Goal: Task Accomplishment & Management: Use online tool/utility

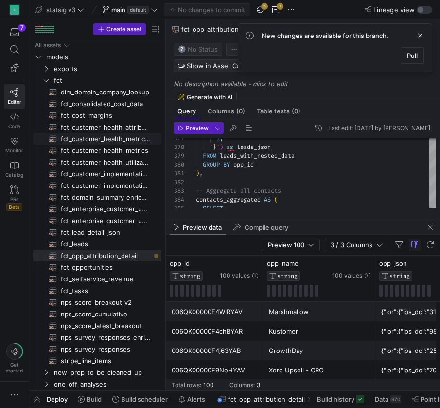
scroll to position [18, 108]
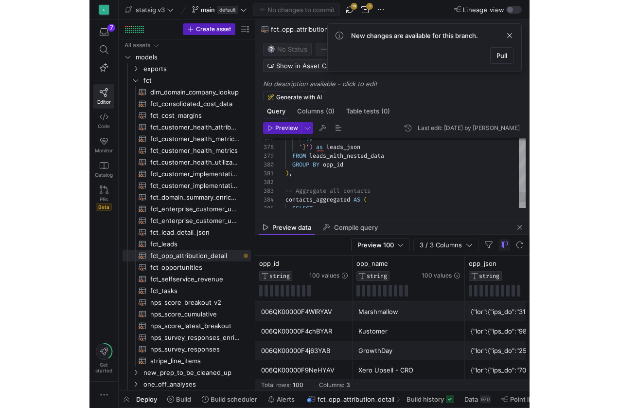
scroll to position [70, 14]
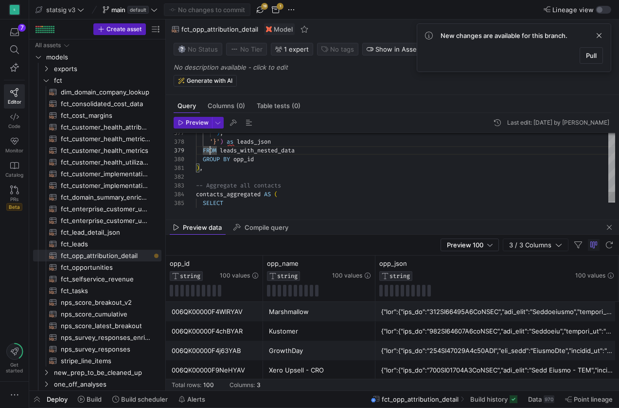
click at [236, 171] on div ") ," at bounding box center [405, 167] width 419 height 9
click at [306, 168] on div ") ," at bounding box center [405, 167] width 419 height 9
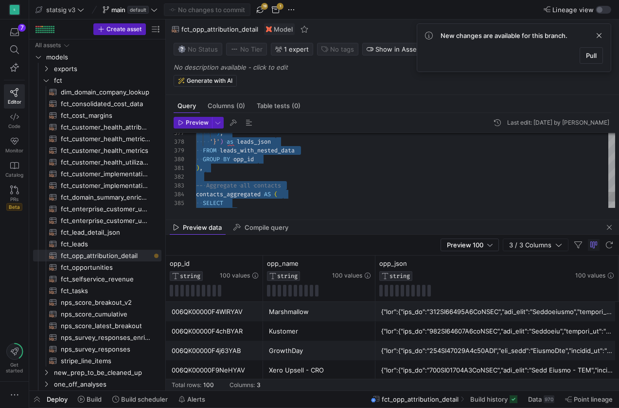
click at [281, 170] on div ") ," at bounding box center [405, 167] width 419 height 9
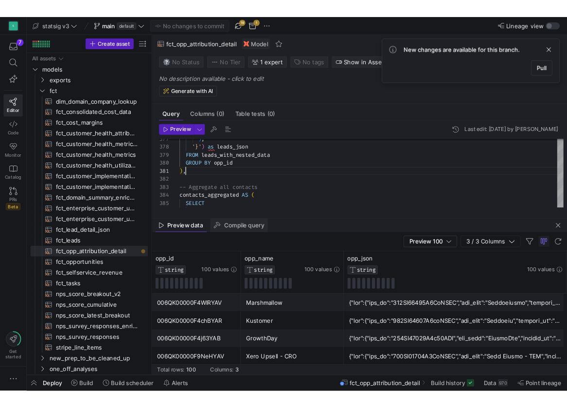
scroll to position [0, 7]
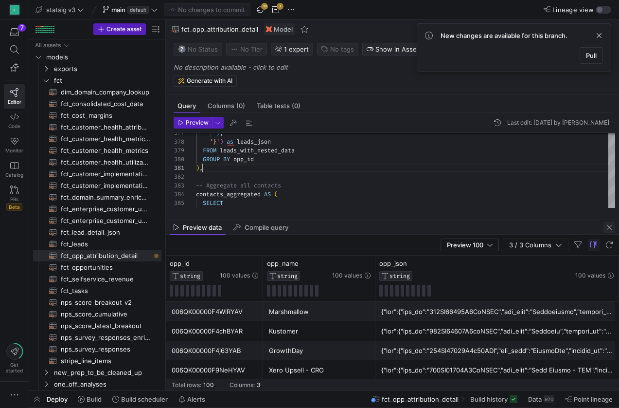
click at [440, 227] on span "button" at bounding box center [610, 227] width 12 height 12
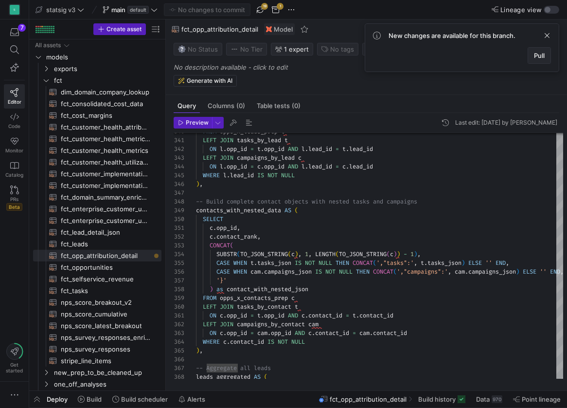
click at [440, 55] on span "Pull" at bounding box center [539, 56] width 11 height 8
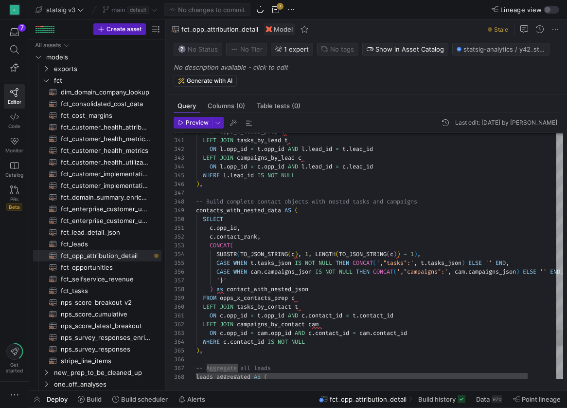
click at [304, 229] on div "c . opp_id ," at bounding box center [395, 227] width 399 height 9
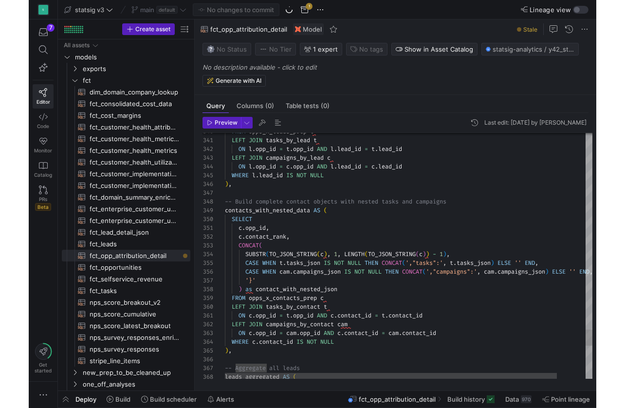
scroll to position [0, 46]
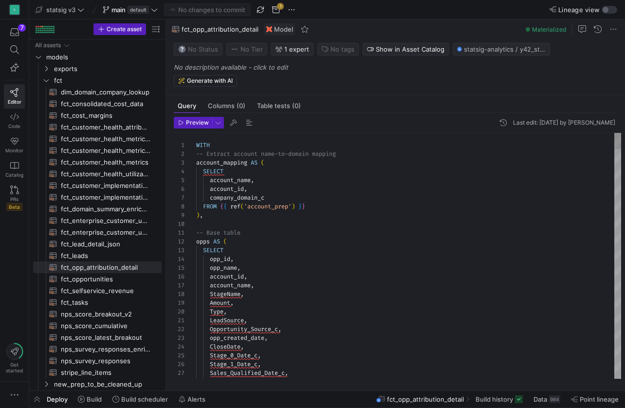
click at [206, 240] on span "opps" at bounding box center [203, 241] width 14 height 8
click at [198, 241] on span "opps" at bounding box center [203, 241] width 14 height 8
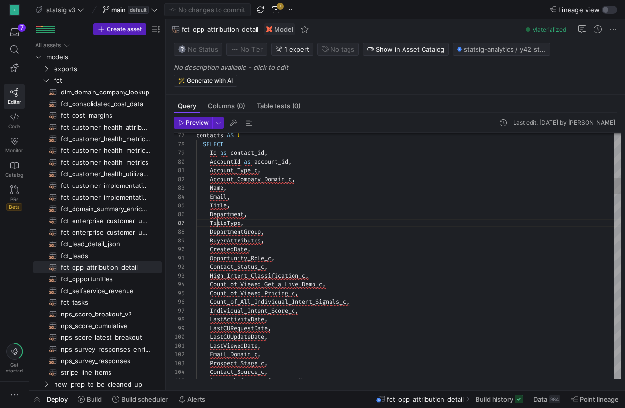
click at [215, 218] on div "TitleType ," at bounding box center [408, 222] width 425 height 9
click at [244, 253] on div "CreatedDate ," at bounding box center [408, 249] width 425 height 9
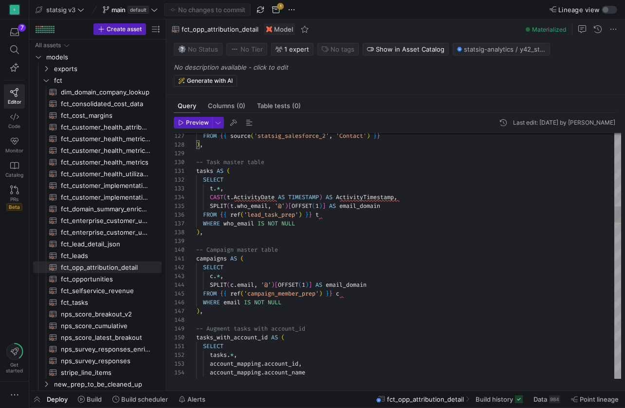
scroll to position [0, 0]
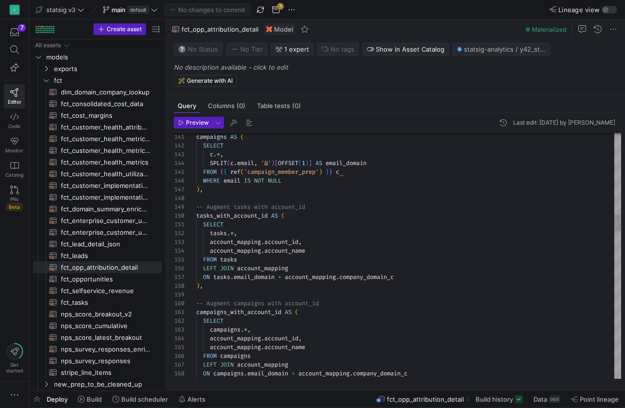
click at [249, 302] on span "-- Augment campaigns with account_id" at bounding box center [257, 303] width 123 height 8
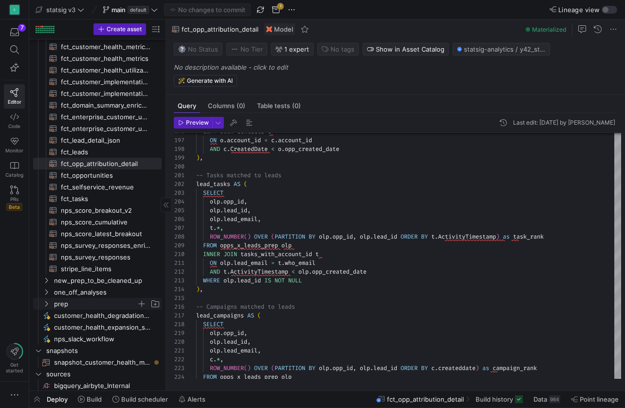
click at [46, 302] on icon "Press SPACE to select this row." at bounding box center [46, 303] width 2 height 5
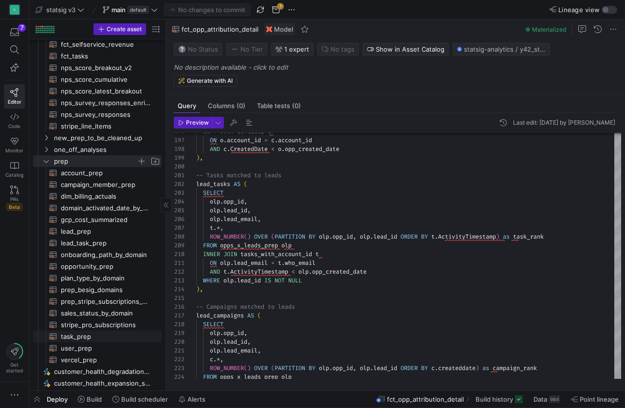
click at [99, 335] on span "task_prep​​​​​​​​​​" at bounding box center [105, 336] width 89 height 11
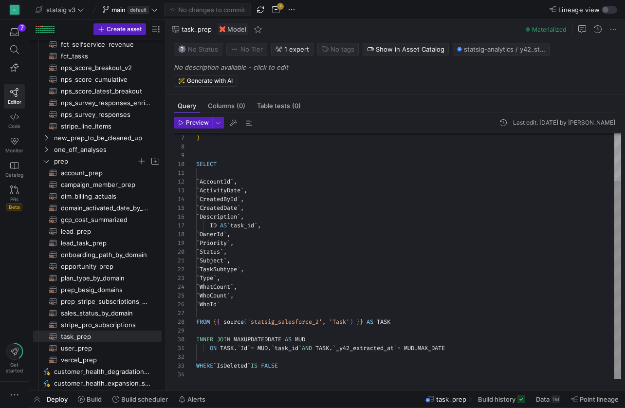
type textarea "`AccountId`, `ActivityDate`, `CreatedById`, `CreatedDate`, `Description`, ID AS…"
click at [263, 244] on div "` Priority ` ," at bounding box center [408, 242] width 425 height 9
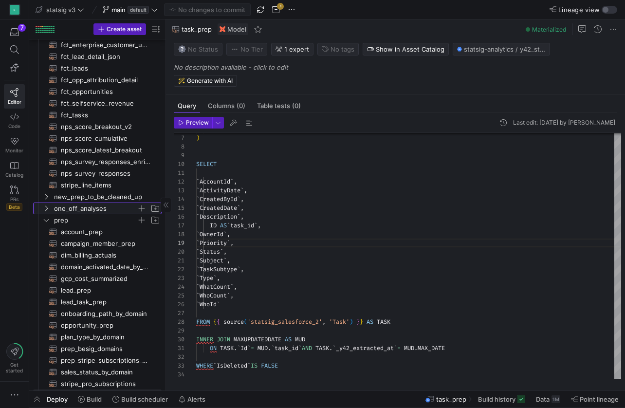
click at [48, 205] on y42-icon "Press SPACE to select this row." at bounding box center [46, 208] width 8 height 8
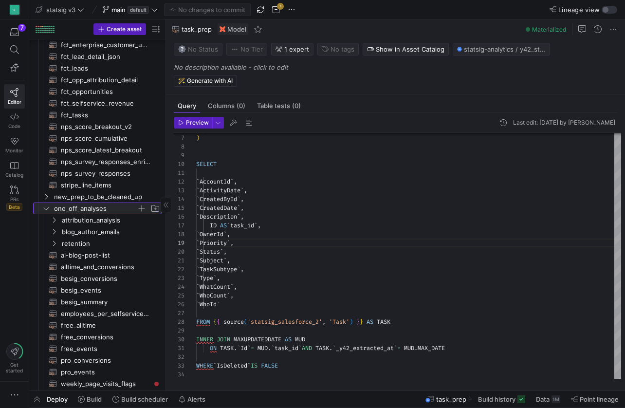
click at [47, 206] on icon at bounding box center [46, 208] width 7 height 6
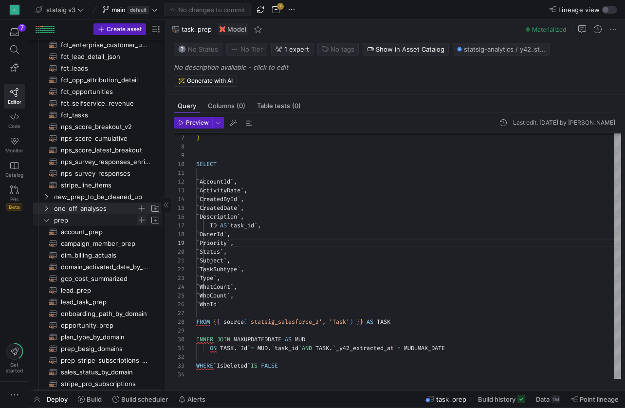
click at [144, 221] on span "Press SPACE to select this row." at bounding box center [142, 220] width 10 height 10
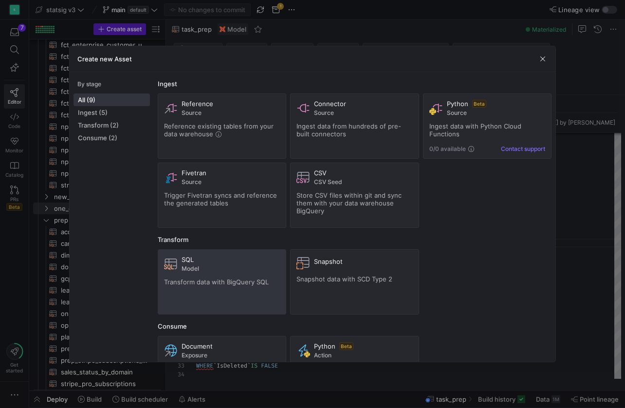
click at [218, 286] on div "SQL Model Transform data with BigQuery SQL" at bounding box center [222, 281] width 116 height 53
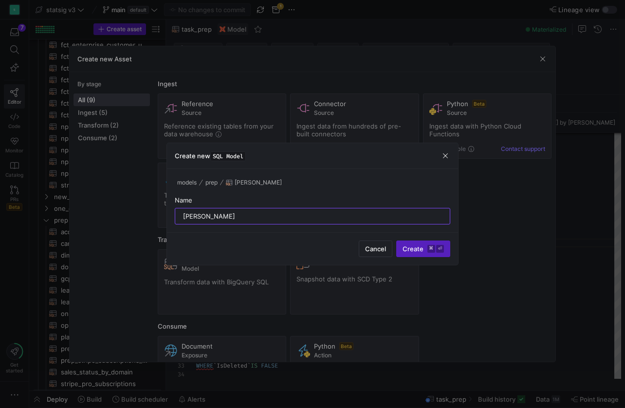
type input "[PERSON_NAME]"
click at [423, 249] on button "Create ⌘ ⏎" at bounding box center [423, 248] width 54 height 17
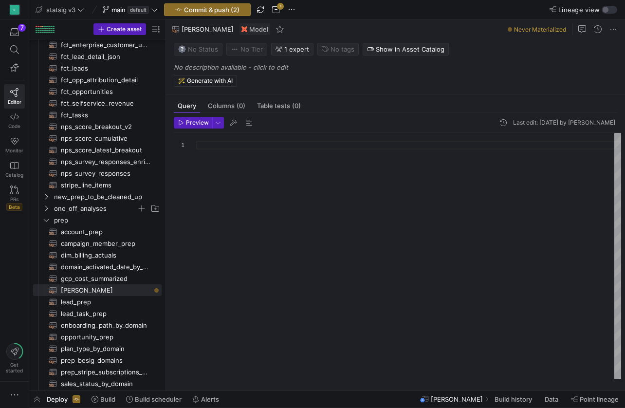
click at [330, 161] on div at bounding box center [408, 256] width 425 height 246
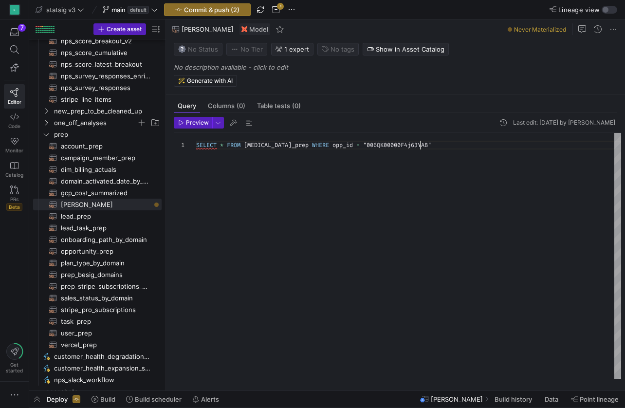
click at [197, 181] on div "SELECT * FROM [MEDICAL_DATA]_prep WHERE opp_id = "006QK00000F4j63YAB"" at bounding box center [408, 256] width 425 height 246
click at [96, 218] on span "lead_prep​​​​​​​​​​" at bounding box center [105, 216] width 89 height 11
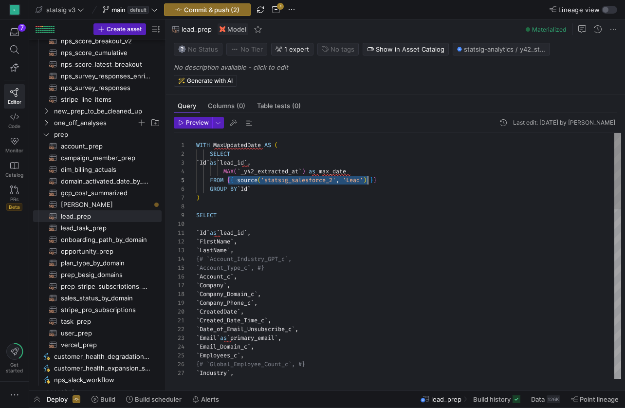
drag, startPoint x: 228, startPoint y: 179, endPoint x: 371, endPoint y: 181, distance: 143.0
click at [339, 221] on div at bounding box center [408, 223] width 425 height 9
click at [270, 188] on div "GROUP BY ` Id `" at bounding box center [408, 188] width 425 height 9
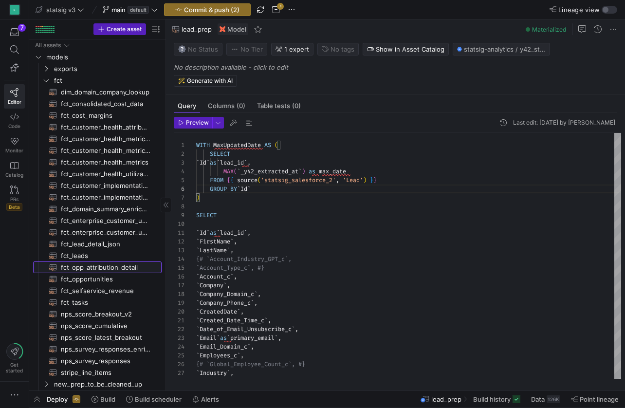
click at [96, 267] on span "fct_opp_attribution_detail​​​​​​​​​​" at bounding box center [105, 267] width 89 height 11
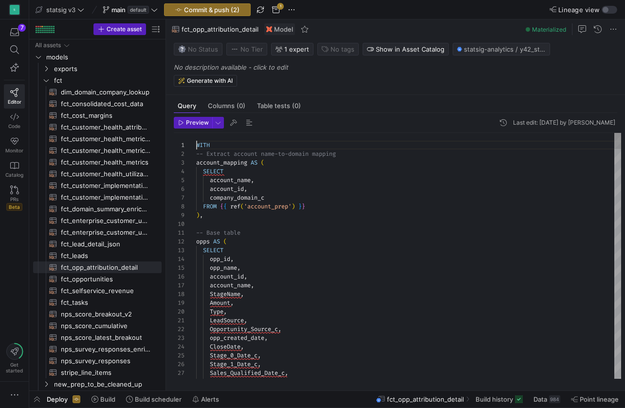
click at [253, 215] on div ") ," at bounding box center [408, 215] width 425 height 9
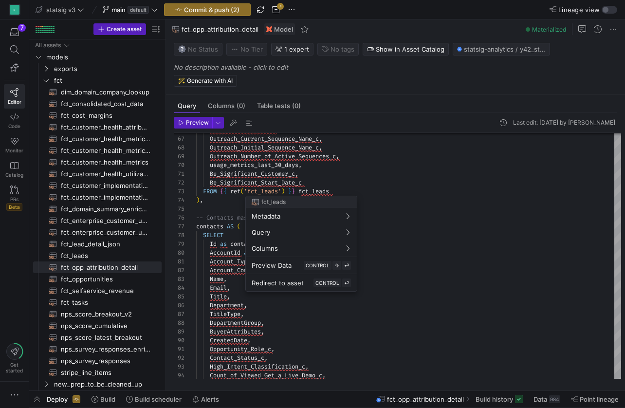
click at [247, 191] on div at bounding box center [312, 204] width 625 height 408
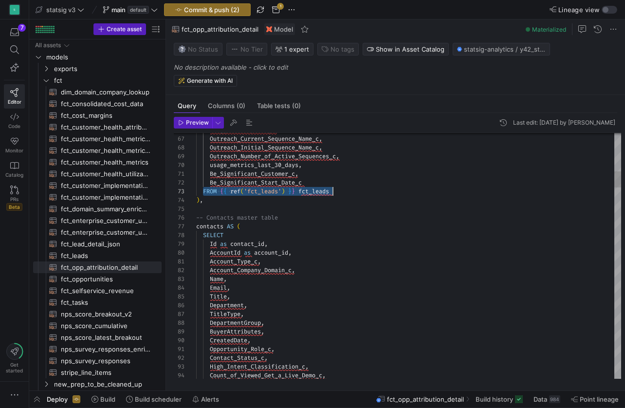
drag, startPoint x: 203, startPoint y: 193, endPoint x: 339, endPoint y: 193, distance: 136.2
click at [339, 193] on div "FROM { { ref ( 'fct_leads' ) } } fct_leads" at bounding box center [408, 191] width 425 height 9
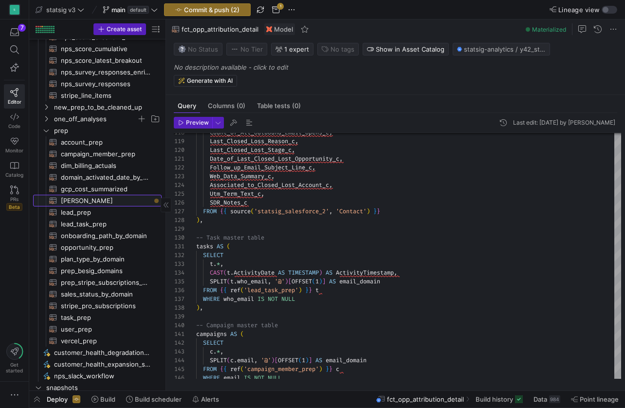
click at [87, 200] on span "[PERSON_NAME]​​​​​​​​​​" at bounding box center [105, 200] width 89 height 11
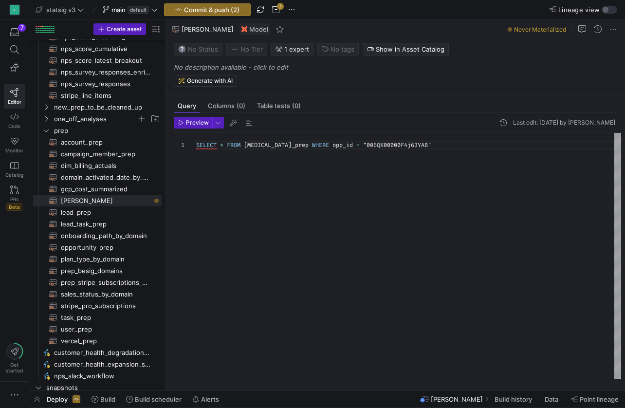
click at [247, 175] on div "SELECT * FROM [MEDICAL_DATA]_prep WHERE opp_id = "006QK00000F4j63YAB"" at bounding box center [408, 256] width 425 height 246
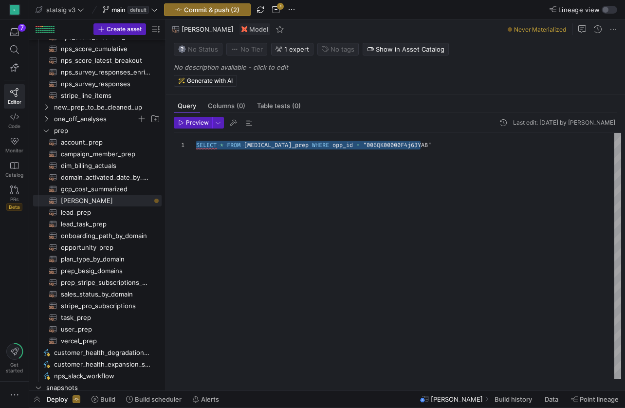
click at [255, 145] on span "[MEDICAL_DATA]_prep" at bounding box center [276, 145] width 65 height 8
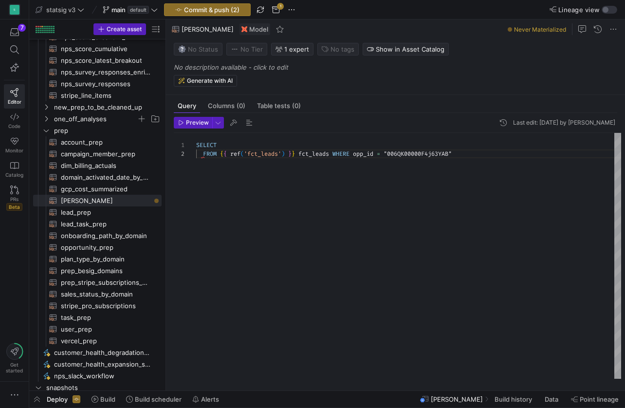
click at [249, 143] on div "SELECT" at bounding box center [408, 145] width 425 height 9
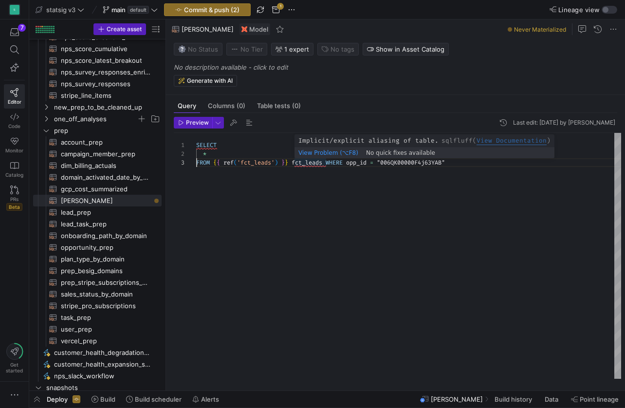
click at [330, 161] on span "WHERE" at bounding box center [333, 163] width 17 height 8
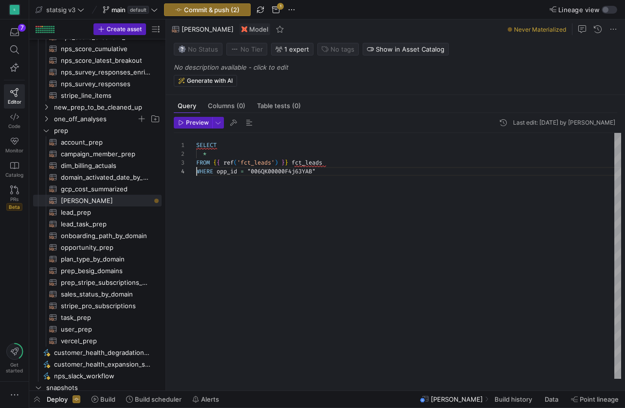
click at [322, 170] on div "WHERE opp_id = "006QK00000F4j63YAB"" at bounding box center [408, 171] width 425 height 9
click at [316, 163] on span "fct_leads" at bounding box center [306, 163] width 31 height 8
click at [241, 180] on div "LIMIT 10 ;" at bounding box center [408, 180] width 425 height 9
drag, startPoint x: 241, startPoint y: 180, endPoint x: 179, endPoint y: 180, distance: 62.3
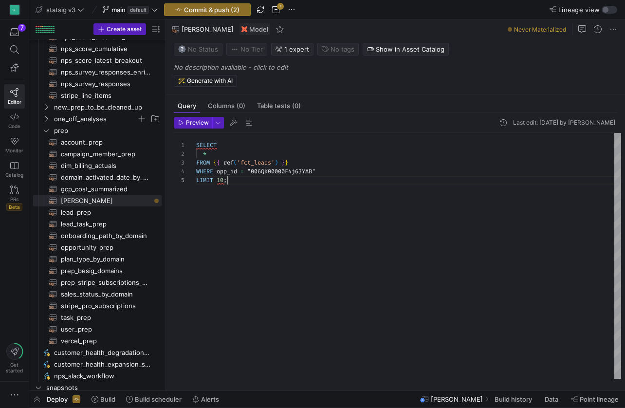
click at [179, 180] on div "1 2 3 4 5 SELECT * FROM { { ref ( 'fct_leads' ) } } WHERE opp_id = "006QK00000F…" at bounding box center [397, 256] width 447 height 246
click at [194, 119] on span "Preview" at bounding box center [197, 122] width 23 height 7
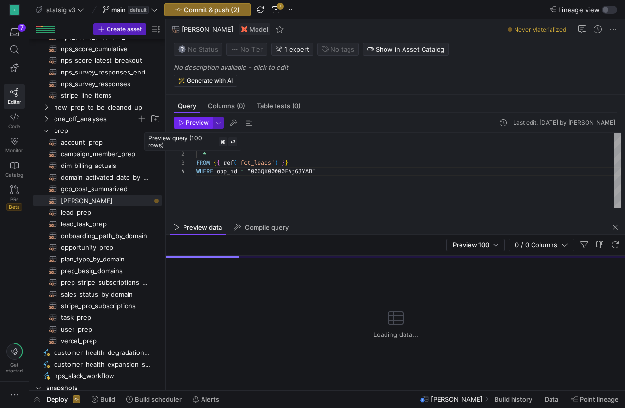
click at [195, 125] on span "Preview" at bounding box center [197, 122] width 23 height 7
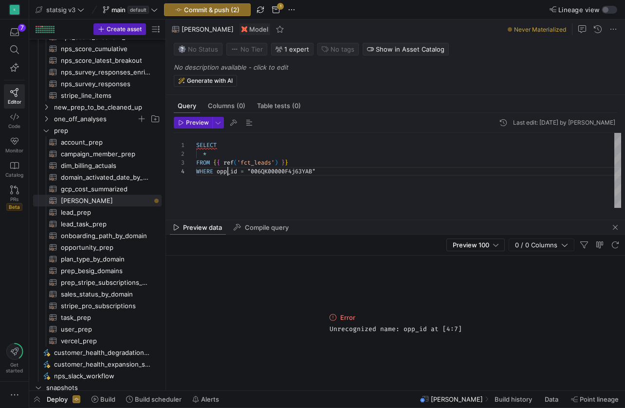
click at [227, 173] on span "opp_id" at bounding box center [226, 171] width 20 height 8
click at [198, 123] on span "Preview" at bounding box center [197, 122] width 23 height 7
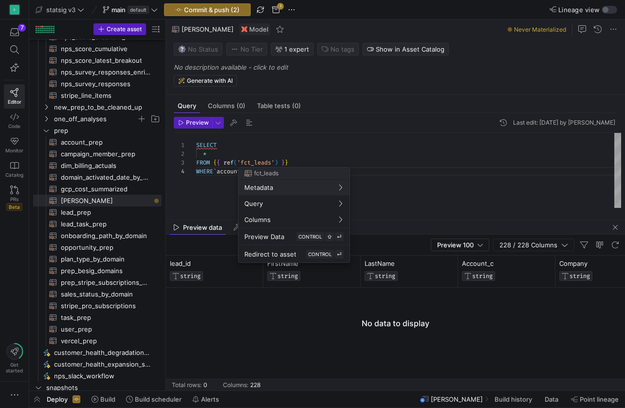
click at [213, 182] on div at bounding box center [312, 204] width 625 height 408
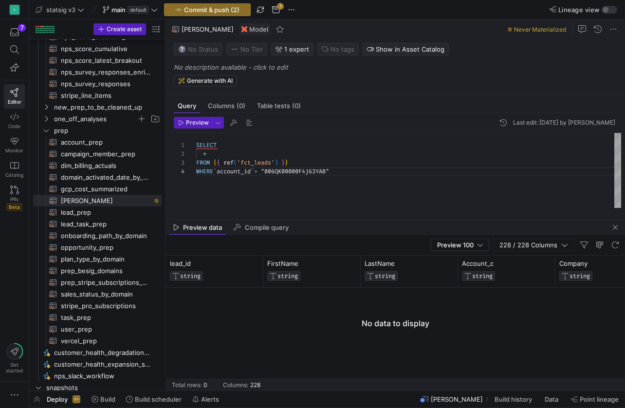
click at [240, 149] on div "*" at bounding box center [408, 153] width 425 height 9
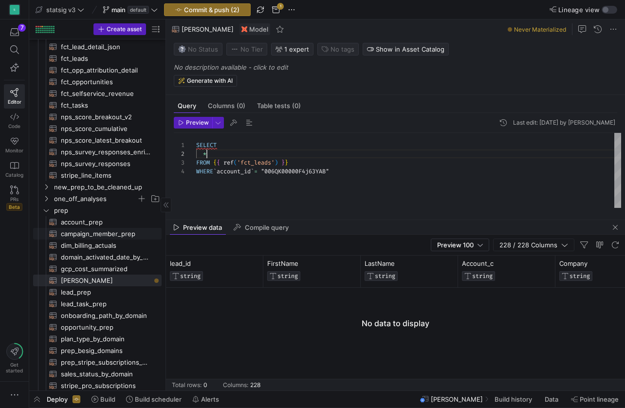
scroll to position [9, 11]
click at [113, 68] on span "fct_opp_attribution_detail​​​​​​​​​​" at bounding box center [105, 70] width 89 height 11
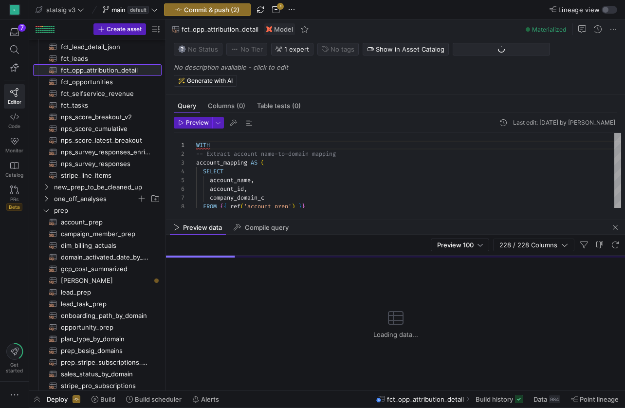
scroll to position [88, 0]
click at [279, 196] on div "company_domain_c" at bounding box center [408, 197] width 425 height 9
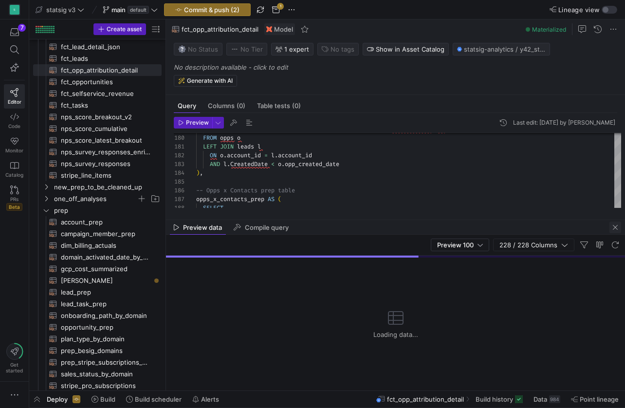
click at [440, 227] on span "button" at bounding box center [615, 227] width 12 height 12
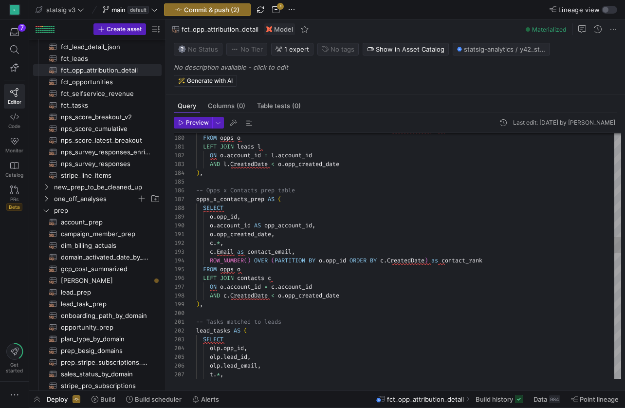
click at [230, 214] on span "opp_id" at bounding box center [226, 217] width 20 height 8
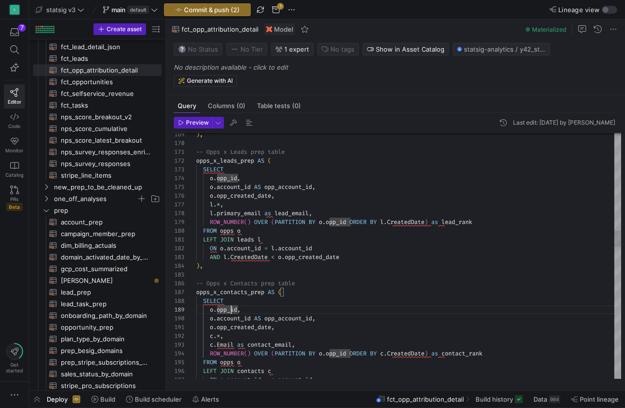
click at [213, 268] on div ") ," at bounding box center [408, 265] width 425 height 9
click at [213, 266] on div ") ," at bounding box center [408, 265] width 425 height 9
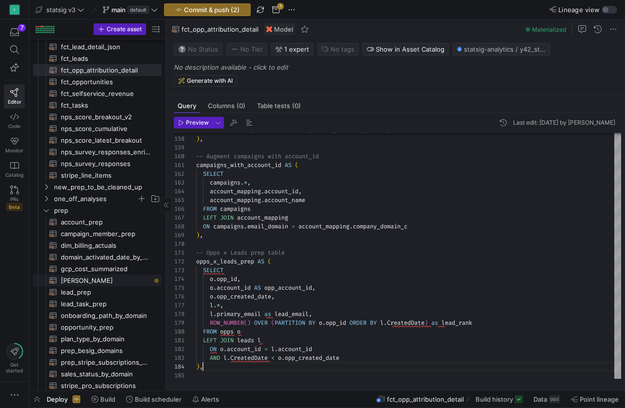
click at [76, 277] on span "[PERSON_NAME]​​​​​​​​​​" at bounding box center [105, 280] width 89 height 11
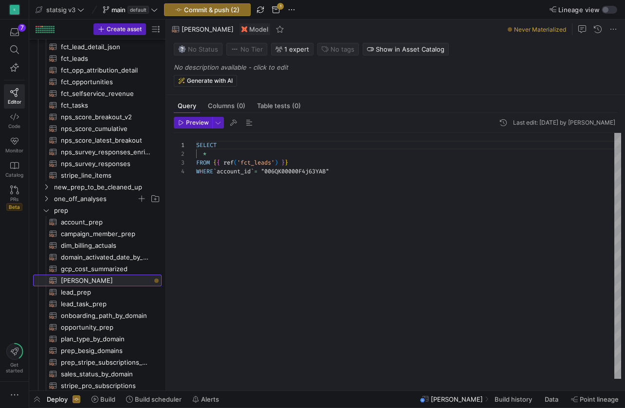
scroll to position [26, 0]
click at [283, 172] on span ""006QK00000F4j63YAB"" at bounding box center [295, 171] width 68 height 8
click at [197, 123] on span "Preview" at bounding box center [197, 122] width 23 height 7
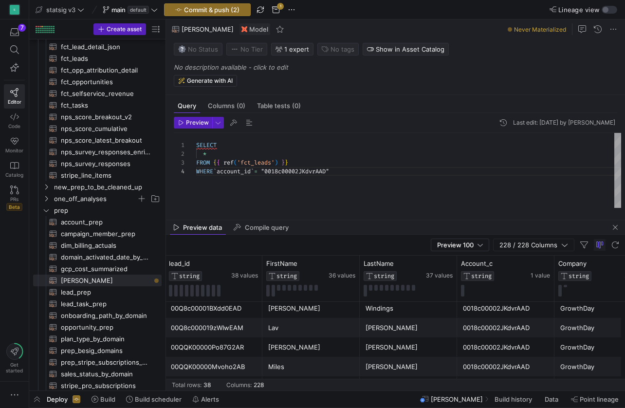
scroll to position [14, 0]
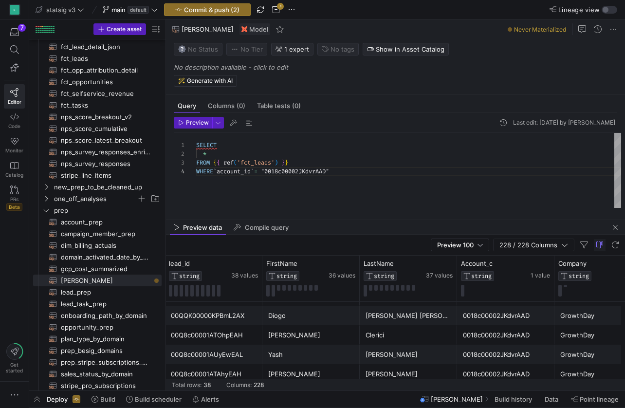
click at [256, 164] on span "'fct_leads'" at bounding box center [255, 163] width 37 height 8
click at [301, 160] on div "FROM { { ref ( 'fct_leads' ) } }" at bounding box center [408, 162] width 425 height 9
click at [347, 171] on div "WHERE ` account_id ` = "0018c00002JKdvrAAD"" at bounding box center [408, 171] width 425 height 9
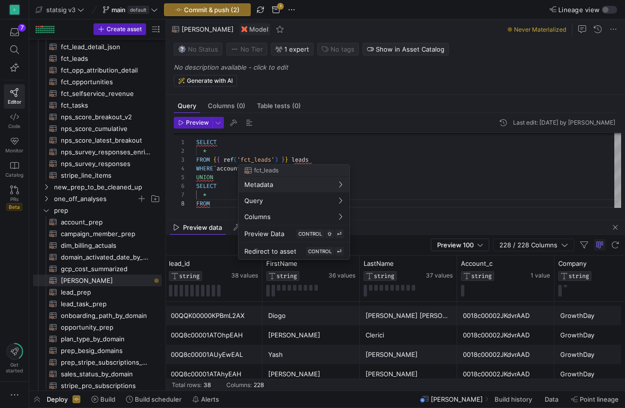
click at [229, 153] on div at bounding box center [312, 204] width 625 height 408
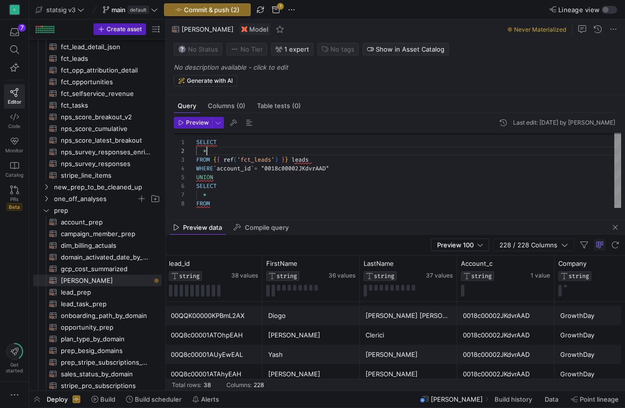
click at [216, 153] on div "*" at bounding box center [408, 150] width 425 height 9
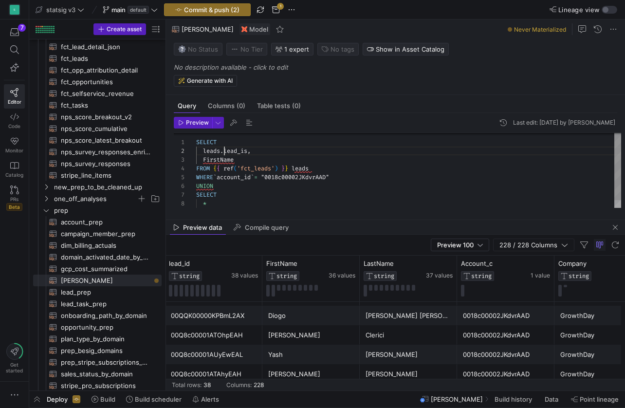
click at [203, 162] on span "FirstName" at bounding box center [218, 160] width 31 height 8
click at [259, 159] on div "leads . FirstName" at bounding box center [408, 159] width 425 height 9
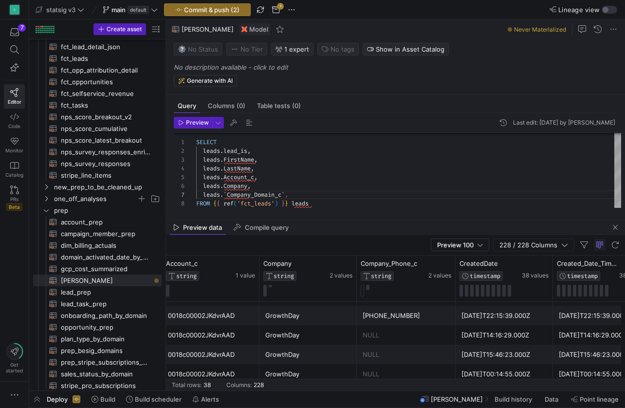
click at [273, 210] on div "Preview Last edit: [DATE] by [PERSON_NAME] 1 2 8 3 4 5 6 7 SELECT leads . lead_…" at bounding box center [395, 162] width 459 height 99
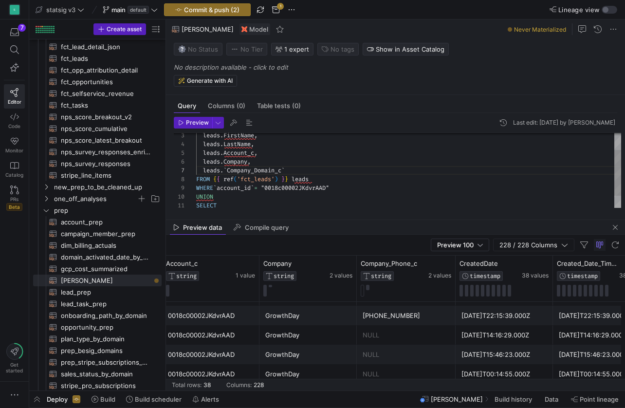
click at [284, 193] on div "UNION" at bounding box center [408, 196] width 425 height 9
click at [253, 205] on div "SELECT" at bounding box center [408, 203] width 425 height 9
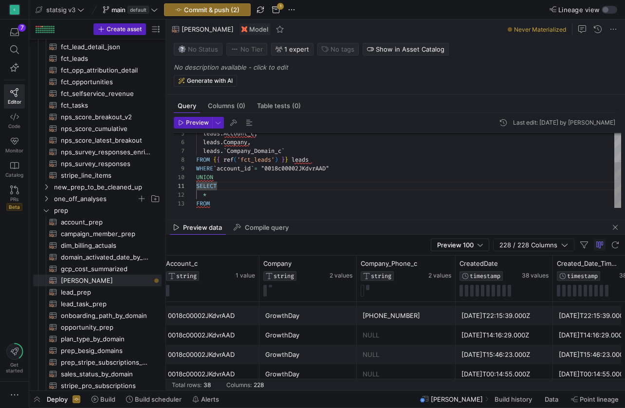
click at [226, 202] on div "FROM" at bounding box center [408, 203] width 425 height 9
click at [228, 204] on span "ref" at bounding box center [228, 203] width 10 height 8
click at [105, 67] on span "fct_opp_attribution_detail​​​​​​​​​​" at bounding box center [105, 70] width 89 height 11
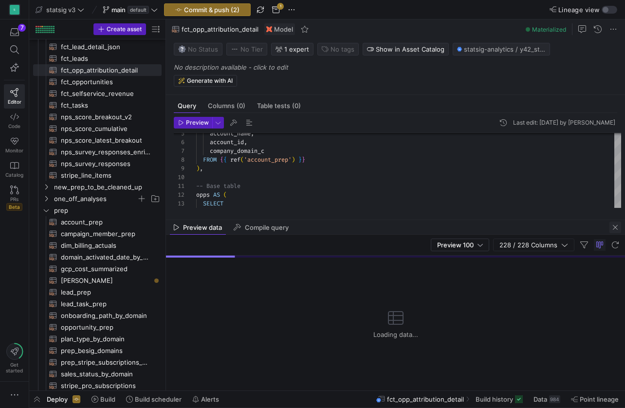
click at [440, 227] on span "button" at bounding box center [615, 227] width 12 height 12
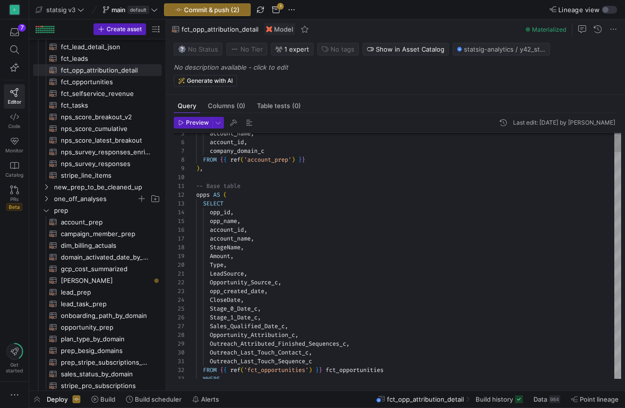
click at [331, 223] on div "opp_name ," at bounding box center [408, 220] width 425 height 9
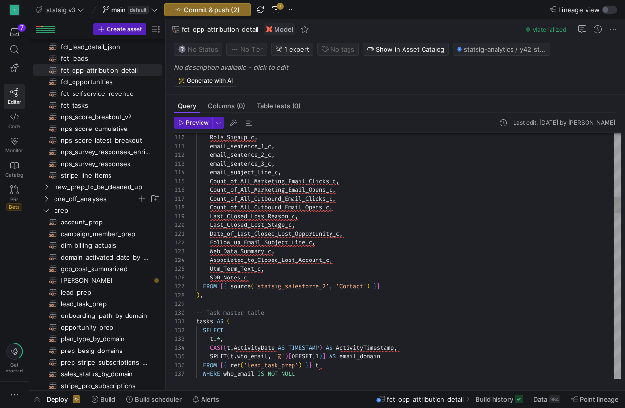
drag, startPoint x: 221, startPoint y: 284, endPoint x: 403, endPoint y: 284, distance: 181.9
click at [403, 284] on div "FROM { { source ( 'statsig_salesforce_2' , 'Contact' ) } }" at bounding box center [408, 286] width 425 height 9
click at [97, 282] on span "[PERSON_NAME]​​​​​​​​​​" at bounding box center [105, 280] width 89 height 11
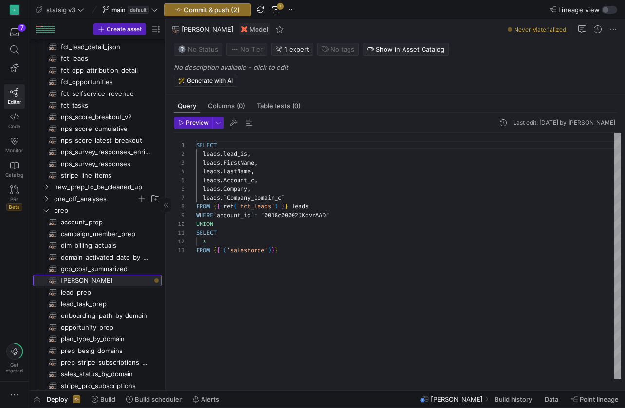
scroll to position [88, 0]
click at [259, 232] on div "SELECT" at bounding box center [408, 232] width 425 height 9
drag, startPoint x: 214, startPoint y: 251, endPoint x: 299, endPoint y: 245, distance: 85.3
click at [299, 245] on div "SELECT leads . lead_is , leads . FirstName , leads . LastName , leads . Account…" at bounding box center [408, 256] width 425 height 246
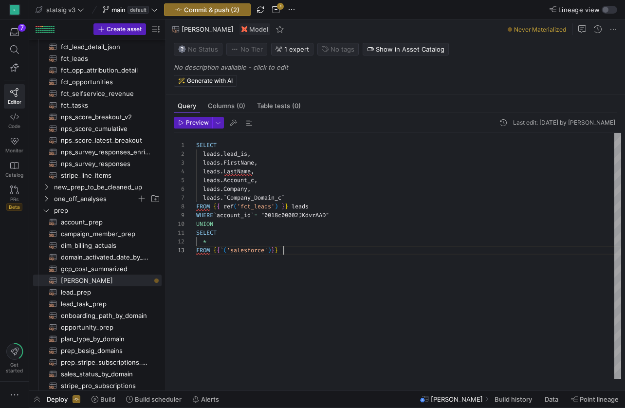
click at [290, 250] on div "FROM { { ` ( 'salesforce' ) } }" at bounding box center [408, 250] width 425 height 9
drag, startPoint x: 290, startPoint y: 250, endPoint x: 198, endPoint y: 250, distance: 91.9
click at [198, 249] on div "FROM { { ` ( 'salesforce' ) } }" at bounding box center [408, 250] width 425 height 9
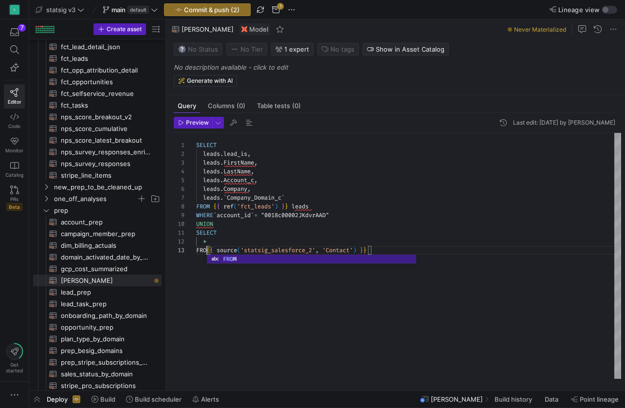
scroll to position [18, 18]
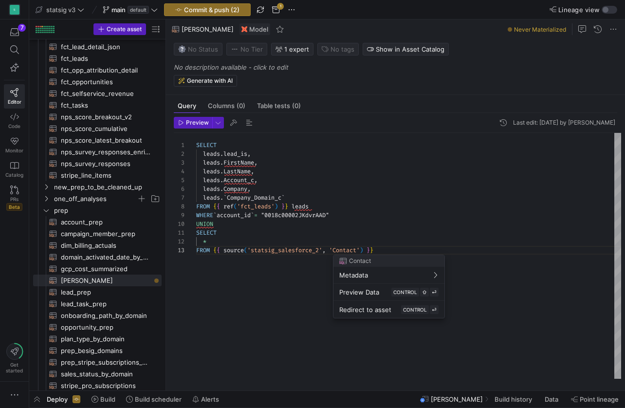
click at [326, 230] on div at bounding box center [312, 204] width 625 height 408
click at [234, 224] on div "UNION" at bounding box center [408, 223] width 425 height 9
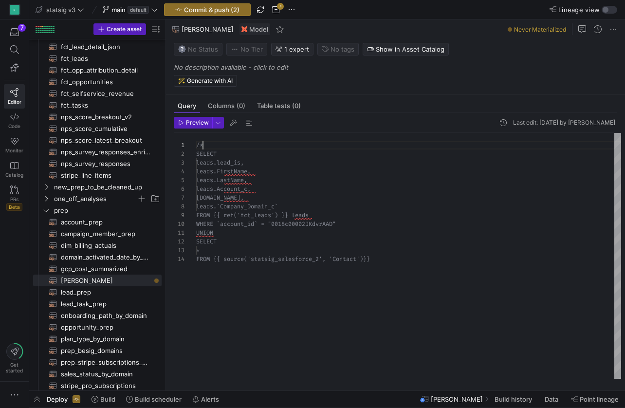
scroll to position [0, 7]
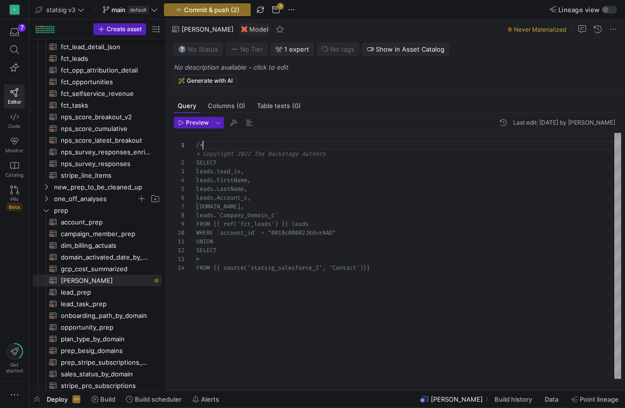
click at [348, 235] on div "/* leads.lead_is, leads.FirstName, leads.LastName, leads.Account_c, [DOMAIN_NAM…" at bounding box center [408, 256] width 425 height 246
click at [309, 226] on span "WHERE `account_id` = "0018c00002JKdvrAAD"" at bounding box center [266, 224] width 140 height 8
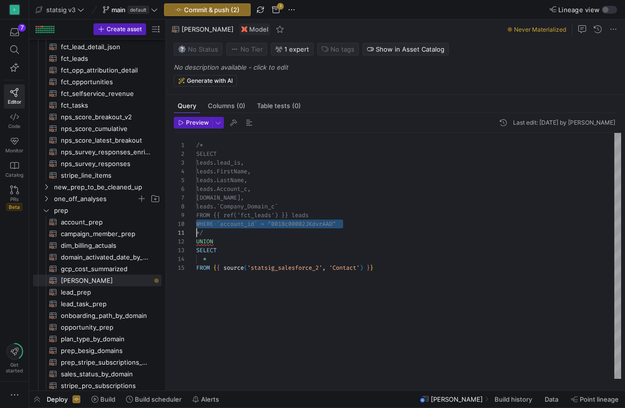
click at [309, 226] on span "WHERE `account_id` = "0018c00002JKdvrAAD"" at bounding box center [266, 224] width 140 height 8
click at [392, 267] on div "FROM { { source ( 'statsig_salesforce_2' , 'Contact' ) } }" at bounding box center [408, 267] width 425 height 9
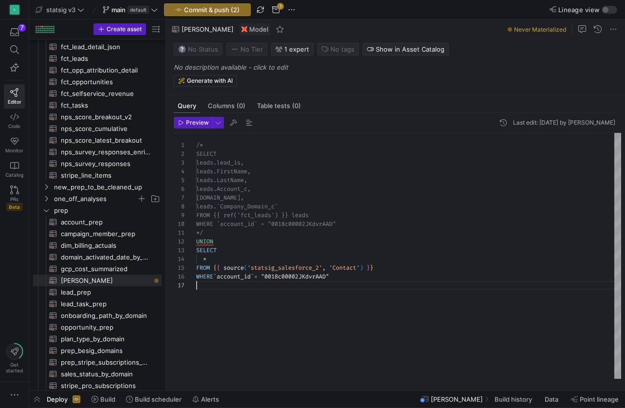
scroll to position [53, 0]
click at [213, 234] on div "*/" at bounding box center [408, 232] width 425 height 9
click at [220, 233] on div "UNION" at bounding box center [408, 232] width 425 height 9
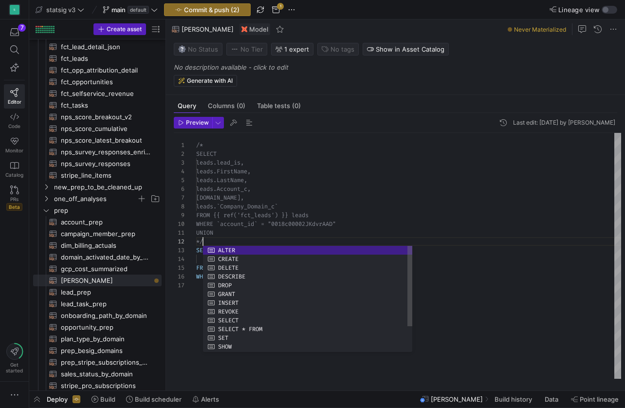
click at [267, 219] on div "WHERE `account_id` = "0018c00002JKdvrAAD"" at bounding box center [408, 223] width 425 height 9
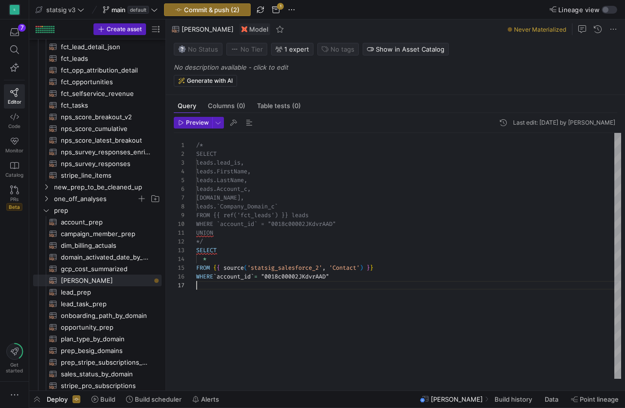
scroll to position [53, 0]
click at [278, 331] on div "/* leads.lead_is, leads.FirstName, leads.LastName, leads.Account_c, [DOMAIN_NAM…" at bounding box center [408, 256] width 425 height 246
click at [194, 125] on span "Preview" at bounding box center [197, 122] width 23 height 7
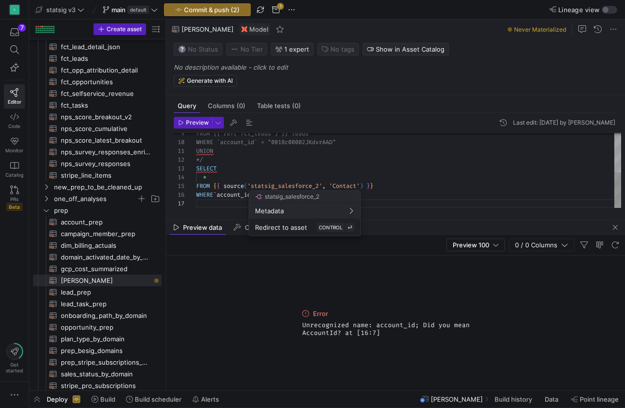
scroll to position [1, 0]
click at [223, 171] on div at bounding box center [312, 204] width 625 height 408
click at [358, 197] on div "-- WHERE `account_id` = "0018c00002JKdvrAAD"" at bounding box center [408, 194] width 425 height 9
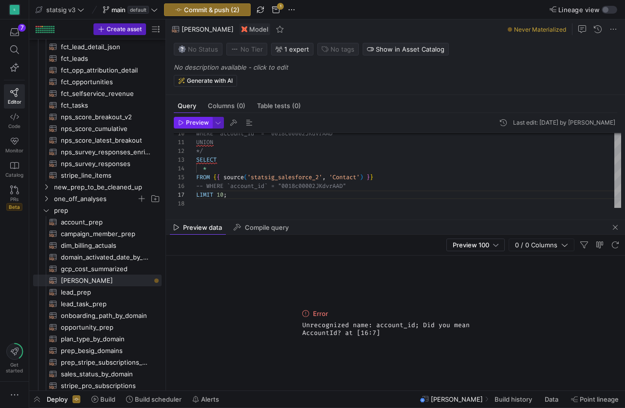
click at [192, 125] on span "Preview" at bounding box center [197, 122] width 23 height 7
click at [244, 197] on div "LIMIT 10 ;" at bounding box center [408, 194] width 425 height 9
click at [198, 125] on span "Preview" at bounding box center [197, 122] width 23 height 7
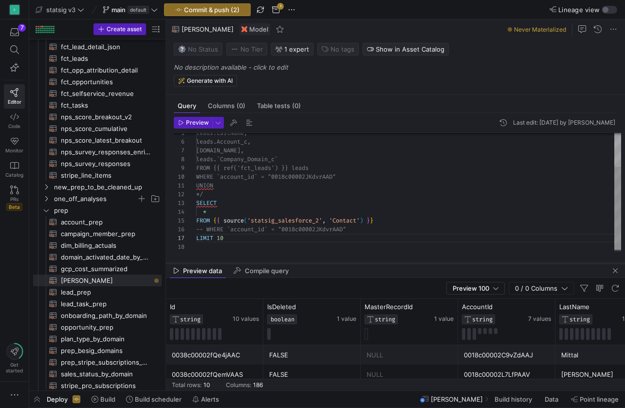
drag, startPoint x: 267, startPoint y: 219, endPoint x: 267, endPoint y: 263, distance: 43.3
click at [267, 263] on div at bounding box center [395, 263] width 459 height 4
click at [266, 218] on span "'statsig_salesforce_2'" at bounding box center [284, 220] width 75 height 8
click at [221, 213] on div "*" at bounding box center [408, 211] width 425 height 9
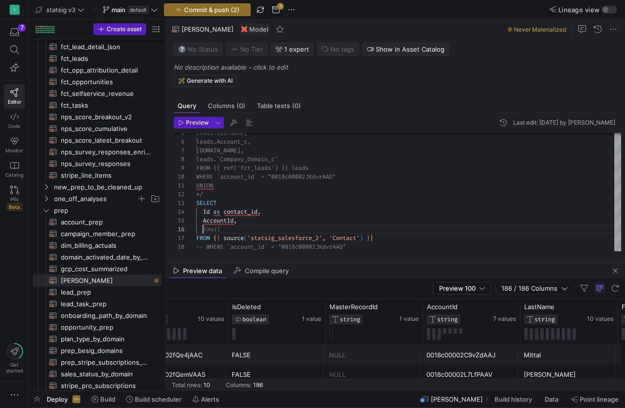
scroll to position [0, 45]
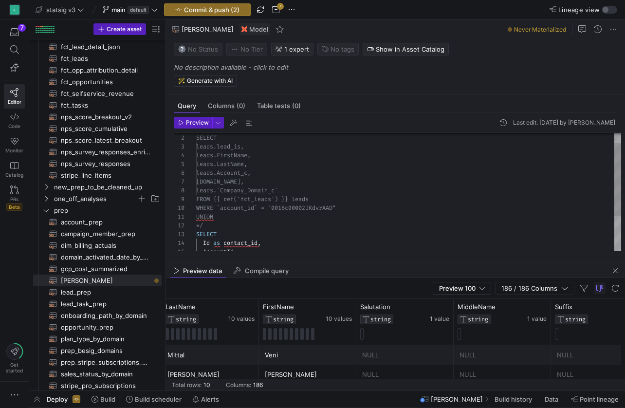
click at [244, 147] on span "leads.lead_is," at bounding box center [220, 147] width 48 height 8
click at [257, 195] on div "FROM {{ ref('fct_leads') }} leads" at bounding box center [408, 199] width 425 height 9
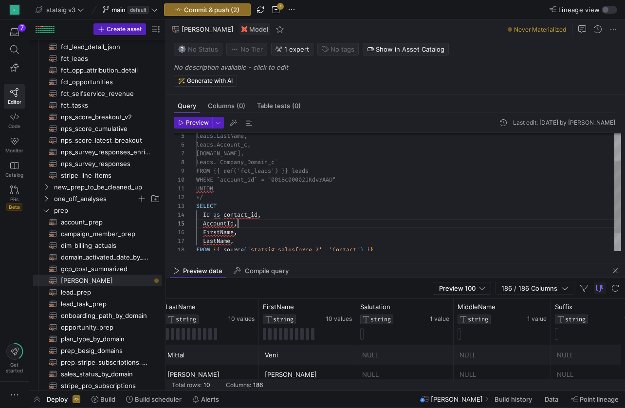
click at [246, 222] on div "AccountId ," at bounding box center [408, 223] width 425 height 9
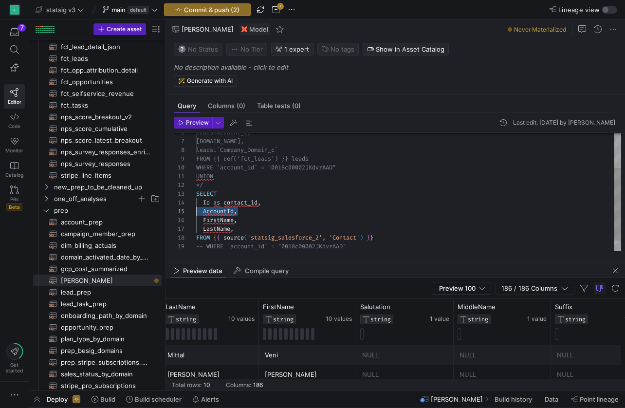
drag, startPoint x: 240, startPoint y: 210, endPoint x: 188, endPoint y: 213, distance: 52.6
click at [188, 213] on div "10 11 12 13 14 6 7 8 9 15 16 17 18 19 20 WHERE `account_id` = "0018c00002JKdvrA…" at bounding box center [397, 192] width 447 height 118
click at [250, 228] on div "LastName ," at bounding box center [408, 228] width 425 height 9
click at [221, 210] on div at bounding box center [408, 211] width 425 height 9
click at [211, 227] on span "AccountId" at bounding box center [225, 229] width 31 height 8
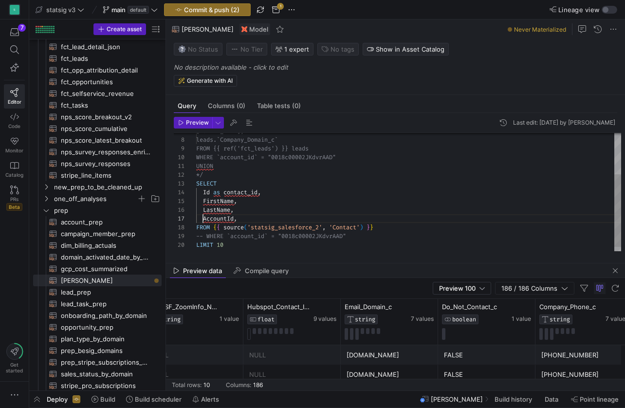
click at [252, 217] on div "AccountId ," at bounding box center [408, 218] width 425 height 9
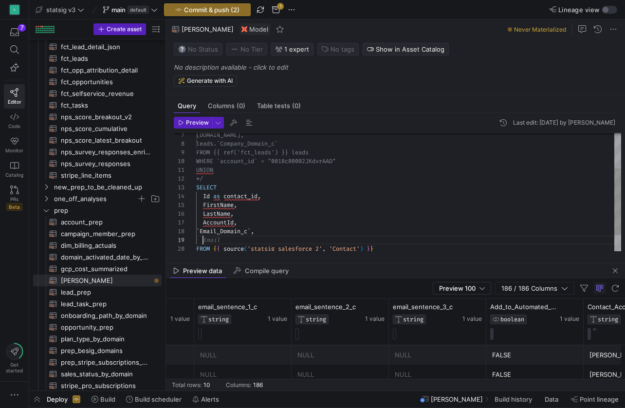
click at [258, 226] on div "AccountId ," at bounding box center [408, 222] width 425 height 9
click at [242, 221] on div "AccountId ," at bounding box center [408, 222] width 425 height 9
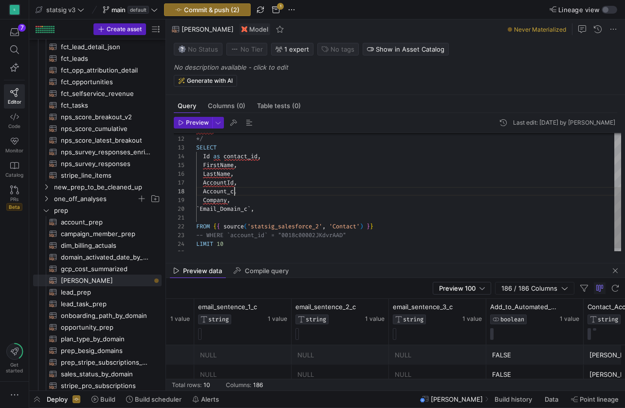
click at [218, 218] on div at bounding box center [408, 217] width 425 height 9
click at [205, 240] on div "UNION */ SELECT Id as contact_id , FirstName , LastName , AccountId , Account_c…" at bounding box center [408, 146] width 425 height 227
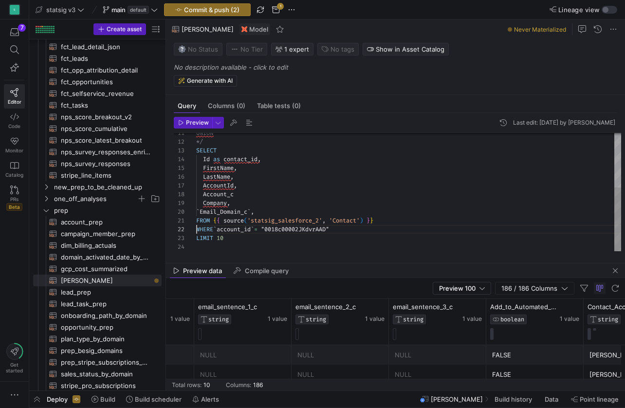
click at [244, 231] on span "account_id" at bounding box center [233, 229] width 34 height 8
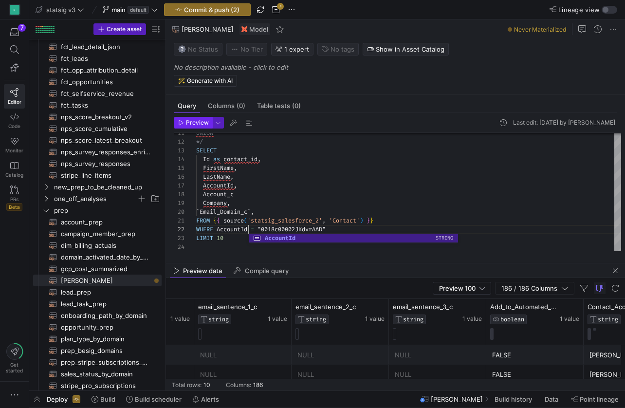
click at [196, 125] on span "Preview" at bounding box center [197, 122] width 23 height 7
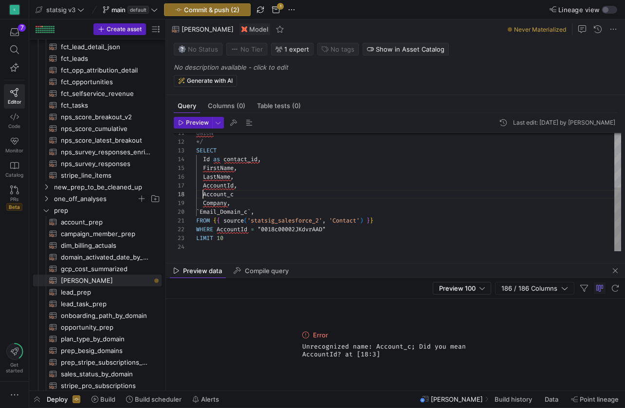
click at [202, 195] on span at bounding box center [199, 194] width 7 height 8
click at [195, 124] on span "Preview" at bounding box center [197, 122] width 23 height 7
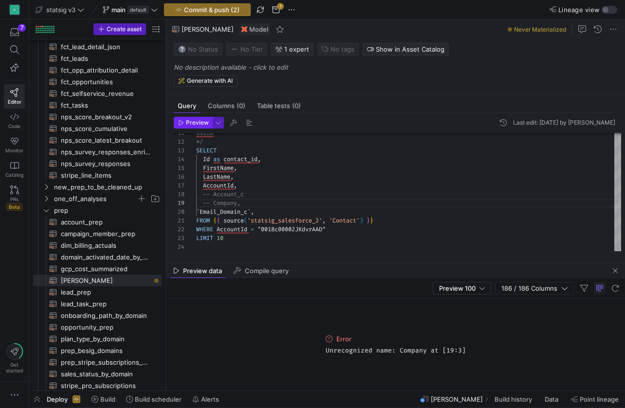
click at [200, 124] on span "Preview" at bounding box center [197, 122] width 23 height 7
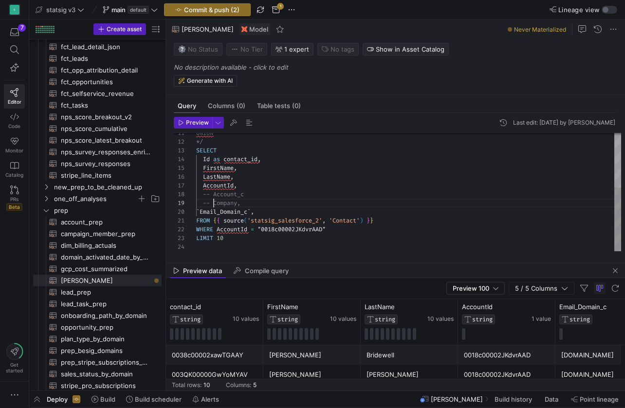
click at [321, 239] on div "LIMIT 10" at bounding box center [408, 237] width 425 height 9
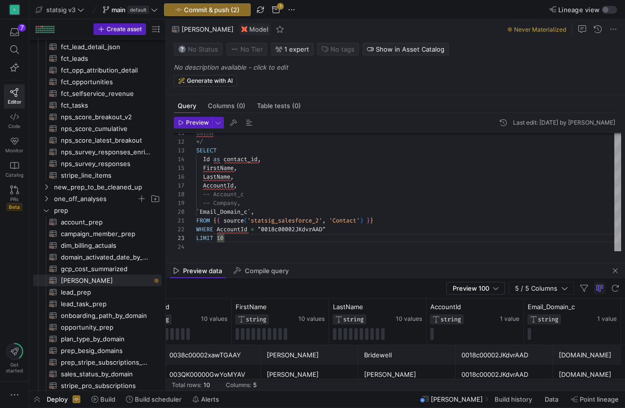
scroll to position [0, 2]
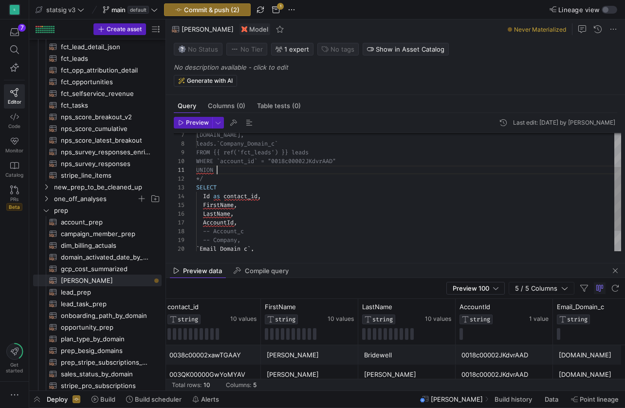
click at [220, 171] on div "UNION" at bounding box center [408, 169] width 425 height 9
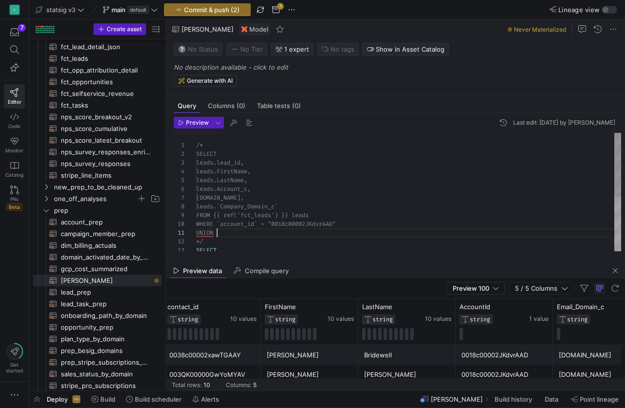
click at [206, 146] on div "/*" at bounding box center [408, 145] width 425 height 9
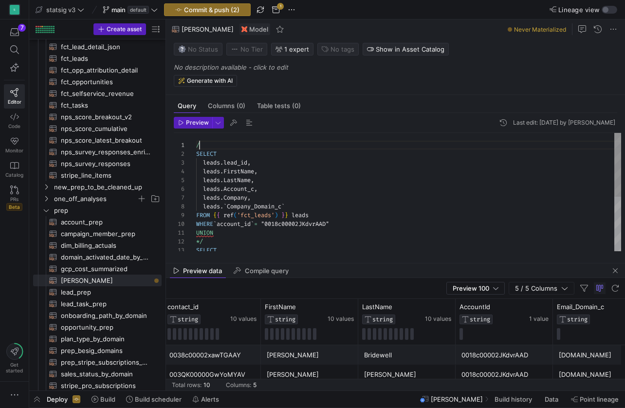
scroll to position [0, 0]
click at [197, 155] on span "SELECT" at bounding box center [206, 154] width 20 height 8
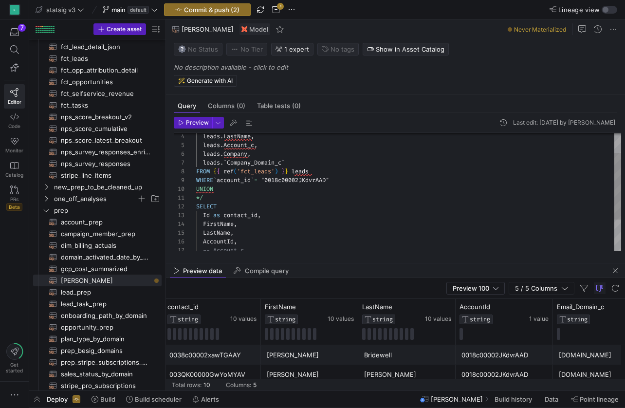
click at [222, 206] on div "SELECT" at bounding box center [408, 206] width 425 height 9
click at [220, 187] on div "UNION" at bounding box center [408, 188] width 425 height 9
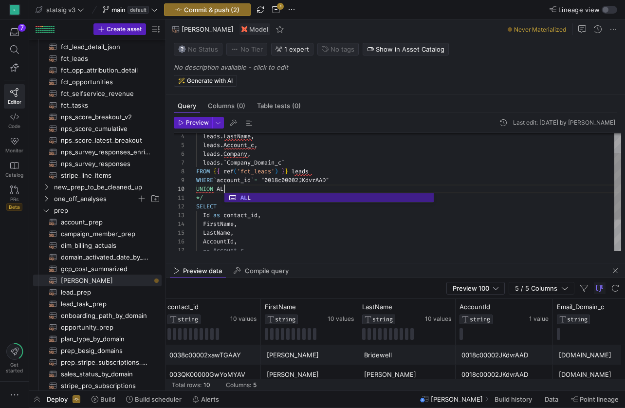
scroll to position [79, 32]
click at [207, 198] on div "*/" at bounding box center [408, 197] width 425 height 9
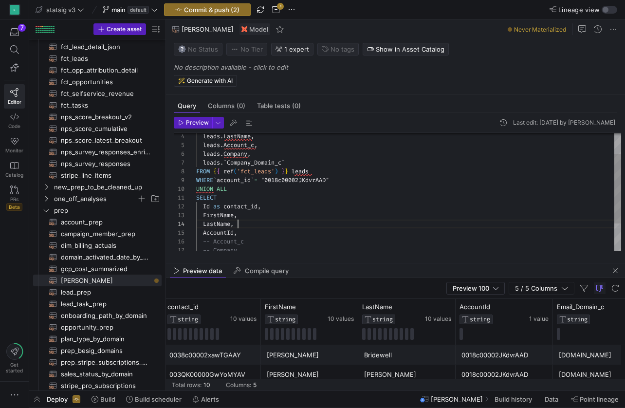
click at [276, 226] on div "LastName ," at bounding box center [408, 223] width 425 height 9
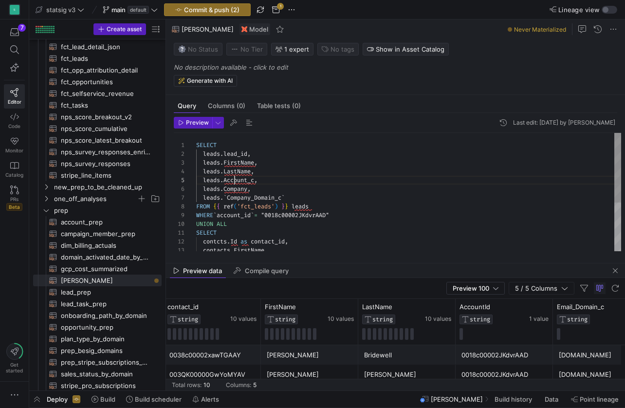
click at [235, 183] on span "Account_c" at bounding box center [238, 180] width 31 height 8
click at [233, 195] on span "Company_Domain_c" at bounding box center [254, 198] width 54 height 8
click at [203, 181] on span "leads" at bounding box center [211, 180] width 17 height 8
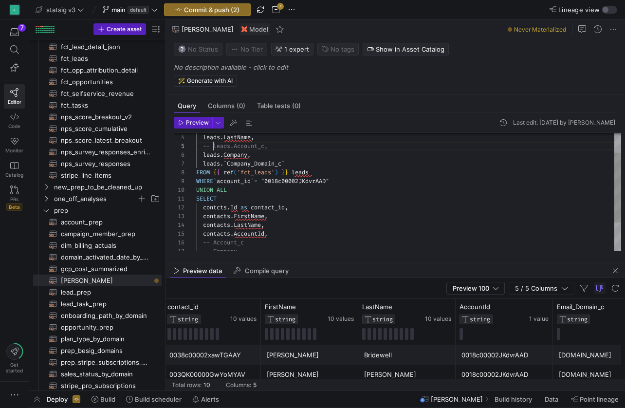
click at [202, 155] on span at bounding box center [199, 155] width 7 height 8
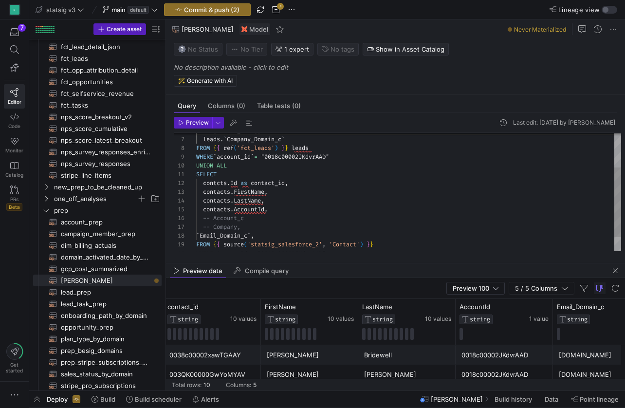
click at [233, 211] on span "." at bounding box center [231, 209] width 3 height 8
drag, startPoint x: 241, startPoint y: 227, endPoint x: 181, endPoint y: 221, distance: 60.1
click at [181, 221] on div "10 11 9 12 13 8 6 7 14 15 16 17 18 19 20 UNION ALL SELECT WHERE ` account_id ` …" at bounding box center [397, 192] width 447 height 118
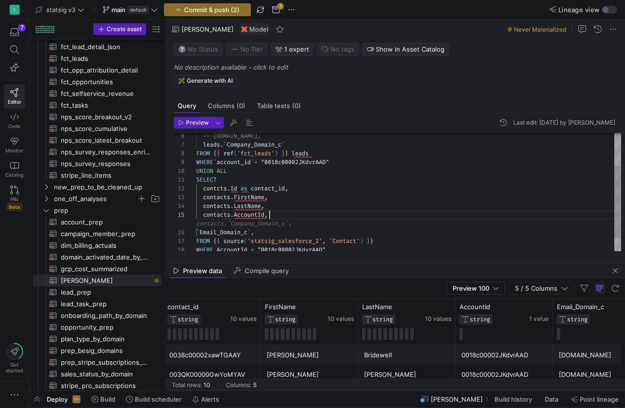
click at [204, 231] on div "UNION ALL SELECT WHERE ` account_id ` = "0018c00002JKdvrAAD" contcts . Id as co…" at bounding box center [408, 176] width 425 height 192
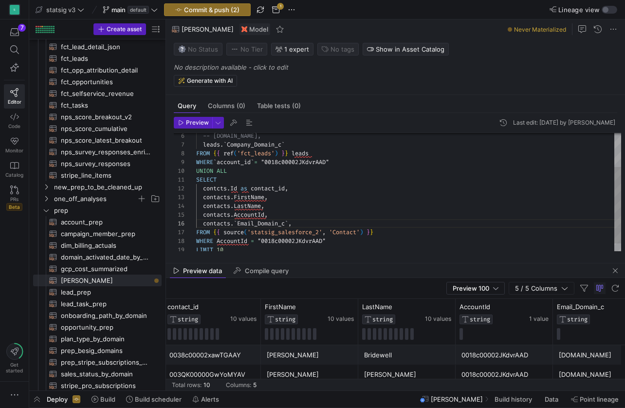
click at [380, 232] on div "FROM { { source ( 'statsig_salesforce_2' , 'Contact' ) } }" at bounding box center [408, 232] width 425 height 9
click at [292, 209] on div "contacts . LastName ," at bounding box center [408, 205] width 425 height 9
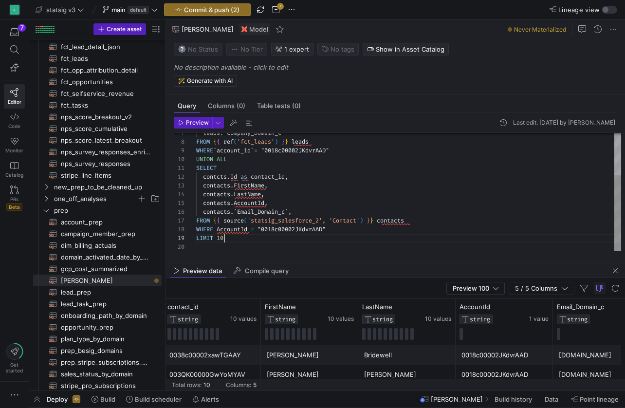
scroll to position [70, 0]
drag, startPoint x: 230, startPoint y: 235, endPoint x: 161, endPoint y: 234, distance: 68.6
click at [161, 234] on as-split "Create asset Drag here to set row groups Drag here to set column labels Group 1…" at bounding box center [326, 204] width 595 height 371
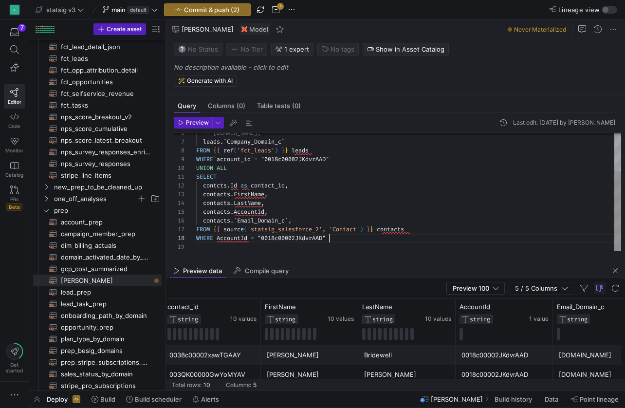
scroll to position [61, 133]
click at [191, 125] on span "Preview" at bounding box center [197, 122] width 23 height 7
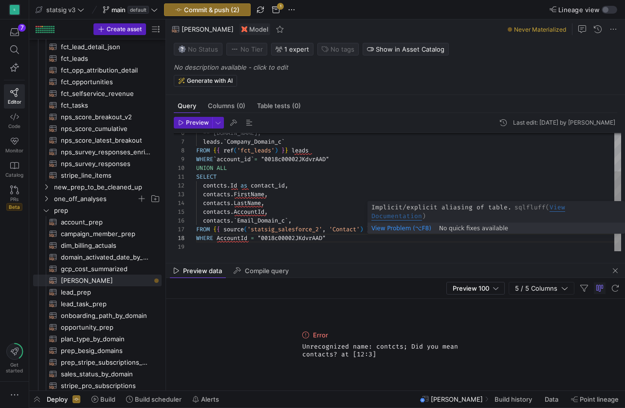
click at [393, 231] on span "contacts" at bounding box center [389, 229] width 27 height 8
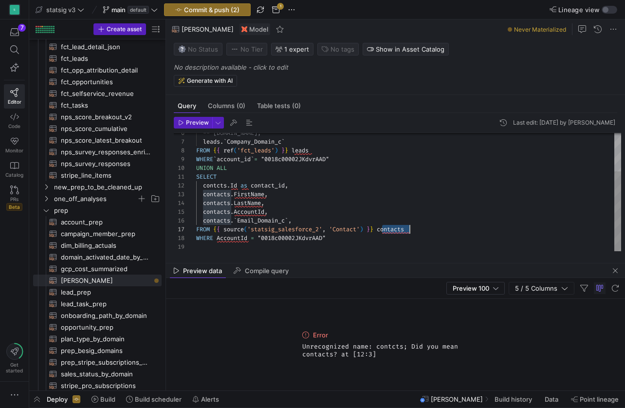
click at [393, 231] on span "contacts" at bounding box center [389, 229] width 27 height 8
click at [197, 123] on span "Preview" at bounding box center [197, 122] width 23 height 7
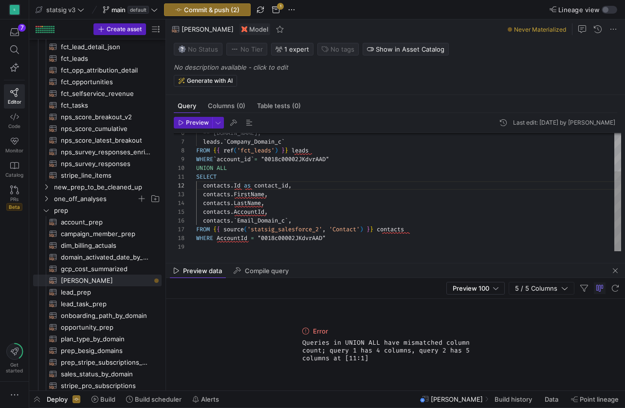
click at [203, 213] on span "contacts" at bounding box center [216, 212] width 27 height 8
click at [198, 121] on span "Preview" at bounding box center [197, 122] width 23 height 7
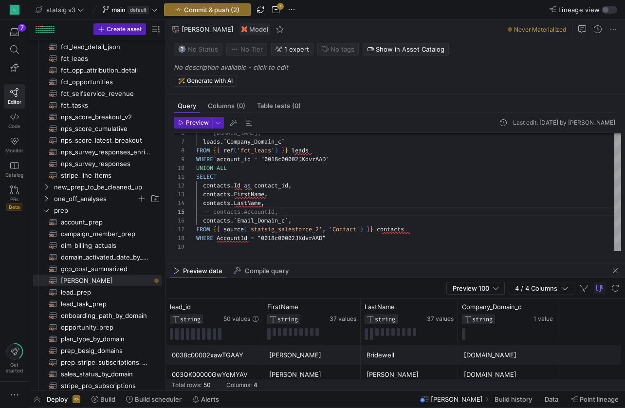
scroll to position [0, 0]
click at [317, 277] on div "Preview data Compile query" at bounding box center [395, 270] width 459 height 15
click at [316, 278] on div "Preview 100 4 / 4 Columns" at bounding box center [395, 288] width 459 height 21
click at [267, 171] on div "UNION ALL" at bounding box center [408, 167] width 425 height 9
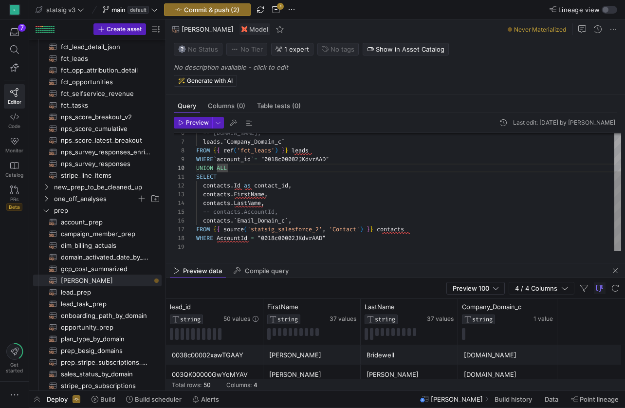
click at [350, 157] on div "WHERE ` account_id ` = "0018c00002JKdvrAAD"" at bounding box center [408, 159] width 425 height 9
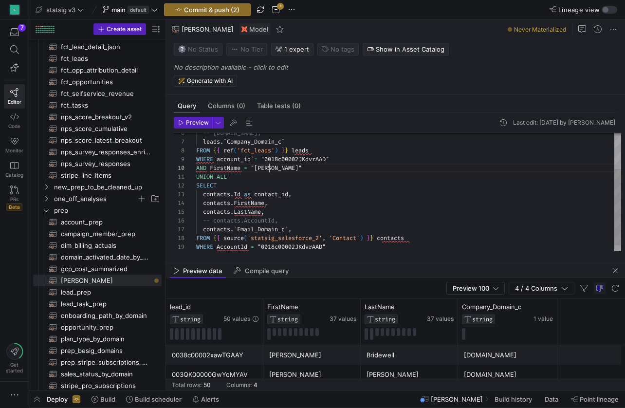
scroll to position [79, 49]
click at [269, 168] on div at bounding box center [269, 167] width 1 height 9
click at [331, 246] on div "WHERE AccountId = "0018c00002JKdvrAAD"" at bounding box center [408, 246] width 425 height 9
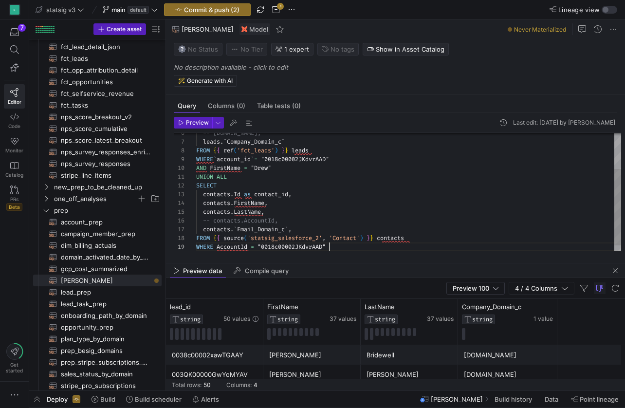
type textarea "UNION ALL SELECT [DOMAIN_NAME] as contact_id, contacts.FirstName, contacts.Last…"
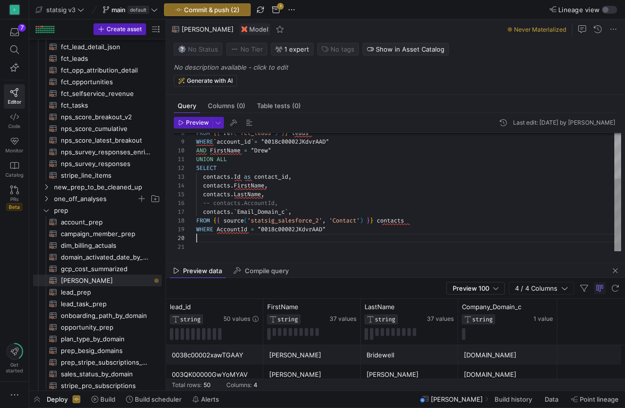
scroll to position [0, 0]
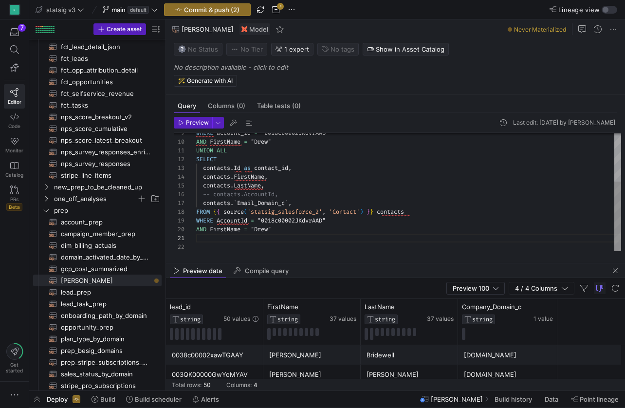
type textarea "AND FirstName = "[PERSON_NAME]""
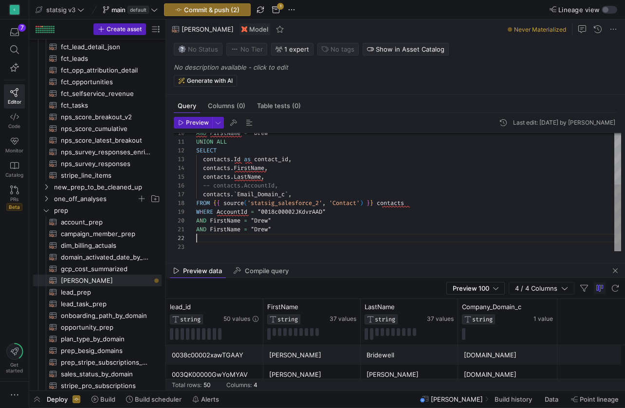
scroll to position [9, 0]
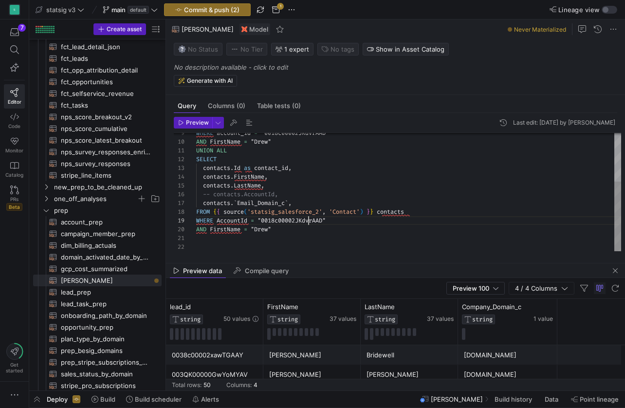
click at [306, 218] on span ""0018c00002JKdvrAAD"" at bounding box center [291, 220] width 68 height 8
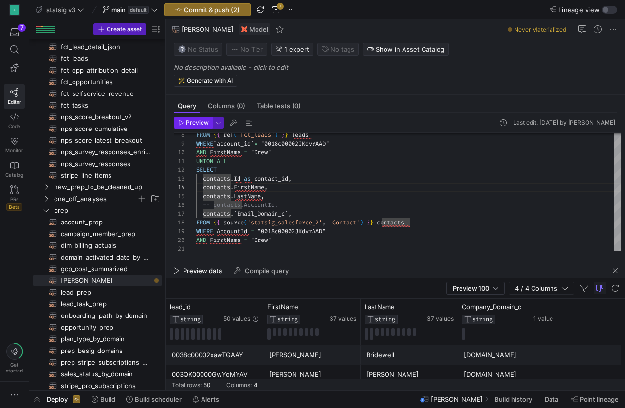
click at [196, 121] on span "Preview" at bounding box center [197, 122] width 23 height 7
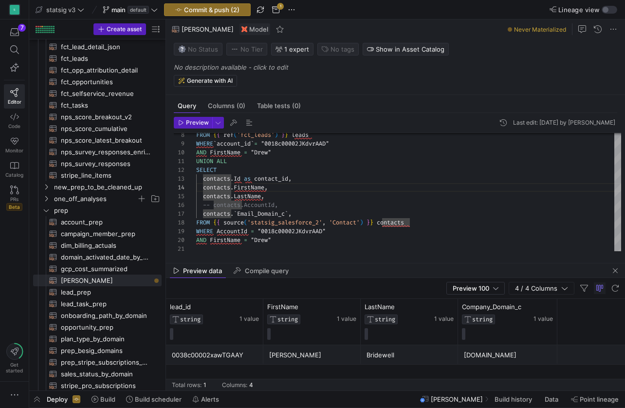
click at [309, 279] on div "Preview 100 4 / 4 Columns" at bounding box center [395, 288] width 459 height 21
click at [250, 154] on span at bounding box center [248, 152] width 3 height 8
click at [197, 152] on span "AND" at bounding box center [201, 152] width 10 height 8
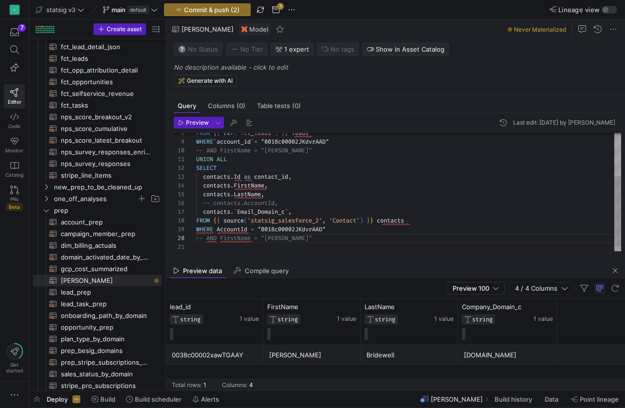
click at [243, 238] on span "-- AND FirstName = "[PERSON_NAME]"" at bounding box center [254, 238] width 116 height 8
click at [331, 230] on div "WHERE AccountId = "0018c00002JKdvrAAD"" at bounding box center [408, 229] width 425 height 9
type textarea "UNION ALL SELECT [DOMAIN_NAME] as contact_id, contacts.FirstName, contacts.Last…"
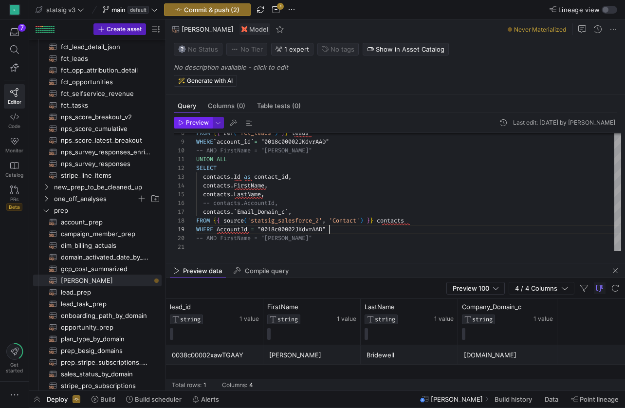
click at [188, 126] on span "button" at bounding box center [192, 122] width 37 height 11
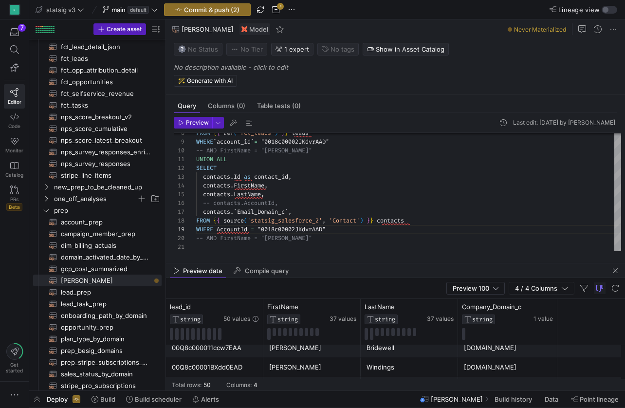
scroll to position [217, 0]
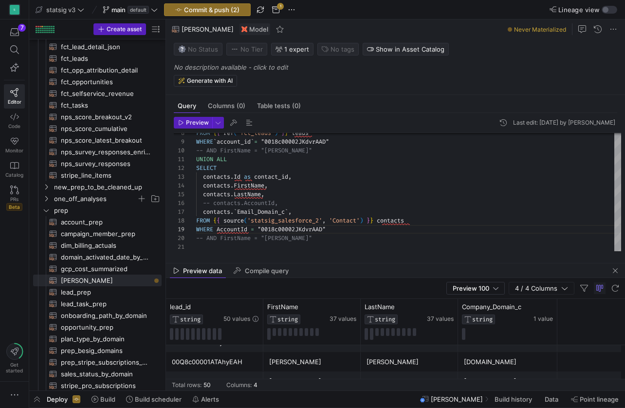
click at [279, 220] on span "'statsig_salesforce_2'" at bounding box center [284, 220] width 75 height 8
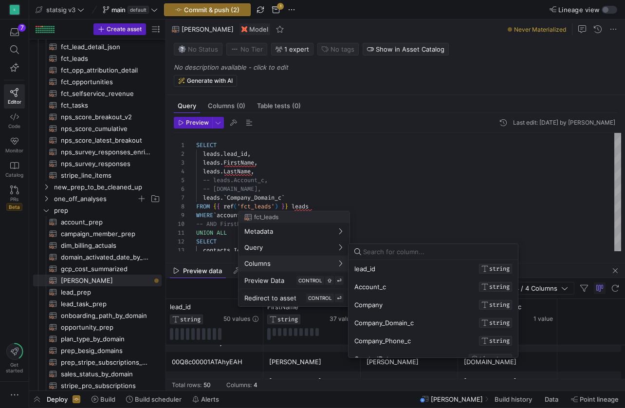
click at [374, 253] on input at bounding box center [437, 252] width 149 height 8
type input "email"
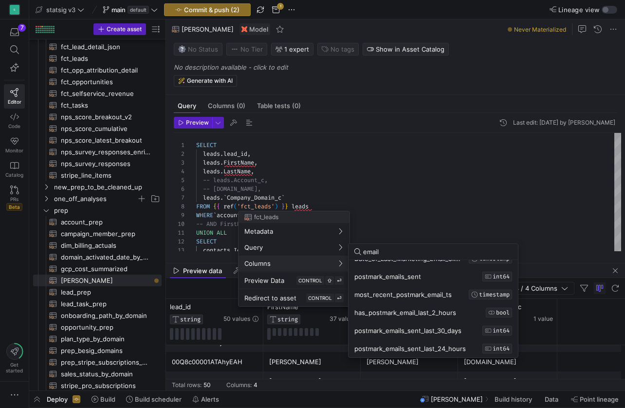
click at [380, 187] on div at bounding box center [312, 204] width 625 height 408
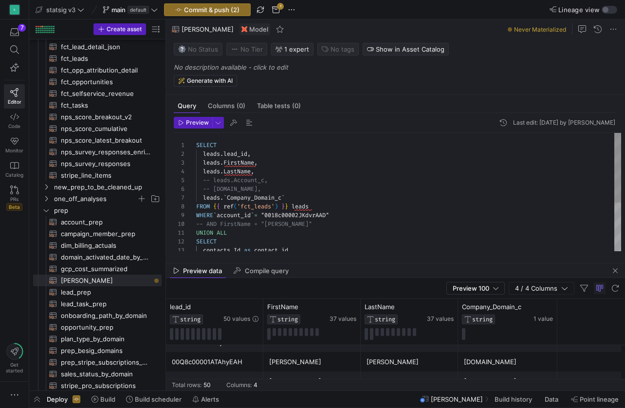
click at [264, 170] on div "leads . LastName ," at bounding box center [408, 171] width 425 height 9
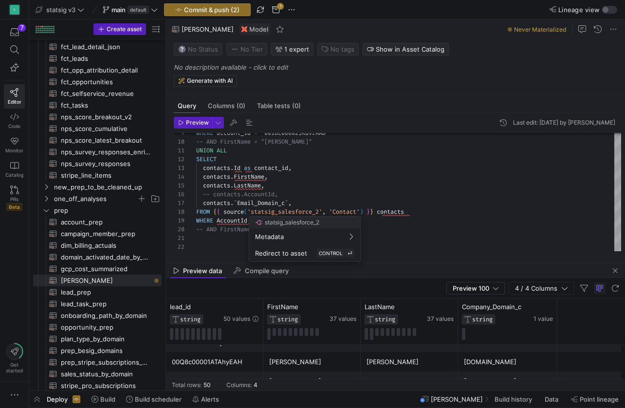
click at [347, 212] on div at bounding box center [312, 204] width 625 height 408
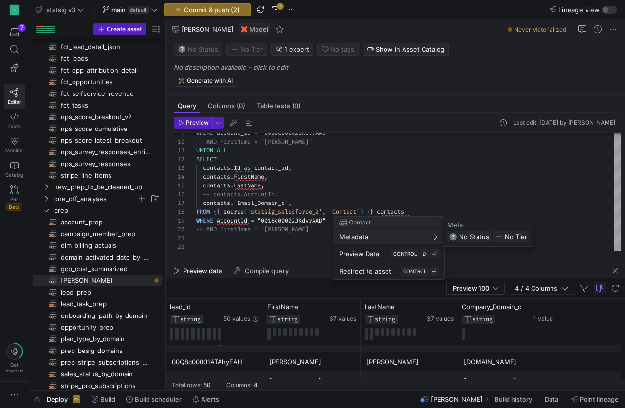
click at [352, 209] on div at bounding box center [312, 204] width 625 height 408
click at [241, 147] on div at bounding box center [312, 204] width 625 height 408
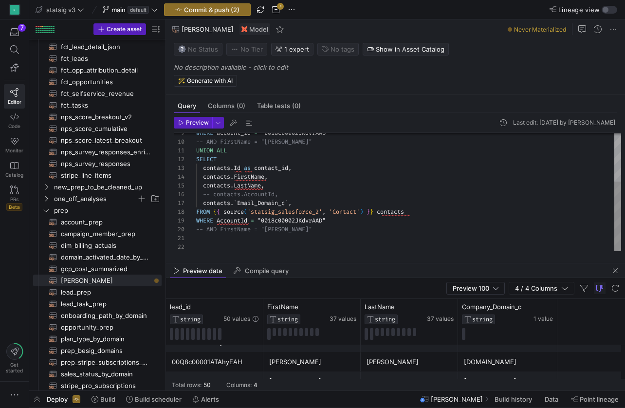
click at [237, 138] on span "-- AND FirstName = "[PERSON_NAME]"" at bounding box center [254, 142] width 116 height 8
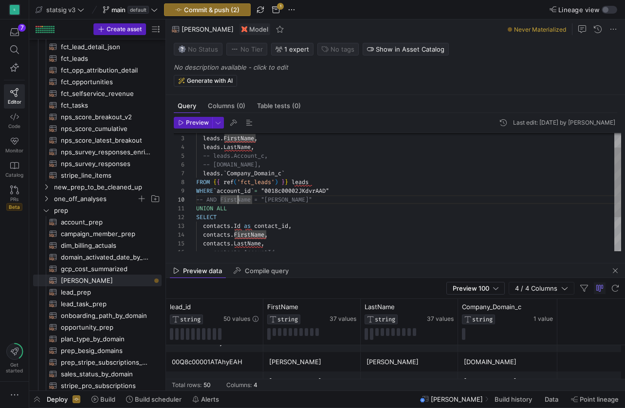
click at [294, 175] on div "leads . ` Company_Domain_c `" at bounding box center [408, 173] width 425 height 9
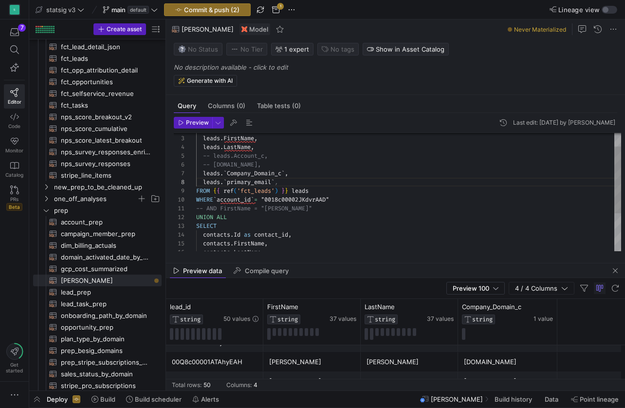
click at [296, 222] on div "SELECT" at bounding box center [408, 225] width 425 height 9
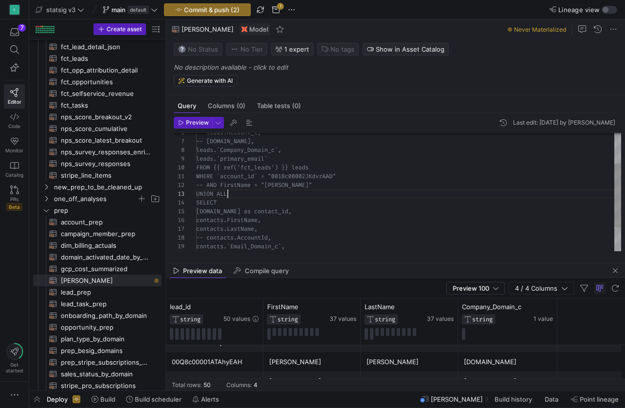
click at [237, 202] on div "UNION ALL -- AND FirstName = "[PERSON_NAME]" WHERE `account_id` = "0018c00002JK…" at bounding box center [408, 185] width 425 height 218
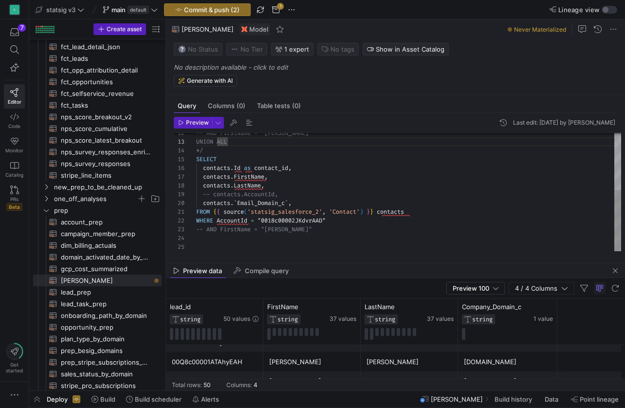
click at [252, 172] on div "contacts . FirstName ," at bounding box center [408, 176] width 425 height 9
click at [299, 204] on div "contacts . ` Email_Domain_c ` ," at bounding box center [408, 202] width 425 height 9
click at [202, 184] on span at bounding box center [199, 185] width 7 height 8
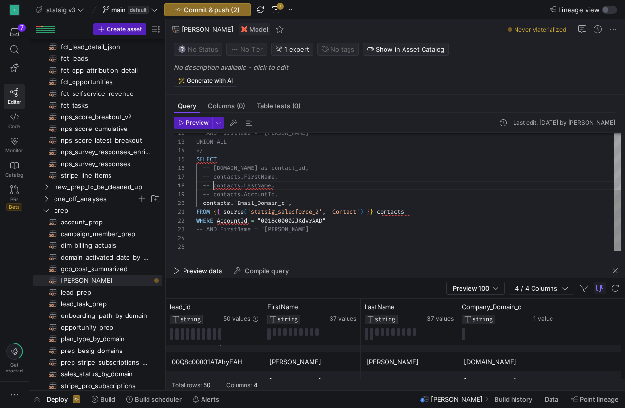
click at [221, 159] on div "SELECT" at bounding box center [408, 159] width 425 height 9
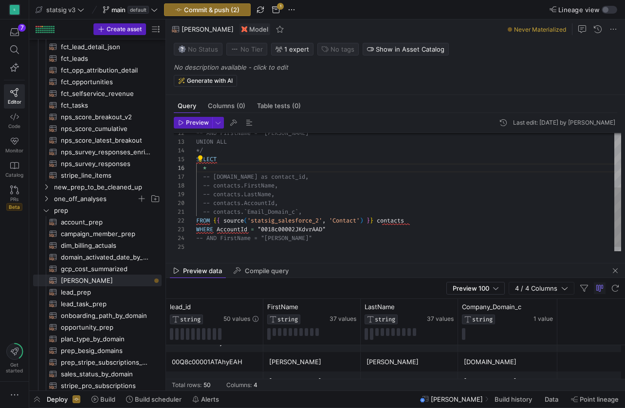
click at [338, 230] on div "WHERE AccountId = "0018c00002JKdvrAAD"" at bounding box center [408, 229] width 425 height 9
click at [198, 125] on span "Preview" at bounding box center [197, 122] width 23 height 7
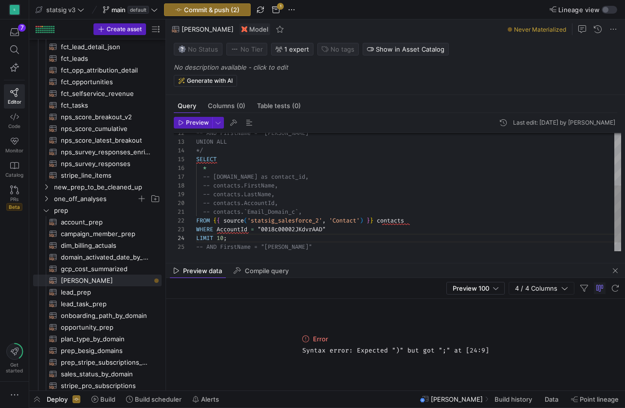
click at [240, 235] on div "LIMIT 10 ;" at bounding box center [408, 237] width 425 height 9
type textarea "-- contacts.`Email_Domain_c`, FROM {{ source('statsig_salesforce_2', 'Contact')…"
click at [182, 122] on icon "button" at bounding box center [181, 123] width 6 height 6
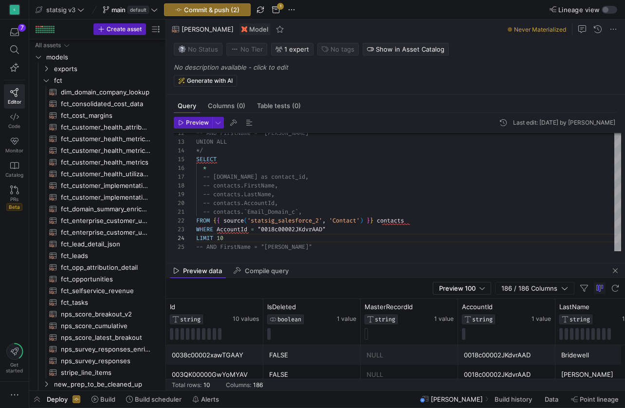
scroll to position [26, 28]
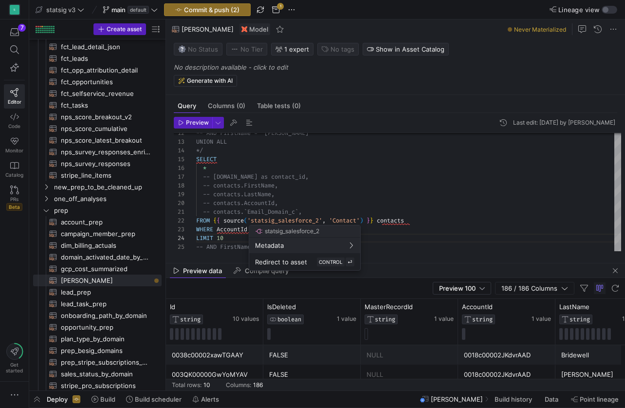
click at [393, 358] on div at bounding box center [312, 204] width 625 height 408
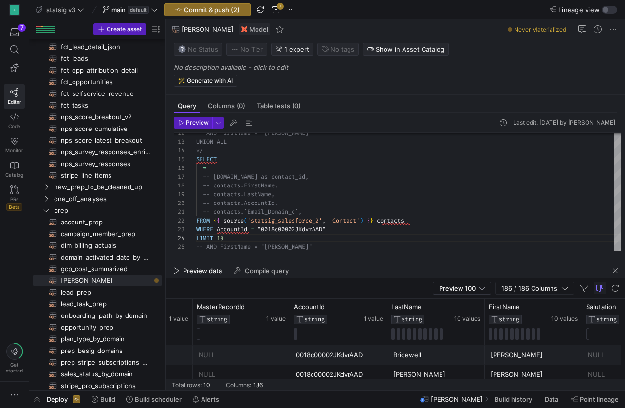
scroll to position [0, 0]
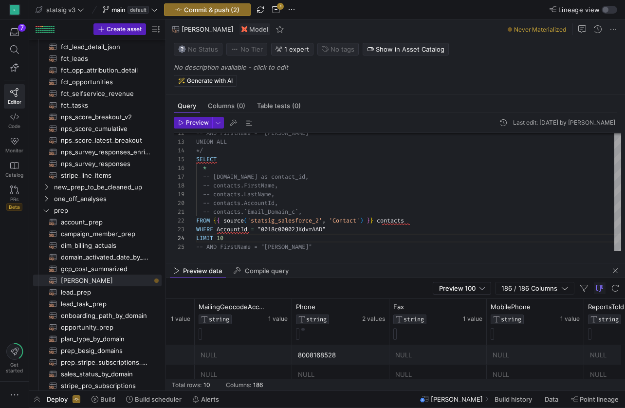
click at [253, 228] on span "=" at bounding box center [251, 229] width 3 height 8
click at [223, 206] on span "-- contacts.AccountId," at bounding box center [240, 203] width 75 height 8
click at [309, 211] on div "-- contacts.`Email_Domain_c`," at bounding box center [408, 211] width 425 height 9
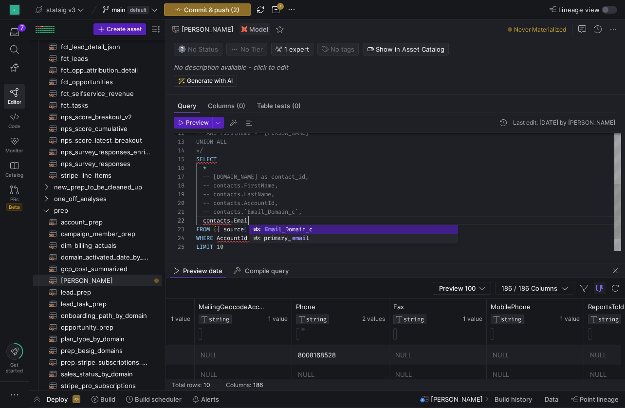
scroll to position [9, 56]
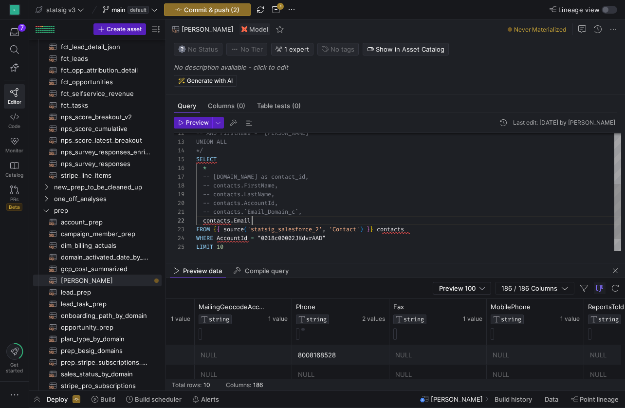
click at [275, 205] on span "-- contacts.AccountId," at bounding box center [240, 203] width 75 height 8
click at [264, 222] on div "contacts . Email" at bounding box center [408, 220] width 425 height 9
click at [210, 169] on div "*" at bounding box center [408, 167] width 425 height 9
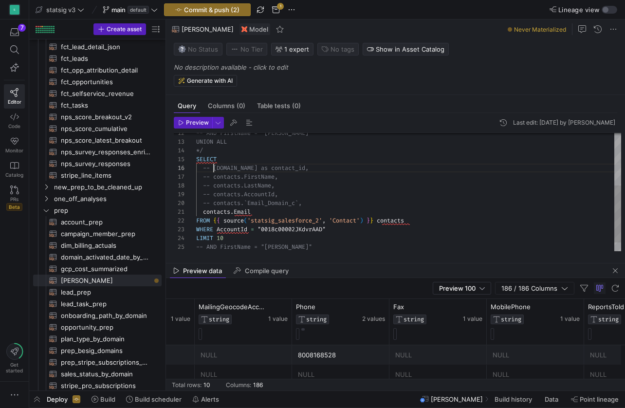
click at [214, 178] on span "-- contacts.FirstName," at bounding box center [240, 177] width 75 height 8
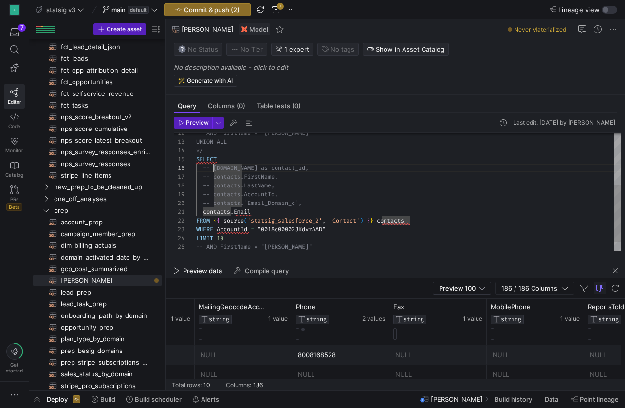
scroll to position [44, 18]
click at [215, 177] on span "-- contacts.FirstName," at bounding box center [240, 177] width 75 height 8
click at [212, 185] on span "-- contacts.LastName," at bounding box center [239, 185] width 72 height 8
click at [213, 203] on span "-- contacts.`Email_Domain_c`," at bounding box center [252, 203] width 99 height 8
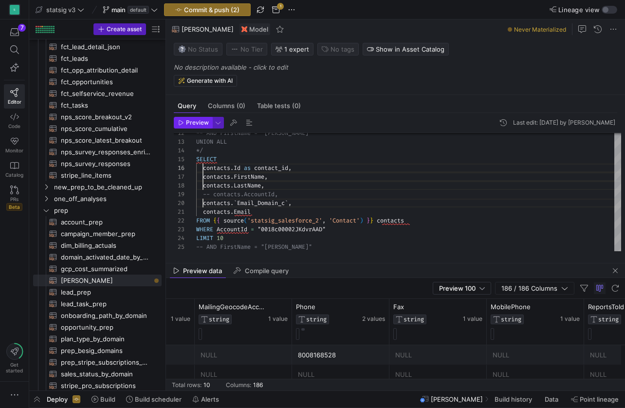
click at [196, 121] on span "Preview" at bounding box center [197, 122] width 23 height 7
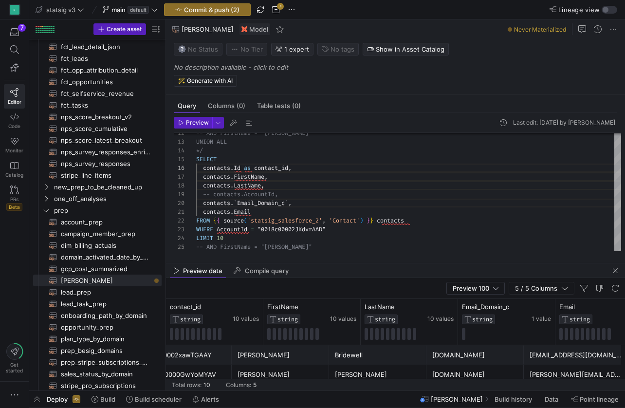
scroll to position [0, 32]
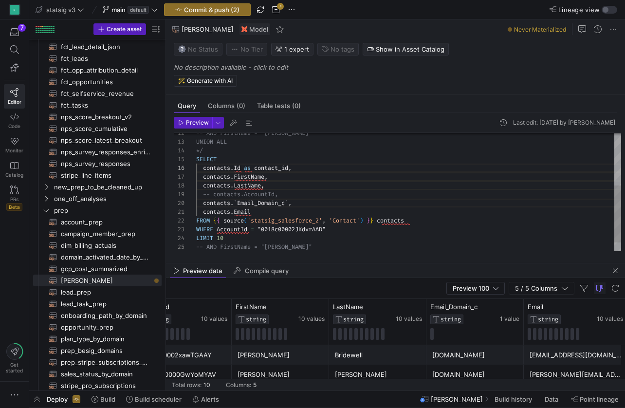
click at [288, 174] on div "contacts . FirstName ," at bounding box center [408, 176] width 425 height 9
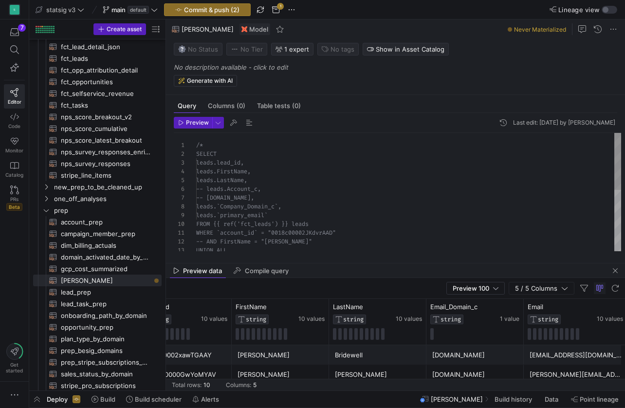
click at [217, 155] on div "SELECT" at bounding box center [408, 153] width 425 height 9
click at [421, 168] on div "leads.FirstName," at bounding box center [408, 171] width 425 height 9
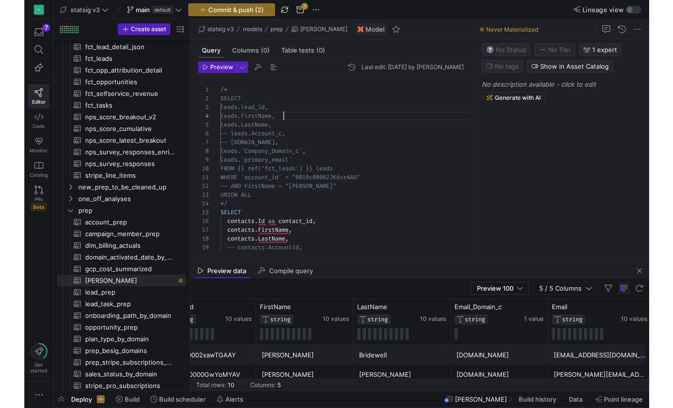
scroll to position [1, 0]
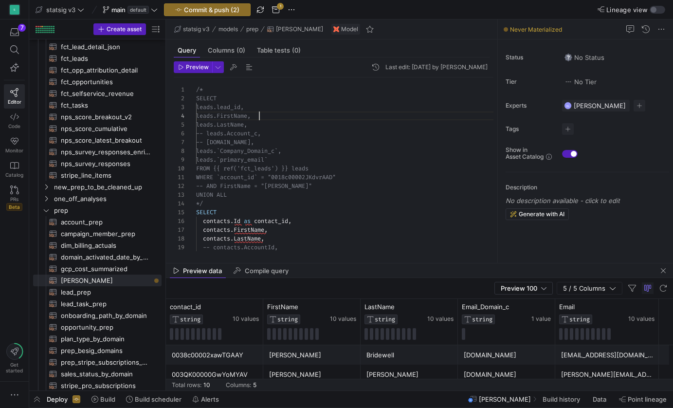
click at [327, 234] on div "contacts . LastName ," at bounding box center [408, 238] width 424 height 9
click at [284, 181] on div "WHERE `account_id` = "0018c00002JKdvrAAD"" at bounding box center [344, 177] width 297 height 9
click at [267, 205] on div "*/" at bounding box center [344, 203] width 297 height 9
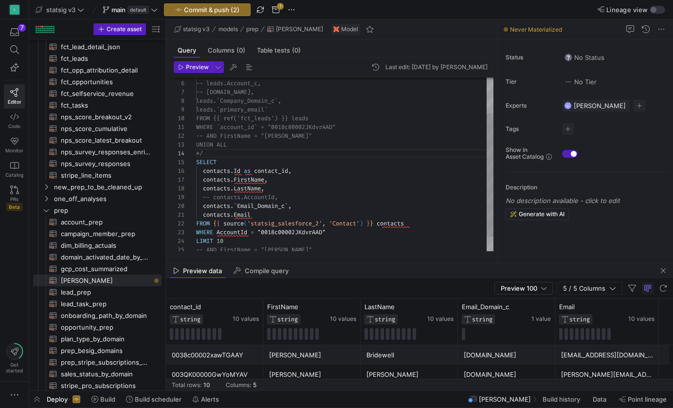
click at [267, 220] on span "'statsig_salesforce_2'" at bounding box center [284, 223] width 75 height 8
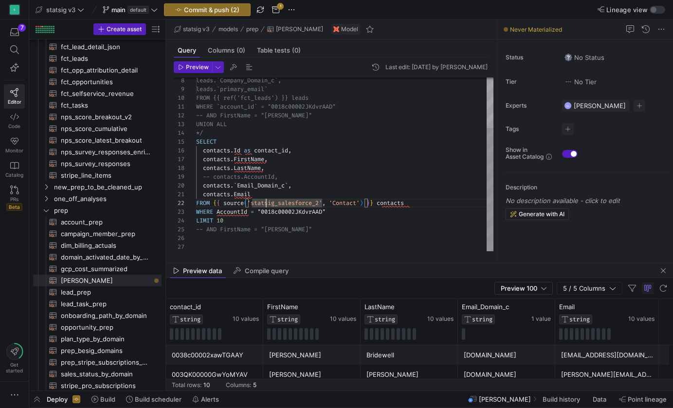
scroll to position [0, 0]
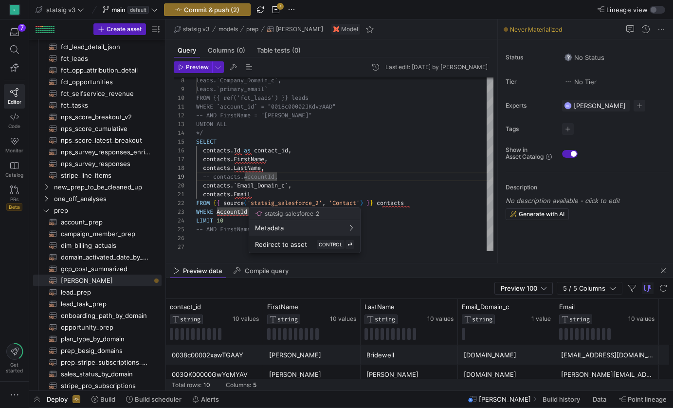
click at [265, 196] on div at bounding box center [336, 204] width 673 height 408
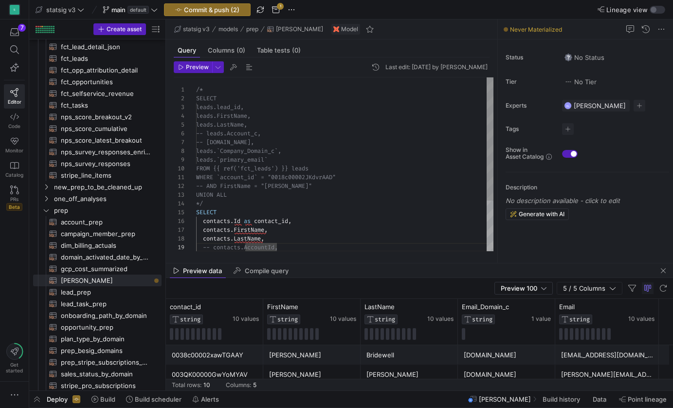
click at [208, 90] on div "/*" at bounding box center [344, 89] width 297 height 9
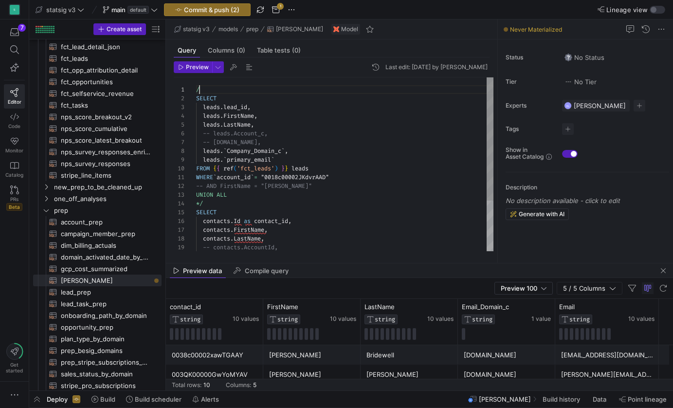
scroll to position [0, 0]
click at [205, 201] on div "*/" at bounding box center [344, 203] width 297 height 9
click at [203, 91] on div at bounding box center [344, 89] width 297 height 9
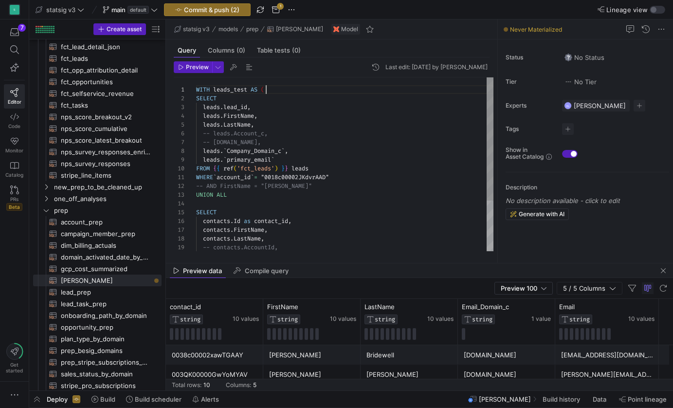
click at [347, 177] on div "WHERE ` account_id ` = "0018c00002JKdvrAAD"" at bounding box center [344, 177] width 297 height 9
click at [260, 201] on div "UNION ALL -- AND FirstName = "Drew" leads . ` Company_Domain_c ` , leads . ` pr…" at bounding box center [344, 212] width 297 height 270
click at [197, 202] on span "UNION" at bounding box center [204, 203] width 17 height 8
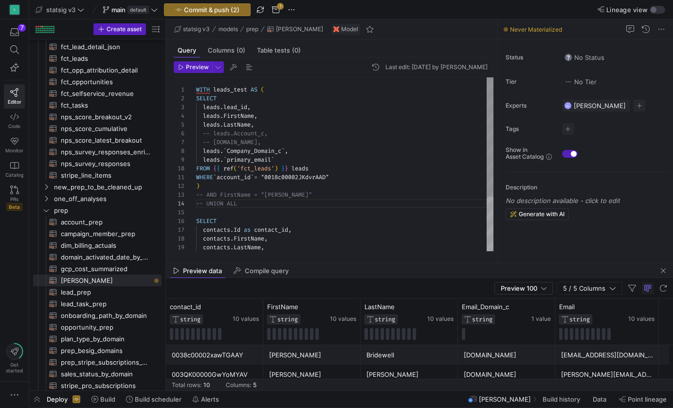
click at [209, 179] on span "WHERE" at bounding box center [204, 177] width 17 height 8
click at [207, 185] on div ")" at bounding box center [344, 185] width 297 height 9
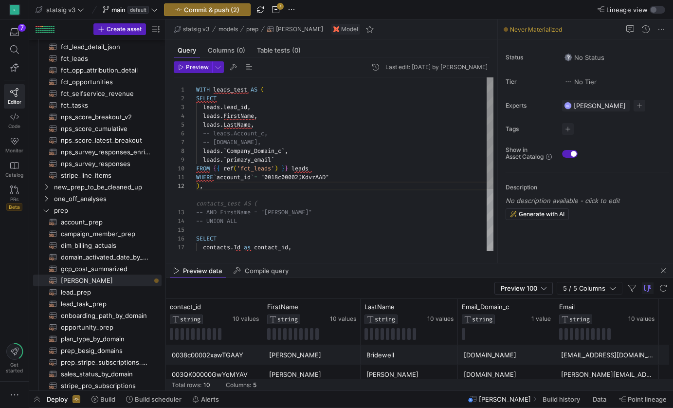
click at [201, 231] on div "-- UNION ALL -- AND FirstName = "Drew" leads . ` Company_Domain_c ` , leads . `…" at bounding box center [344, 212] width 297 height 270
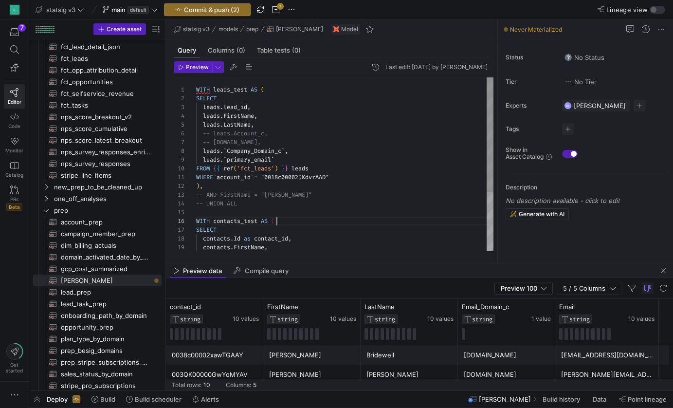
scroll to position [44, 81]
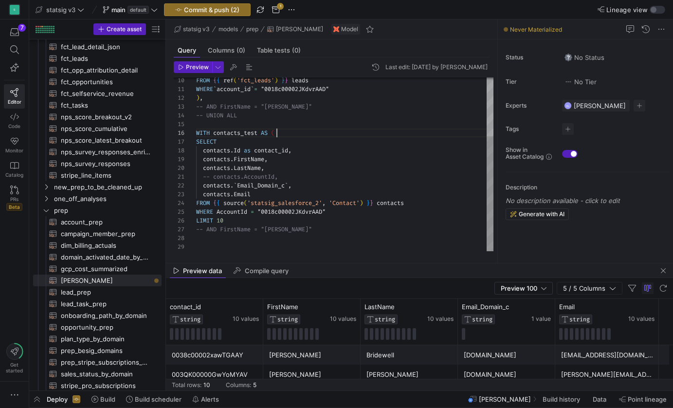
click at [235, 222] on div "LIMIT 10" at bounding box center [344, 220] width 297 height 9
drag, startPoint x: 226, startPoint y: 220, endPoint x: 193, endPoint y: 220, distance: 33.6
click at [193, 220] on div "14 13 10 11 15 12 16 17 18 19 20 21 22 23 24 25 26 27 28 29 -- UNION ALL -- AND…" at bounding box center [334, 164] width 320 height 174
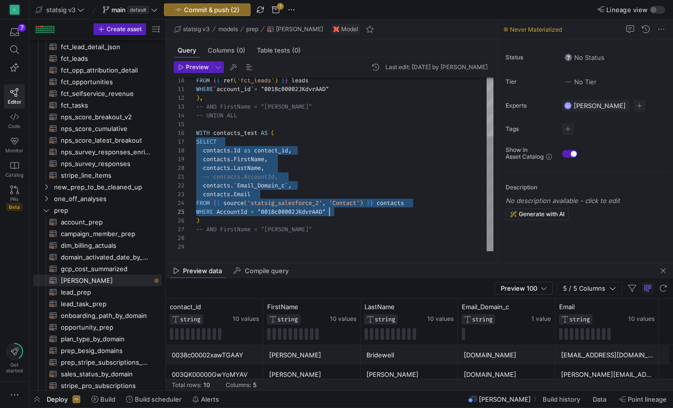
drag, startPoint x: 197, startPoint y: 143, endPoint x: 339, endPoint y: 210, distance: 156.9
click at [339, 210] on div "-- UNION ALL -- AND FirstName = "Drew" FROM { { ref ( 'fct_leads' ) } } leads W…" at bounding box center [344, 120] width 297 height 262
click at [221, 222] on div ")" at bounding box center [344, 220] width 297 height 9
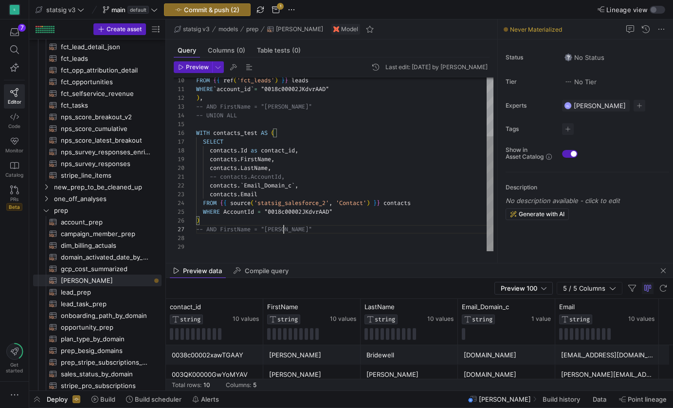
click at [288, 228] on div "-- AND FirstName = "[PERSON_NAME]"" at bounding box center [344, 229] width 297 height 9
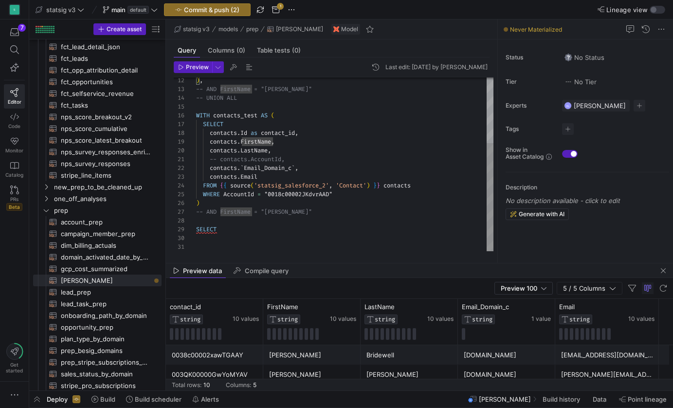
click at [235, 230] on div "SELECT" at bounding box center [344, 229] width 297 height 9
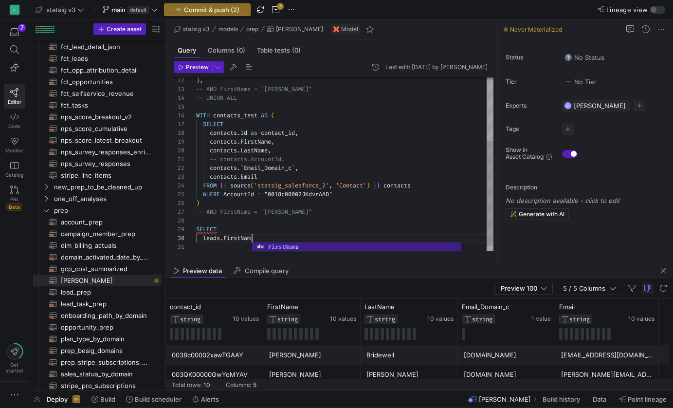
type textarea "-- contacts.AccountId, contacts.`Email_Domain_c`, contacts.Email FROM {{ source…"
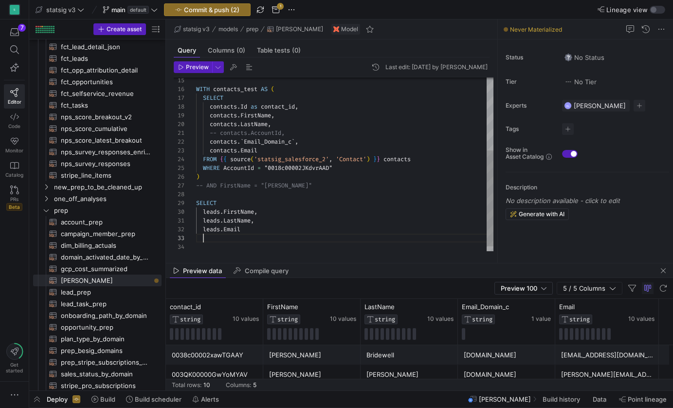
scroll to position [18, 7]
click at [276, 238] on div "FROM leads_test leads" at bounding box center [344, 237] width 297 height 9
click at [207, 248] on span "JOIN" at bounding box center [203, 247] width 14 height 8
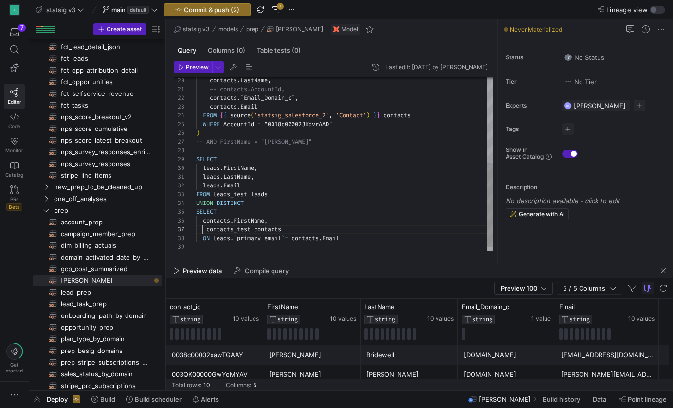
scroll to position [53, 7]
click at [262, 197] on span "leads" at bounding box center [258, 194] width 17 height 8
drag, startPoint x: 260, startPoint y: 178, endPoint x: 182, endPoint y: 170, distance: 78.2
click at [182, 170] on div "20 21 22 23 24 25 26 27 28 29 30 31 32 33 34 35 36 37 38 39 contacts . LastName…" at bounding box center [334, 164] width 320 height 174
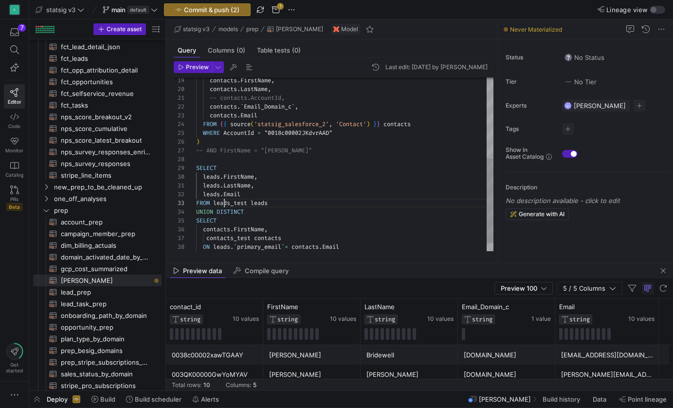
click at [222, 201] on span "leads_test" at bounding box center [230, 203] width 34 height 8
click at [233, 215] on span "DISTINCT" at bounding box center [229, 212] width 27 height 8
click at [227, 215] on span "DISTINCT" at bounding box center [229, 212] width 27 height 8
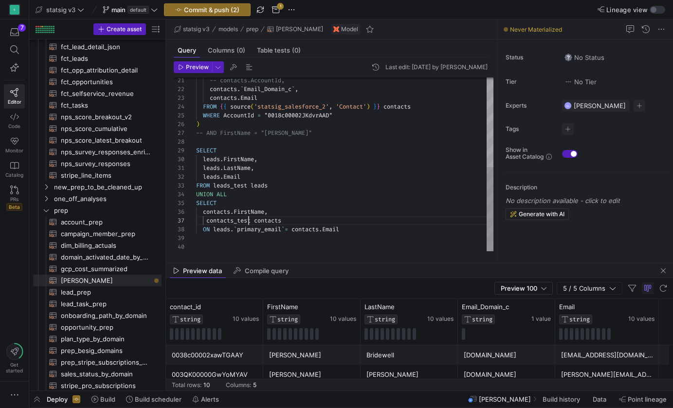
click at [281, 214] on div "contacts . FirstName ," at bounding box center [344, 211] width 297 height 9
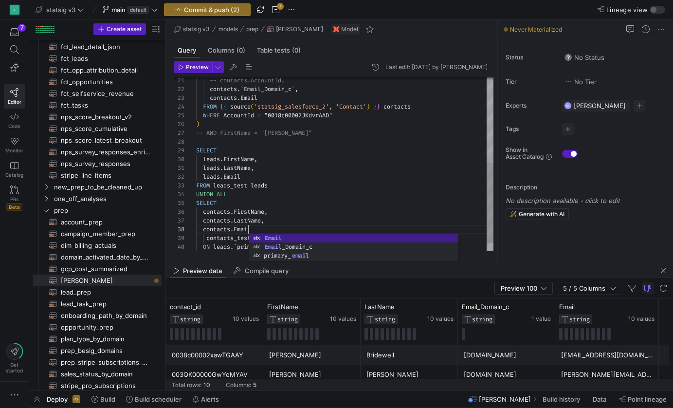
scroll to position [61, 56]
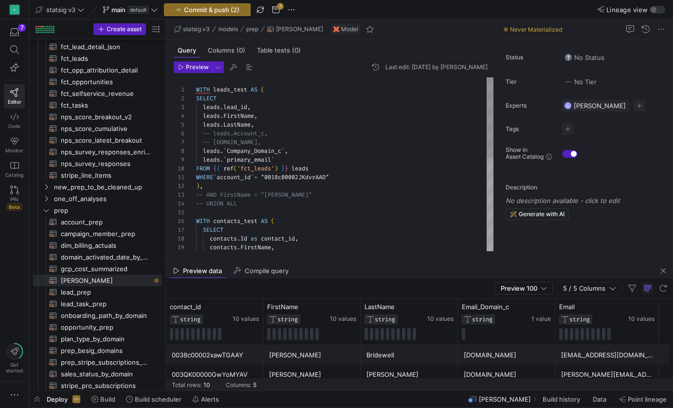
click at [287, 160] on div "leads . ` primary_email `" at bounding box center [344, 159] width 297 height 9
click at [267, 149] on span "Company_Domain_c" at bounding box center [254, 151] width 54 height 8
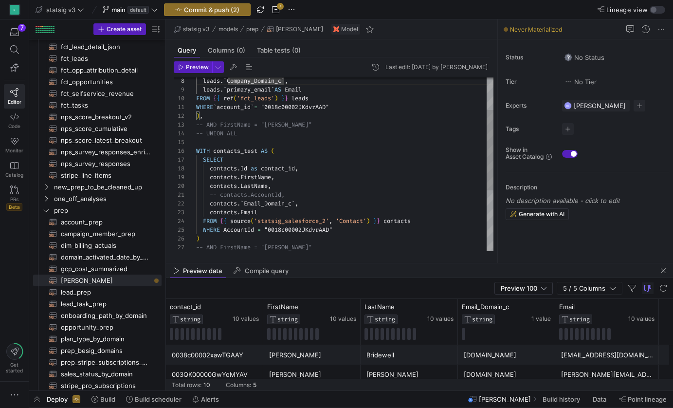
scroll to position [0, 0]
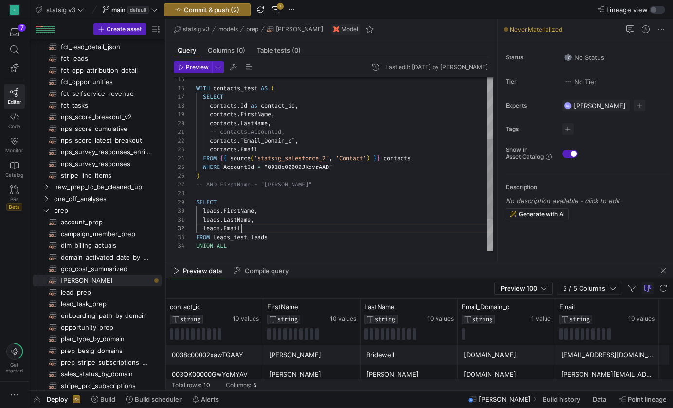
click at [267, 230] on div "leads . Email" at bounding box center [344, 228] width 297 height 9
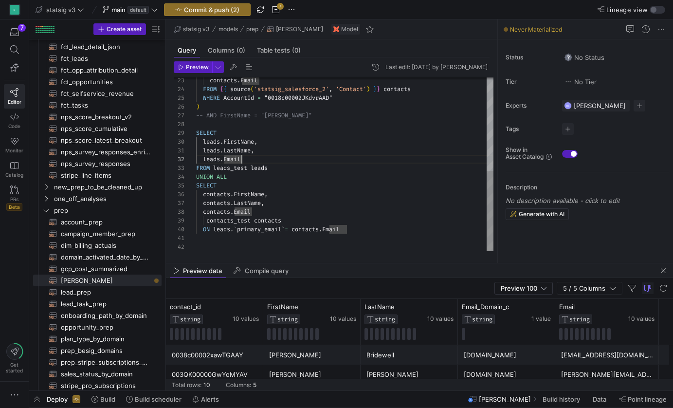
click at [262, 213] on div "contacts . Email" at bounding box center [344, 211] width 297 height 9
click at [215, 221] on span "contacts_test" at bounding box center [228, 220] width 44 height 8
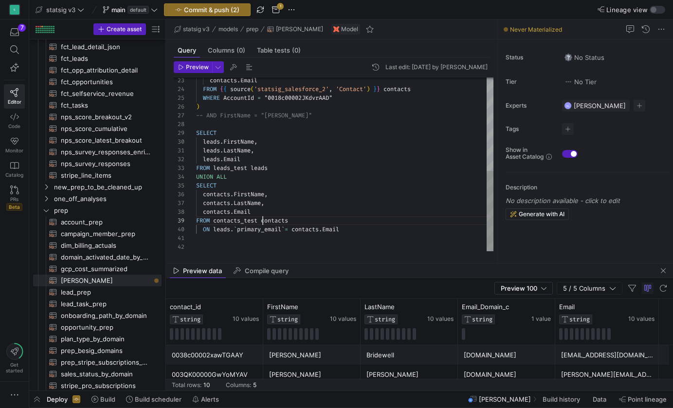
click at [204, 229] on span "ON" at bounding box center [206, 229] width 7 height 8
click at [233, 176] on div "UNION ALL" at bounding box center [344, 176] width 297 height 9
click at [195, 67] on span "Preview" at bounding box center [197, 67] width 23 height 7
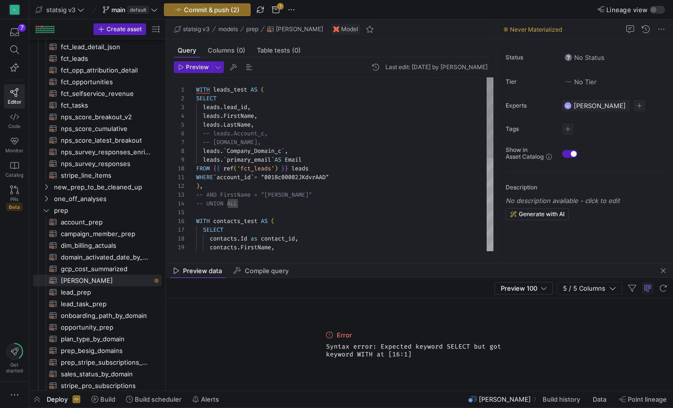
click at [212, 187] on div ") ," at bounding box center [344, 185] width 297 height 9
click at [187, 67] on span "Preview" at bounding box center [197, 67] width 23 height 7
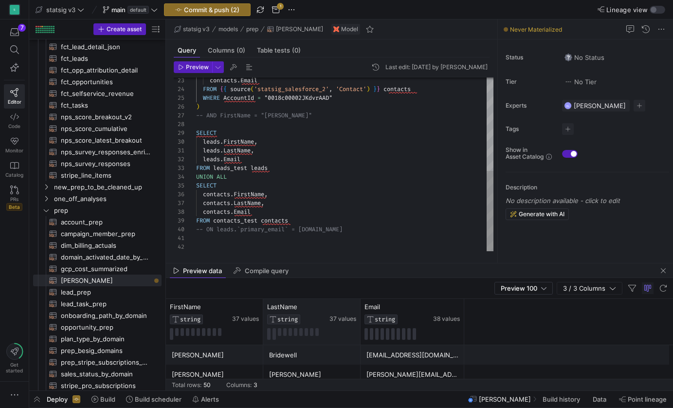
click at [322, 299] on div "LastName STRING 37 values" at bounding box center [311, 322] width 97 height 46
click at [315, 256] on mat-tab-group "Query Columns (0) Table tests (0) Preview Last edit: Monday 18 August 2025 by H…" at bounding box center [331, 150] width 331 height 223
click at [302, 222] on div "FROM contacts_test contacts" at bounding box center [344, 220] width 297 height 9
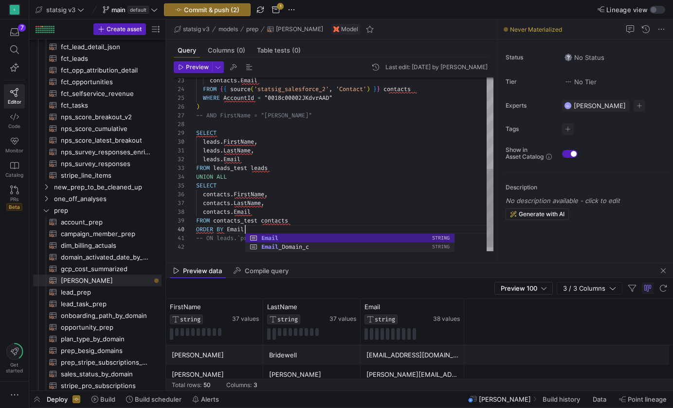
scroll to position [79, 49]
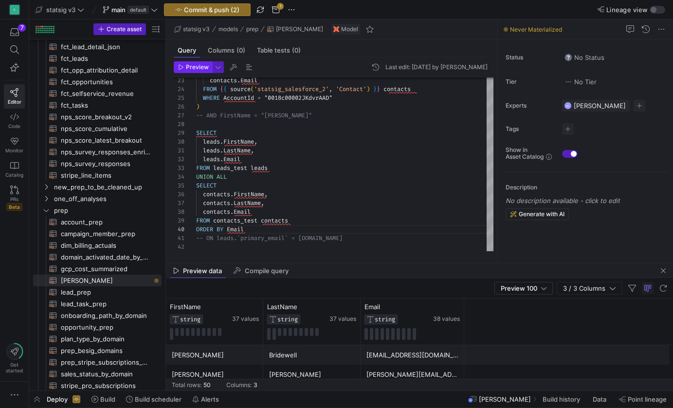
click at [197, 70] on span "Preview" at bounding box center [197, 67] width 23 height 7
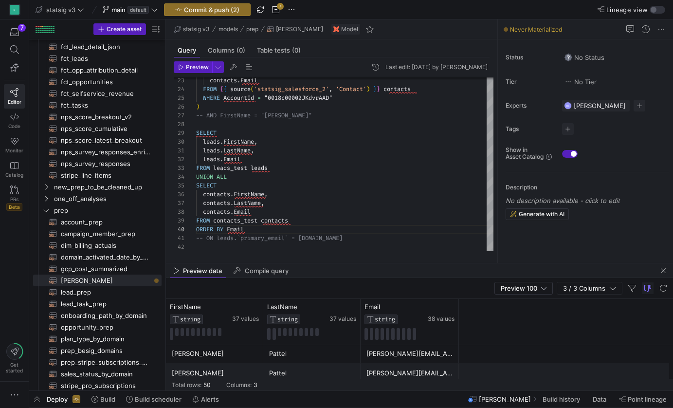
scroll to position [131, 0]
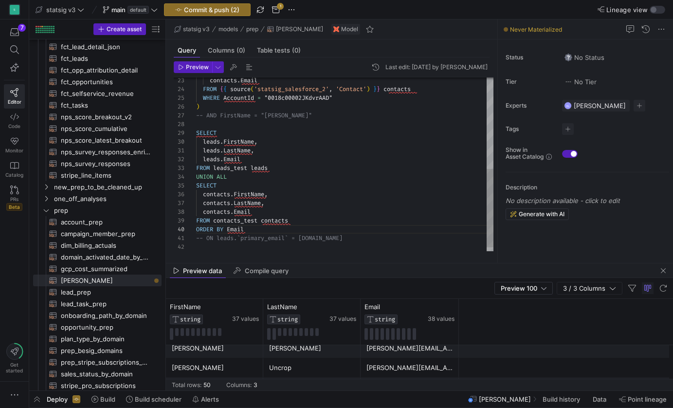
click at [283, 228] on div "ORDER BY Email" at bounding box center [344, 229] width 297 height 9
click at [89, 68] on span "fct_opp_attribution_detail​​​​​​​​​​" at bounding box center [105, 70] width 89 height 11
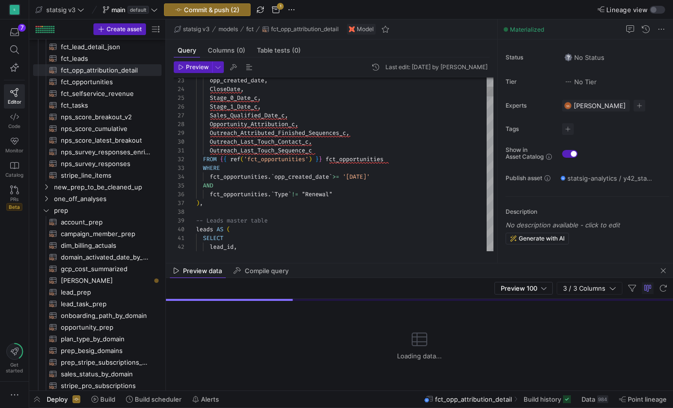
click at [312, 169] on div "WHERE" at bounding box center [344, 167] width 297 height 9
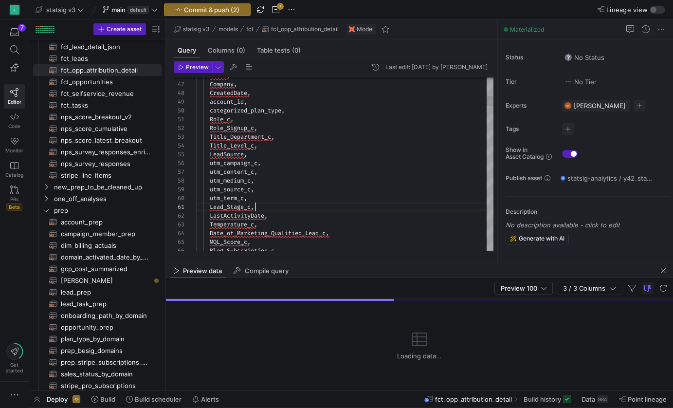
click at [270, 204] on div "Lead_Stage_c ," at bounding box center [344, 206] width 297 height 9
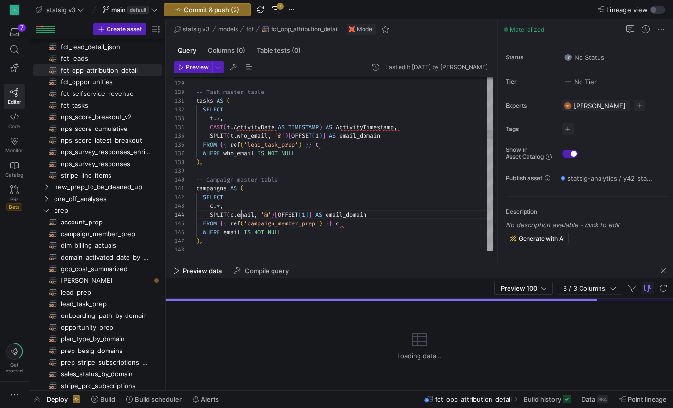
click at [243, 217] on span "email" at bounding box center [245, 215] width 17 height 8
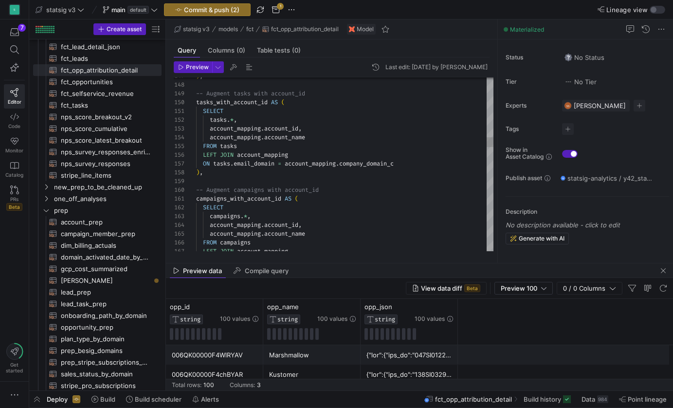
click at [281, 188] on span "-- Augment campaigns with account_id" at bounding box center [257, 190] width 123 height 8
click at [624, 268] on span "button" at bounding box center [663, 271] width 12 height 12
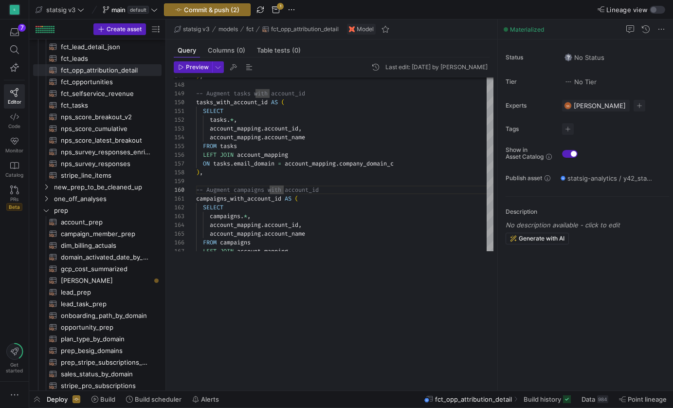
click at [624, 392] on span "button" at bounding box center [663, 398] width 12 height 12
click at [225, 172] on div ") ," at bounding box center [344, 172] width 297 height 9
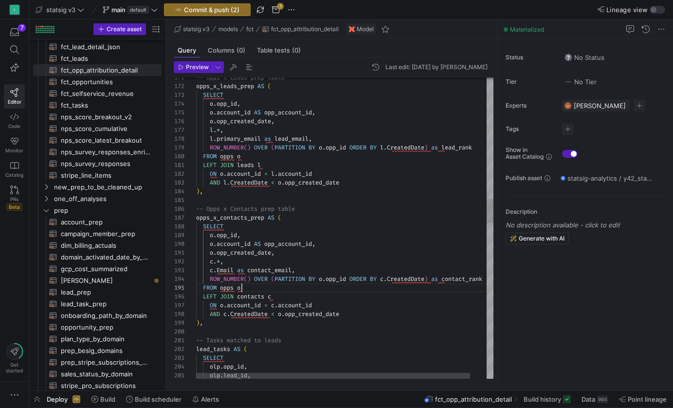
click at [337, 290] on div "FROM opps o" at bounding box center [353, 287] width 315 height 9
click at [344, 319] on div ") ," at bounding box center [353, 322] width 315 height 9
click at [353, 311] on div "AND c . CreatedDate < o . opp_created_date" at bounding box center [353, 313] width 315 height 9
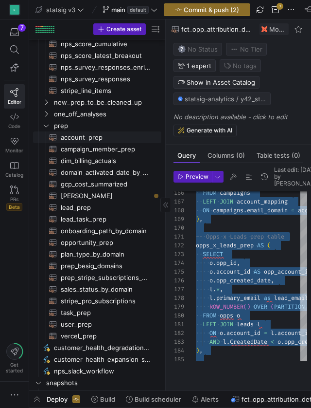
scroll to position [283, 0]
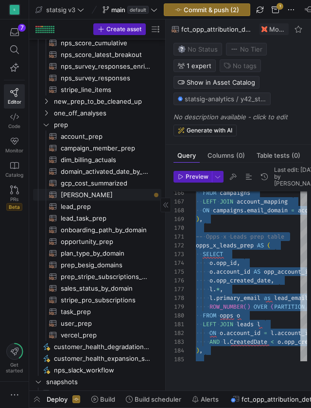
click at [108, 196] on span "[PERSON_NAME]​​​​​​​​​​" at bounding box center [105, 194] width 89 height 11
type textarea "WITH leads_test AS ( SELECT leads.lead_id, leads.FirstName, leads.LastName, -- …"
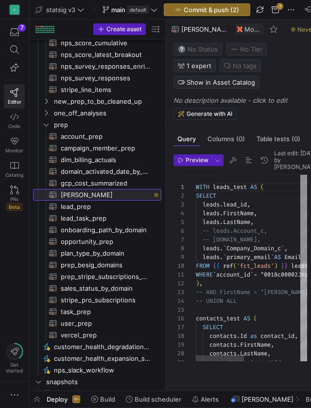
scroll to position [88, 0]
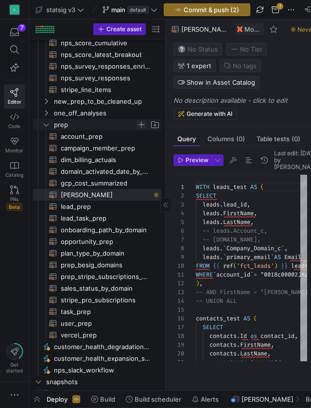
click at [141, 127] on span "Press SPACE to select this row." at bounding box center [142, 125] width 10 height 10
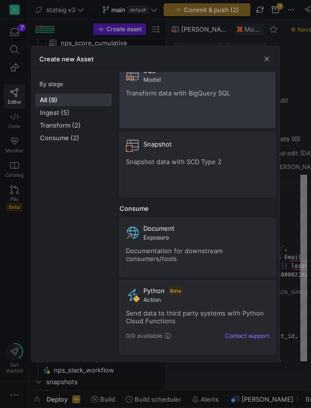
scroll to position [330, 0]
click at [181, 101] on div "SQL Model Transform data with BigQuery SQL" at bounding box center [197, 94] width 143 height 55
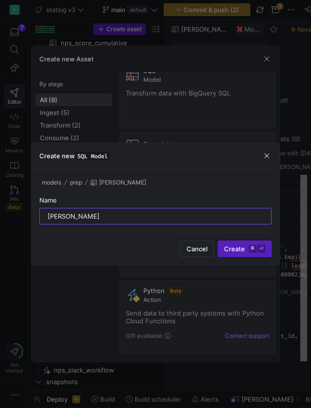
type input "helen_test_2"
click at [245, 249] on button "Create ⌘ ⏎" at bounding box center [245, 248] width 54 height 17
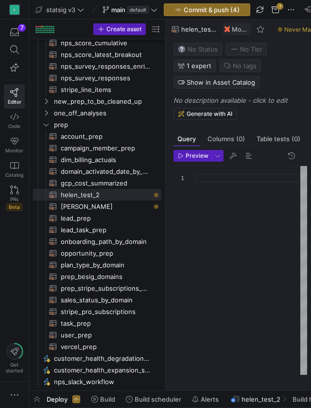
click at [205, 182] on div at bounding box center [251, 178] width 111 height 9
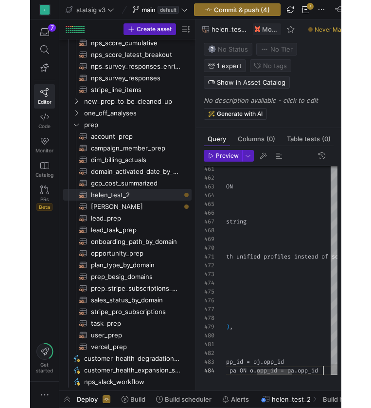
scroll to position [26, 196]
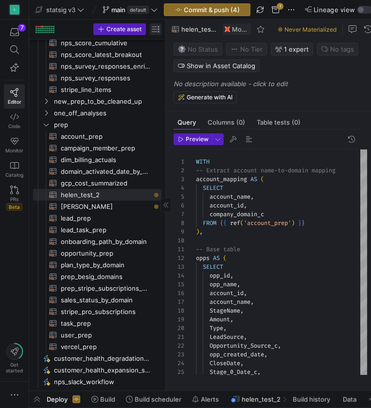
click at [158, 26] on span "button" at bounding box center [156, 29] width 12 height 12
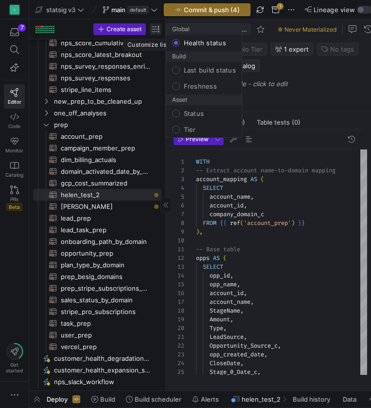
click at [158, 26] on div at bounding box center [185, 204] width 371 height 408
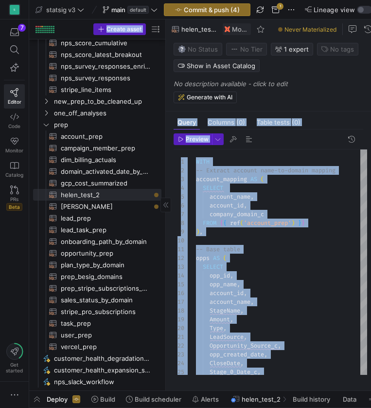
drag, startPoint x: 167, startPoint y: 30, endPoint x: 45, endPoint y: 37, distance: 122.3
click at [45, 37] on as-split "Create asset Drag here to set row groups Drag here to set column labels Group 1…" at bounding box center [200, 204] width 342 height 371
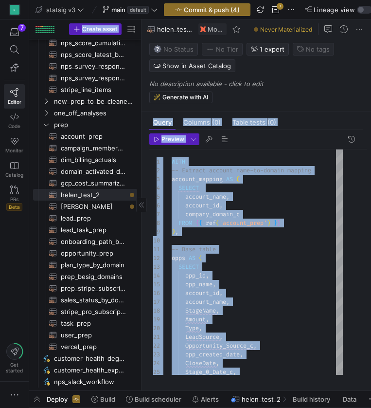
drag, startPoint x: 165, startPoint y: 49, endPoint x: 50, endPoint y: 50, distance: 114.8
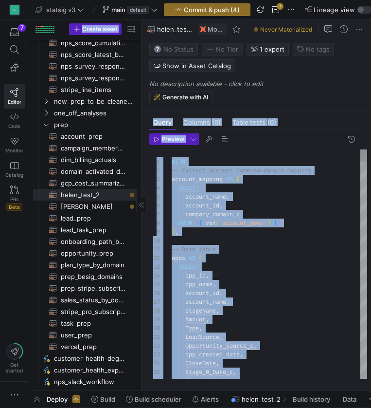
click at [166, 205] on div "6" at bounding box center [160, 205] width 22 height 9
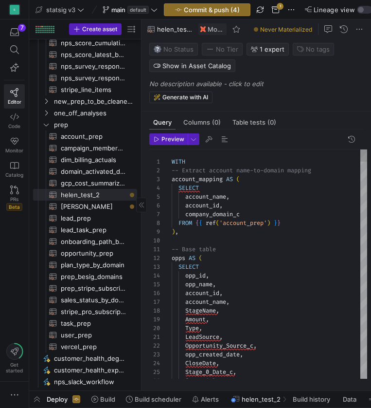
scroll to position [44, 0]
click at [140, 206] on icon at bounding box center [141, 204] width 5 height 5
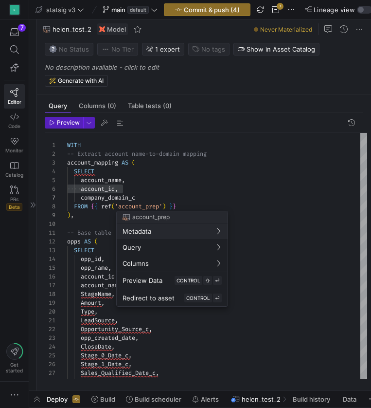
click at [286, 172] on div at bounding box center [185, 204] width 371 height 408
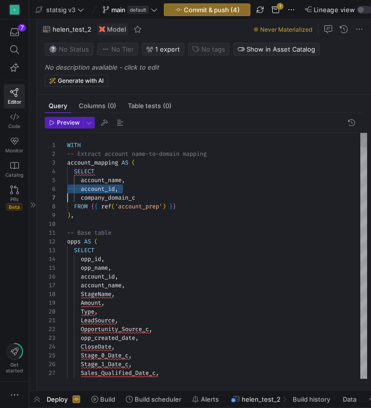
click at [184, 207] on div "FROM { { ref ( 'account_prep' ) } }" at bounding box center [217, 206] width 300 height 9
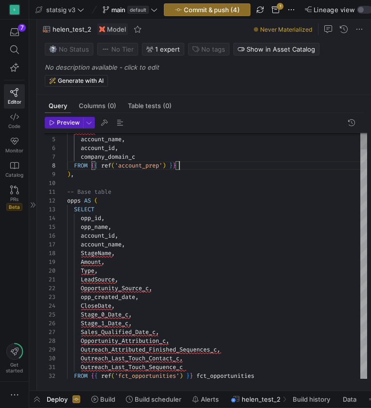
click at [63, 200] on div "12" at bounding box center [56, 200] width 22 height 9
click at [97, 223] on span "opp_name" at bounding box center [94, 227] width 27 height 8
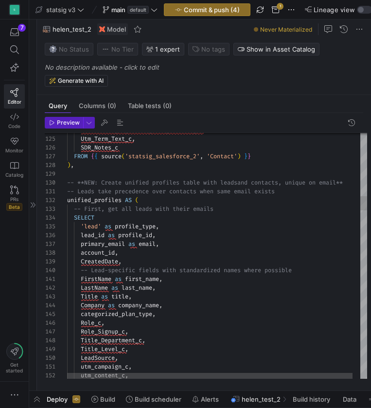
click at [107, 188] on span "-- Leads take precedence over contacts when same e" at bounding box center [152, 191] width 170 height 8
click at [124, 186] on div "-- **NEW: Create unified profiles table with leads and contacts, unique on emai…" at bounding box center [221, 182] width 308 height 9
click at [285, 190] on div "-- Leads take precedence over contacts when same e mail exists" at bounding box center [221, 191] width 308 height 9
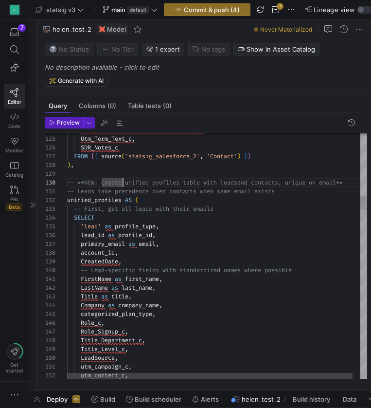
scroll to position [0, 214]
click at [266, 183] on span "and contacts, unique on email**" at bounding box center [290, 183] width 106 height 8
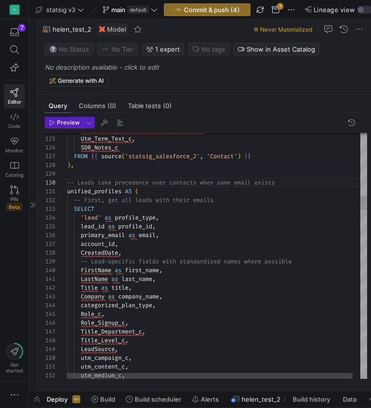
click at [215, 215] on div "'lead' as profile_type ," at bounding box center [221, 217] width 308 height 9
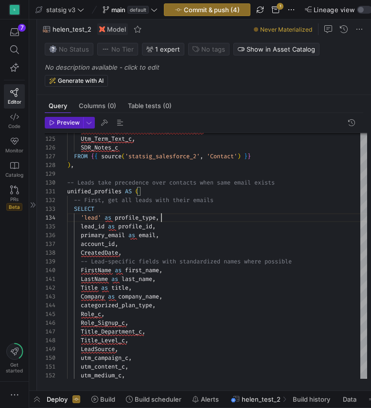
scroll to position [26, 94]
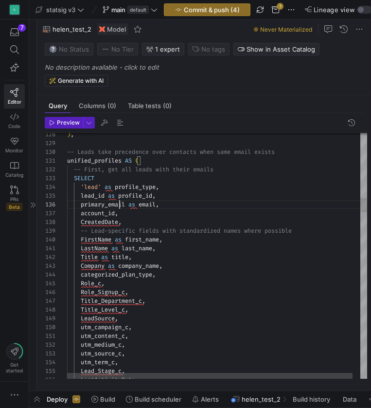
click at [118, 203] on span "primary_email" at bounding box center [103, 204] width 44 height 8
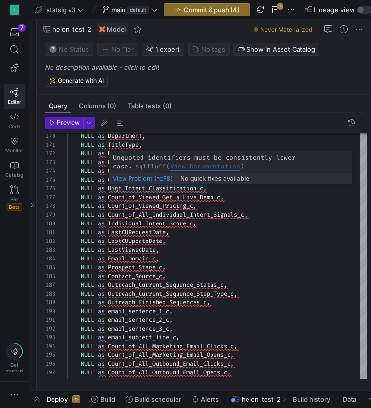
click at [133, 168] on span "sqlfluff View Documentation" at bounding box center [188, 166] width 112 height 8
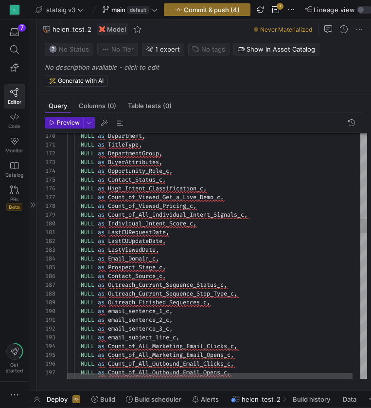
click at [138, 274] on span "Contact_Source_c" at bounding box center [135, 276] width 54 height 8
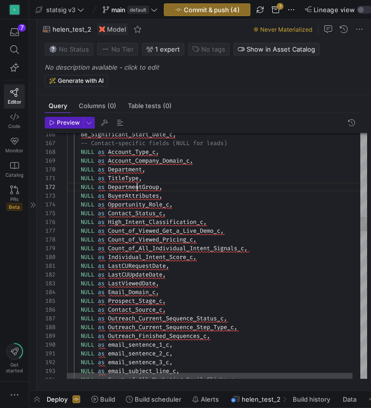
click at [138, 185] on span "DepartmentGroup" at bounding box center [133, 187] width 51 height 8
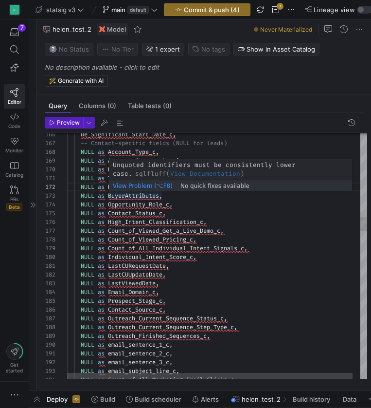
click at [138, 197] on span "BuyerAttributes" at bounding box center [133, 196] width 51 height 8
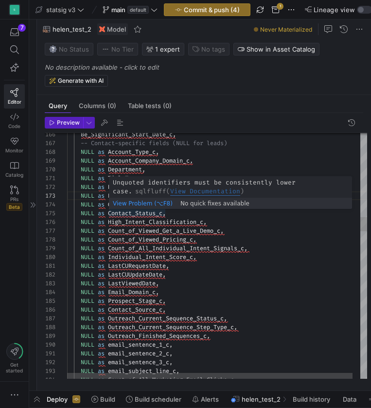
click at [142, 210] on span "Contact_Status_c" at bounding box center [135, 213] width 54 height 8
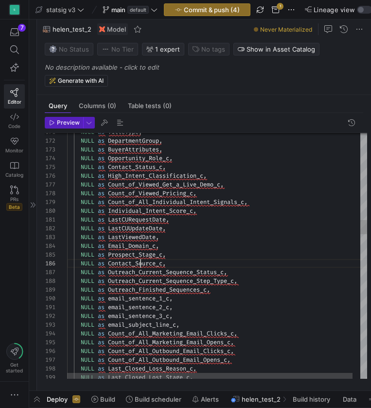
click at [140, 260] on span "Contact_Source_c" at bounding box center [135, 263] width 54 height 8
click at [138, 301] on span "email_sentence_1_c" at bounding box center [138, 298] width 61 height 8
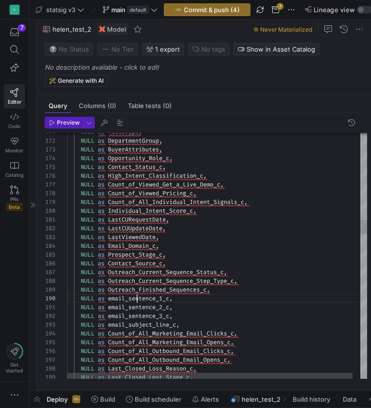
scroll to position [79, 70]
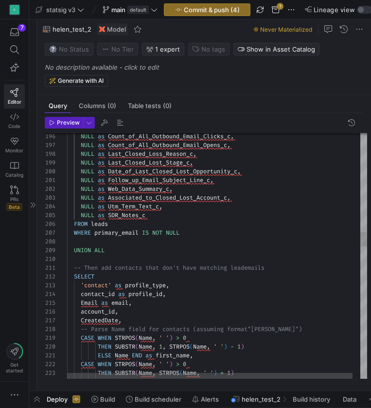
click at [152, 232] on span at bounding box center [150, 233] width 3 height 8
click at [147, 246] on div "UNION ALL" at bounding box center [221, 250] width 308 height 9
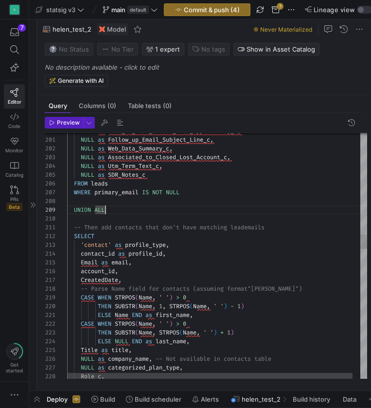
click at [147, 267] on div "account_id ," at bounding box center [221, 271] width 308 height 9
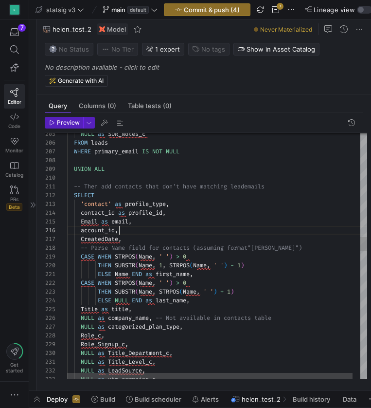
click at [93, 187] on span "-- Then add contacts that don't have matching lead" at bounding box center [159, 186] width 170 height 8
click at [160, 234] on div "CreatedDate ," at bounding box center [221, 238] width 308 height 9
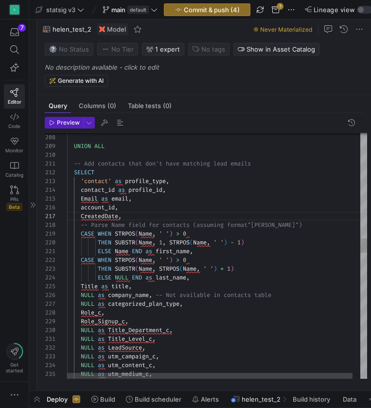
click at [122, 208] on div "account_id ," at bounding box center [221, 207] width 308 height 9
click at [125, 236] on span "STRPOS" at bounding box center [125, 234] width 20 height 8
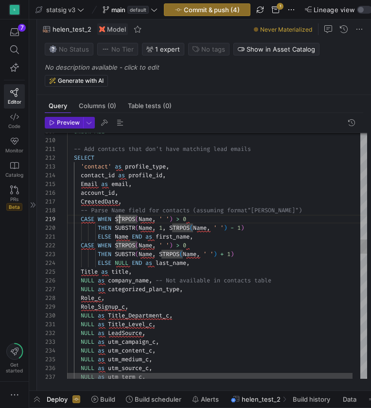
click at [121, 217] on span "STRPOS" at bounding box center [125, 219] width 20 height 8
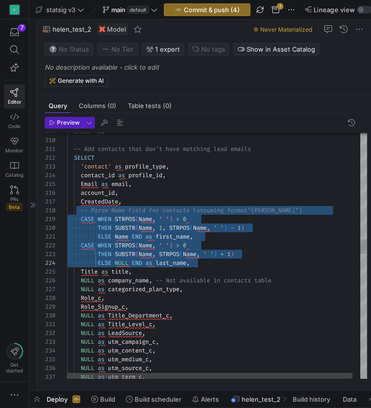
scroll to position [61, 123]
drag, startPoint x: 80, startPoint y: 211, endPoint x: 190, endPoint y: 259, distance: 119.8
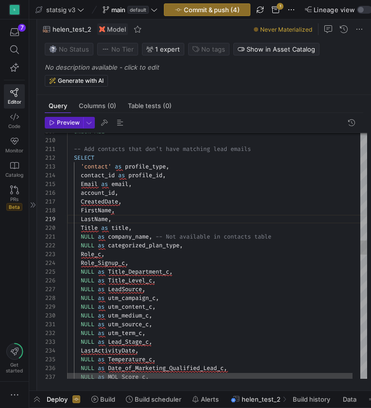
click at [200, 301] on div "NULL as utm_campaign_c ," at bounding box center [221, 297] width 308 height 9
click at [148, 263] on div "Role_Signup_c ," at bounding box center [221, 262] width 308 height 9
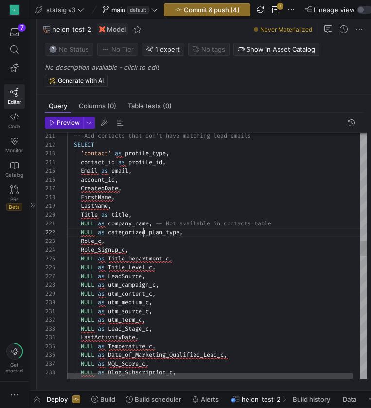
click at [143, 235] on span "categorized_plan_type" at bounding box center [144, 232] width 72 height 8
click at [118, 250] on span "Role_Signup_c" at bounding box center [103, 250] width 44 height 8
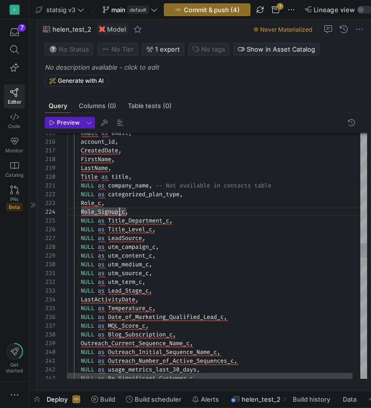
click at [172, 277] on div "NULL as utm_source_c ," at bounding box center [221, 272] width 308 height 9
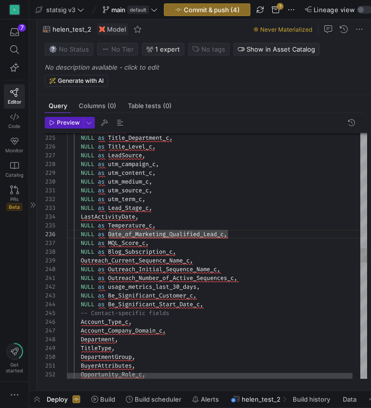
click at [185, 320] on div "Account_Type_c ," at bounding box center [221, 321] width 308 height 9
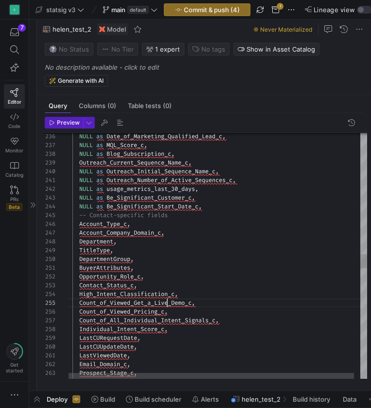
click at [166, 299] on span "Count_of_Viewed_Get_a_Live_Demo_c" at bounding box center [135, 303] width 112 height 8
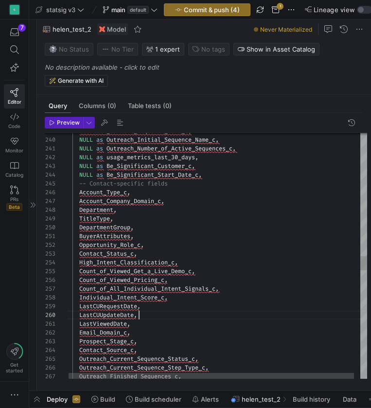
click at [167, 317] on div "LastCUUpdateDate ," at bounding box center [220, 314] width 308 height 9
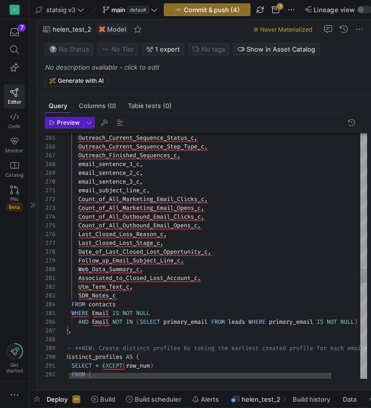
click at [142, 297] on div "SDR_Notes_c" at bounding box center [233, 295] width 336 height 9
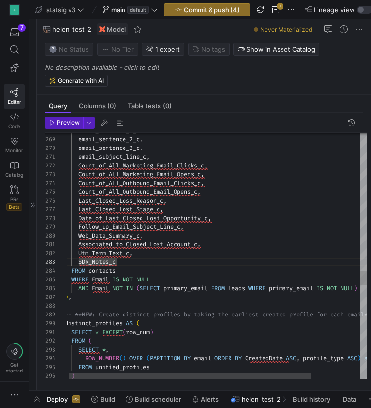
click at [156, 294] on div ") ," at bounding box center [247, 296] width 364 height 9
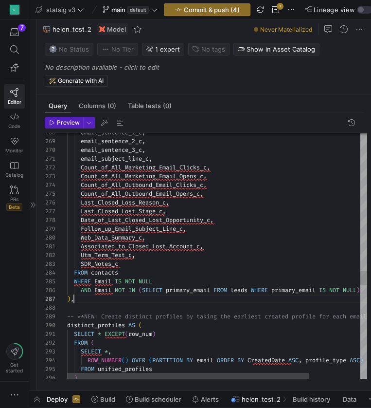
click at [122, 319] on span "-- **NEW: Create distinct profiles by taking the e" at bounding box center [152, 316] width 170 height 8
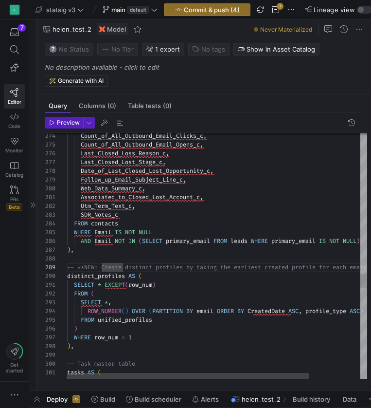
scroll to position [0, 0]
click at [109, 283] on span "EXCEPT" at bounding box center [115, 285] width 20 height 8
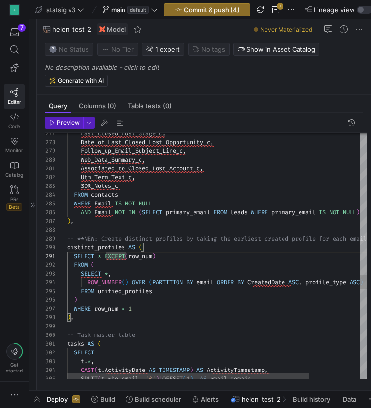
click at [110, 294] on span "unified_profiles" at bounding box center [125, 291] width 54 height 8
click at [145, 276] on div "SELECT * ," at bounding box center [249, 273] width 364 height 9
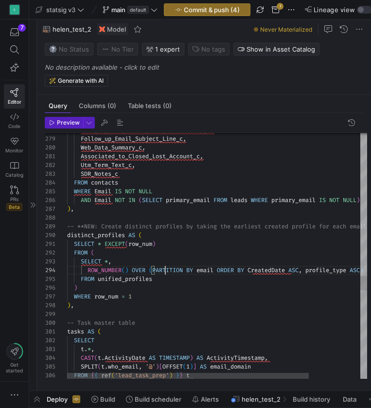
click at [166, 268] on span "PARTITION" at bounding box center [167, 270] width 31 height 8
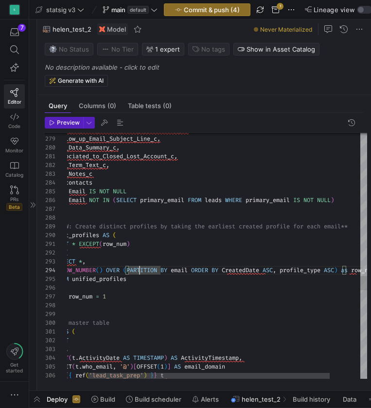
scroll to position [0, 0]
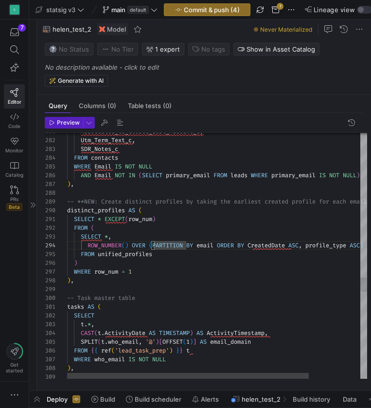
click at [151, 273] on div "WHERE row_num = 1" at bounding box center [249, 271] width 364 height 9
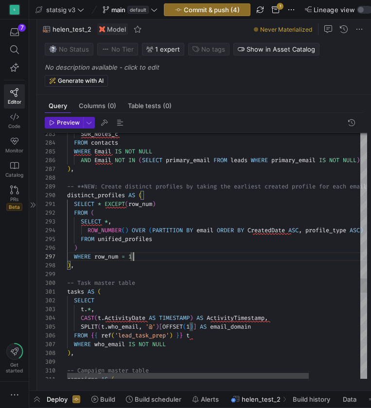
click at [132, 270] on div at bounding box center [249, 273] width 364 height 9
click at [120, 264] on div ") ," at bounding box center [249, 265] width 364 height 9
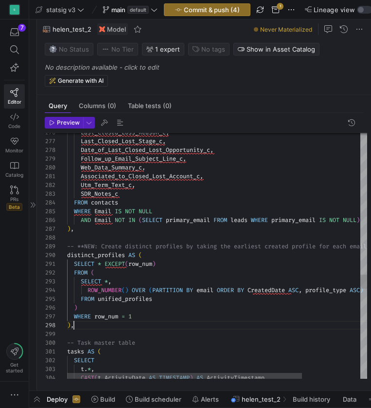
click at [111, 291] on span "ROW_NUMBER" at bounding box center [105, 290] width 34 height 8
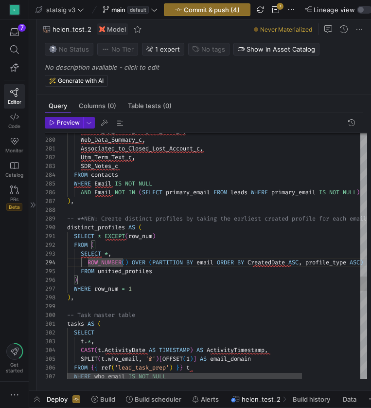
click at [113, 287] on span "row_num" at bounding box center [106, 289] width 24 height 8
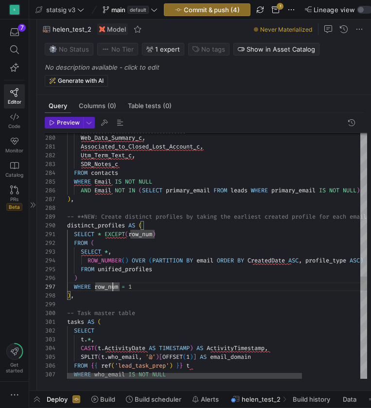
scroll to position [0, 0]
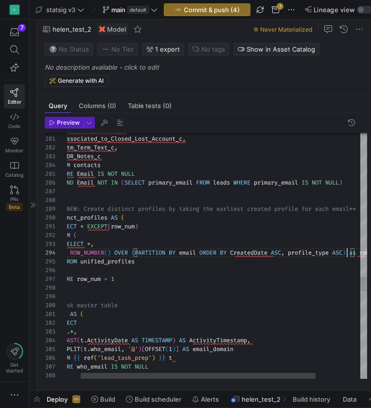
click at [342, 251] on span "ASC" at bounding box center [337, 253] width 10 height 8
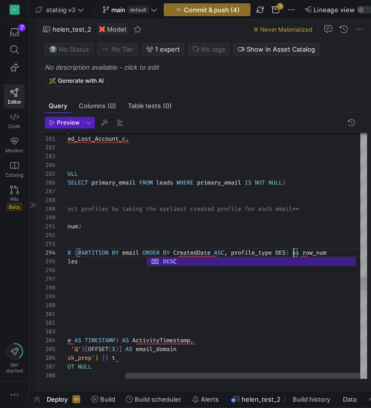
scroll to position [26, 305]
click at [307, 224] on div "SELECT * EXCEPT ( row_num )" at bounding box center [180, 226] width 375 height 9
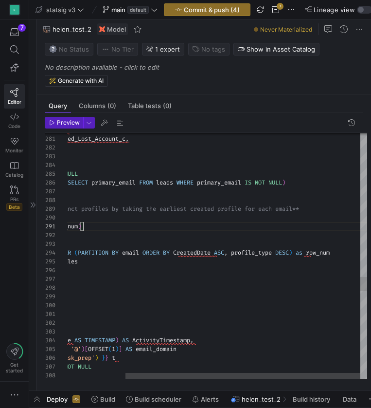
scroll to position [0, 91]
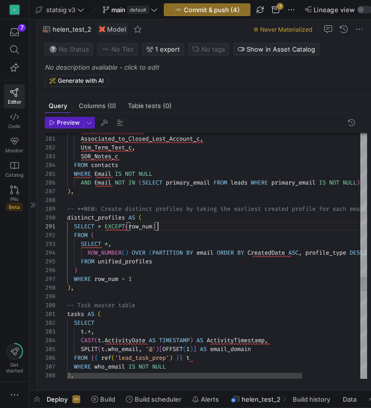
click at [209, 272] on div ")" at bounding box center [254, 270] width 375 height 9
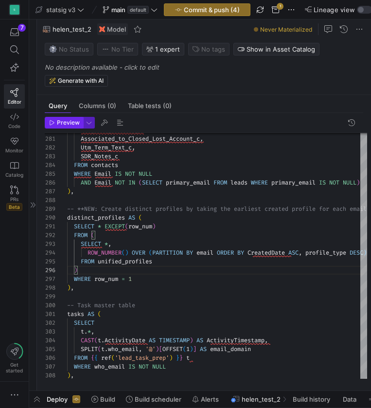
click at [73, 125] on span "Preview" at bounding box center [68, 122] width 23 height 7
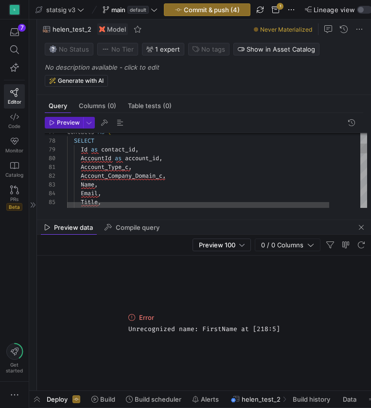
click at [89, 185] on span "Name" at bounding box center [88, 184] width 14 height 8
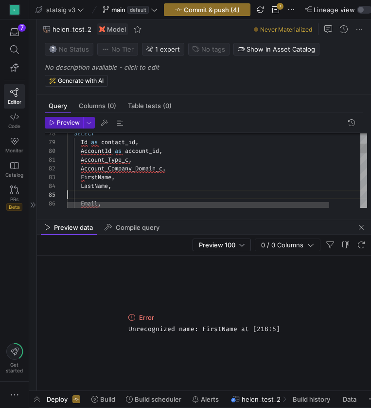
scroll to position [35, 0]
type textarea "Account_Type_c, Account_Company_Domain_c, FirstName, LastName, Email, Title, De…"
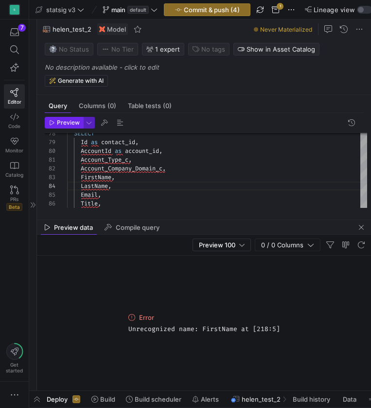
click at [57, 123] on span "Preview" at bounding box center [68, 122] width 23 height 7
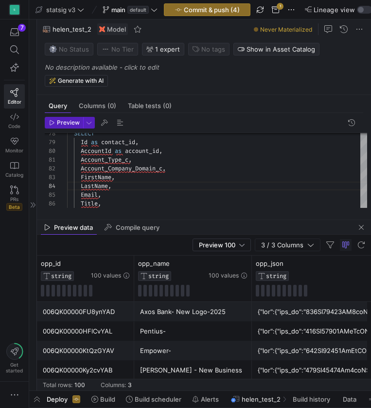
scroll to position [0, -1]
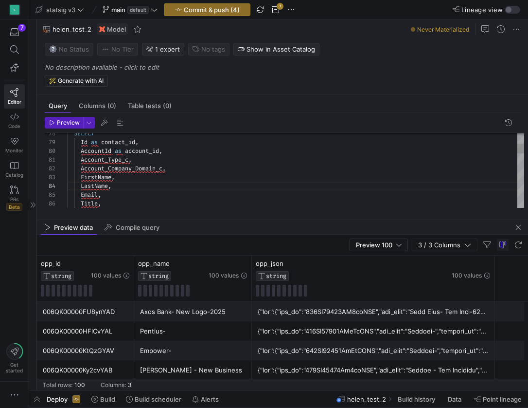
click at [198, 183] on div "LastName ," at bounding box center [295, 185] width 457 height 9
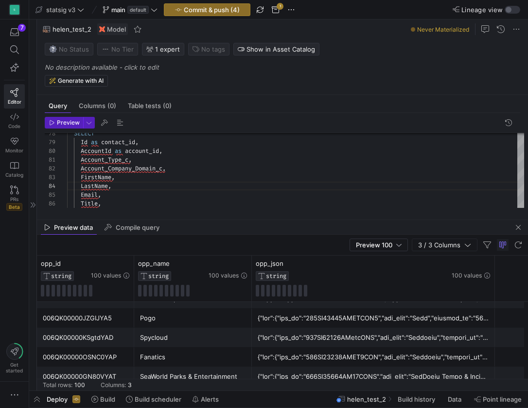
scroll to position [280, 0]
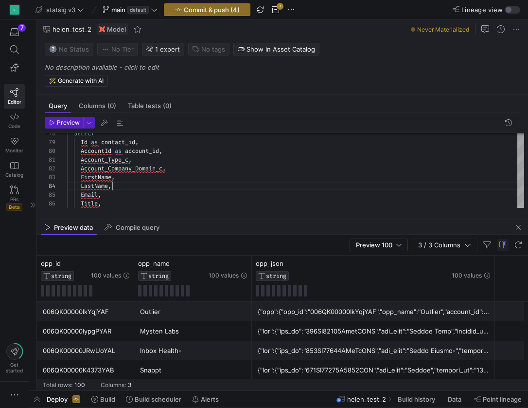
scroll to position [856, 0]
click at [125, 147] on span at bounding box center [123, 151] width 3 height 8
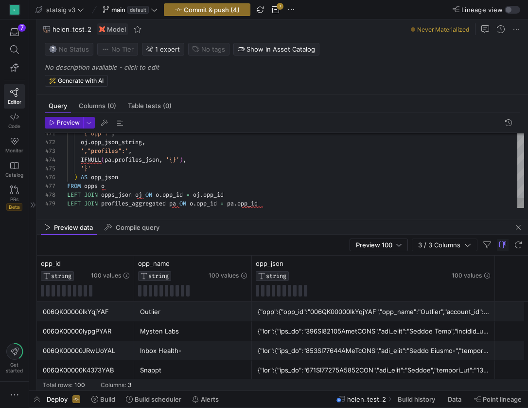
scroll to position [53, 38]
click at [120, 187] on div "FROM opps o" at bounding box center [295, 185] width 457 height 9
click at [219, 179] on div ") AS opp_json" at bounding box center [295, 177] width 457 height 9
click at [210, 197] on div "WHERE opp_id = "006QK00000F4j63YAB"" at bounding box center [295, 194] width 457 height 9
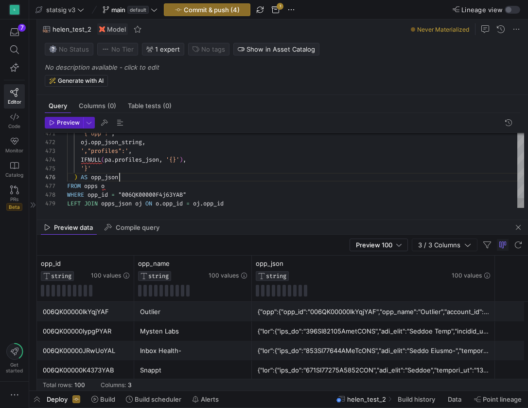
scroll to position [61, 123]
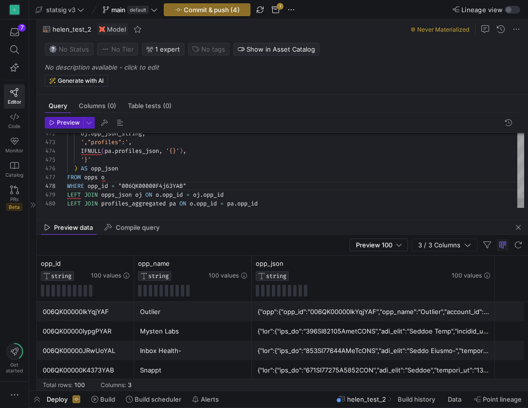
click at [175, 193] on span "opp_id" at bounding box center [172, 195] width 20 height 8
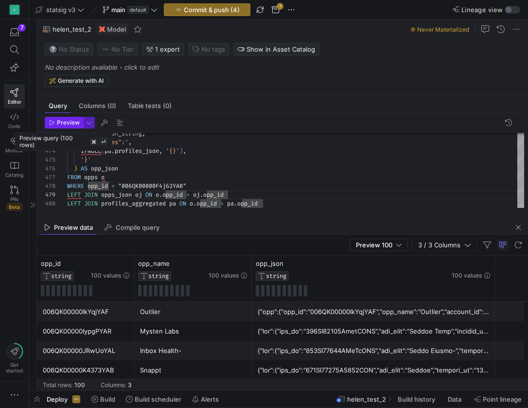
click at [65, 125] on span "Preview" at bounding box center [68, 122] width 23 height 7
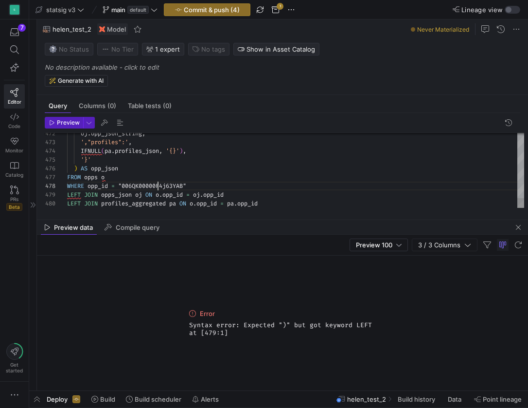
scroll to position [61, 91]
click at [160, 186] on span ""006QK00000F4j63YAB"" at bounding box center [152, 186] width 68 height 8
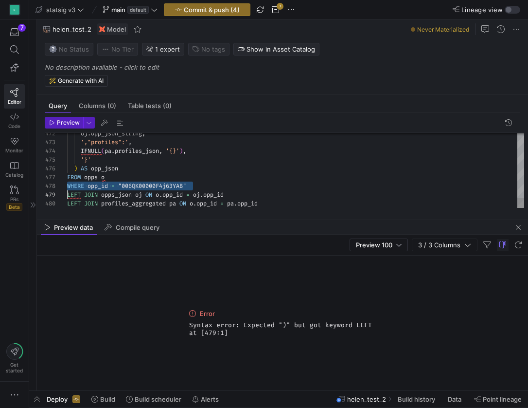
scroll to position [61, 0]
click at [160, 186] on span ""006QK00000F4j63YAB"" at bounding box center [152, 186] width 68 height 8
click at [217, 185] on div "WHERE opp_id = "006QK00000F4j63YAB"" at bounding box center [295, 185] width 457 height 9
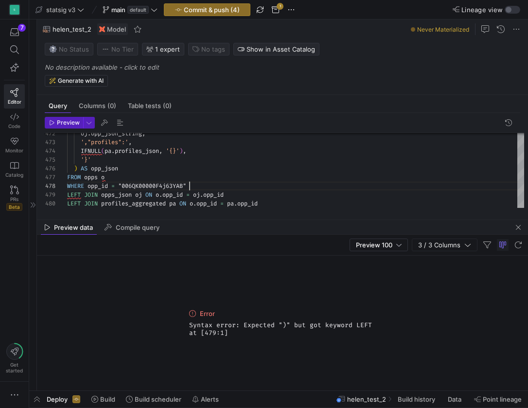
click at [208, 233] on div "Preview data Compile query" at bounding box center [282, 227] width 491 height 15
click at [210, 187] on div "WHERE opp_id = "006QK00000F4j63YAB"" at bounding box center [295, 185] width 457 height 9
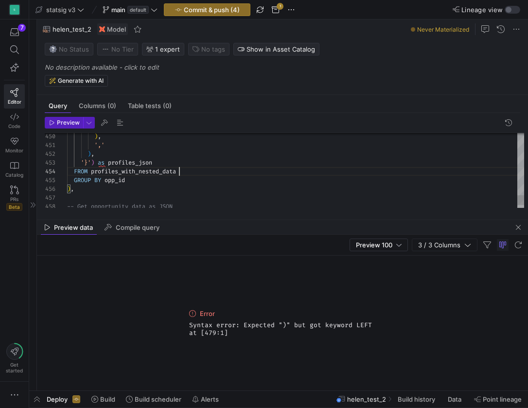
scroll to position [26, 111]
click at [191, 174] on div "FROM profiles_with_nested_data" at bounding box center [295, 171] width 457 height 9
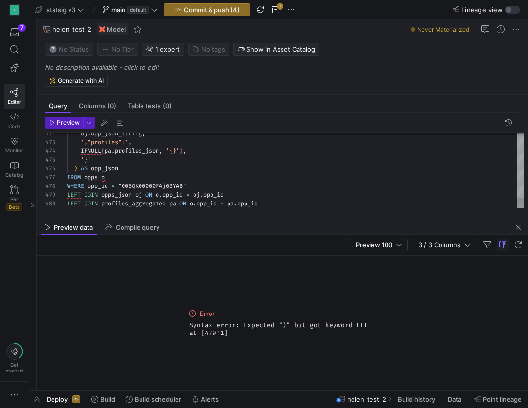
click at [0, 0] on div at bounding box center [0, 0] width 0 height 0
click at [161, 185] on span ""006QK00000F4j63YAB"" at bounding box center [152, 186] width 68 height 8
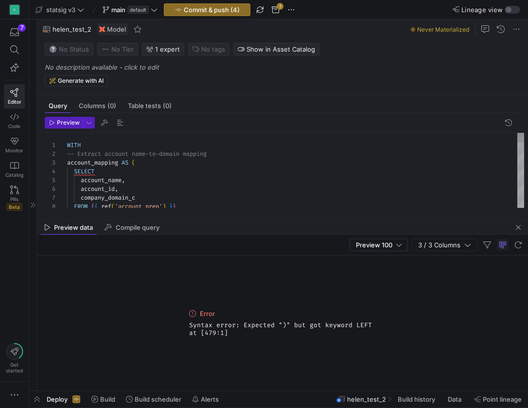
scroll to position [0, 0]
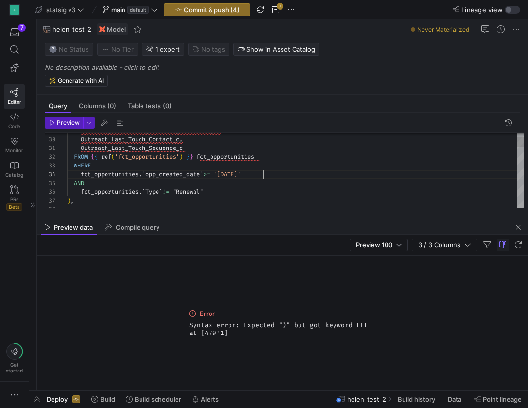
click at [271, 174] on div "fct_opportunities . ` opp_created_date ` >= '2024-11-01'" at bounding box center [295, 174] width 457 height 9
click at [227, 191] on div "fct_opportunities . ` Type ` != "Renewal"" at bounding box center [295, 191] width 457 height 9
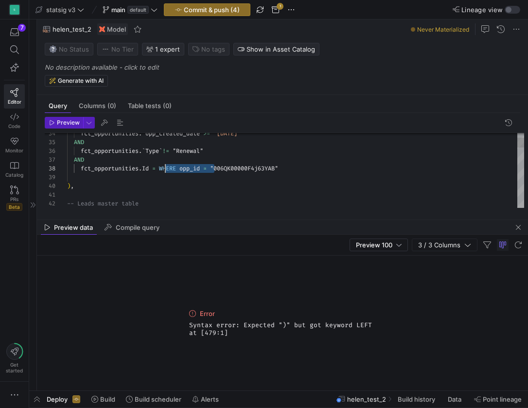
scroll to position [61, 94]
drag, startPoint x: 215, startPoint y: 168, endPoint x: 161, endPoint y: 168, distance: 53.0
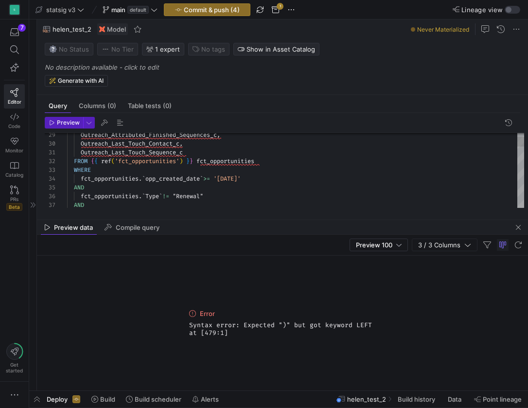
click at [168, 215] on mat-tab-group "Query Columns (0) Table tests (0) Preview 30 31 32 33 34 35 29 36 37 Outreach_L…" at bounding box center [282, 157] width 491 height 125
click at [159, 196] on span "Type" at bounding box center [152, 196] width 14 height 8
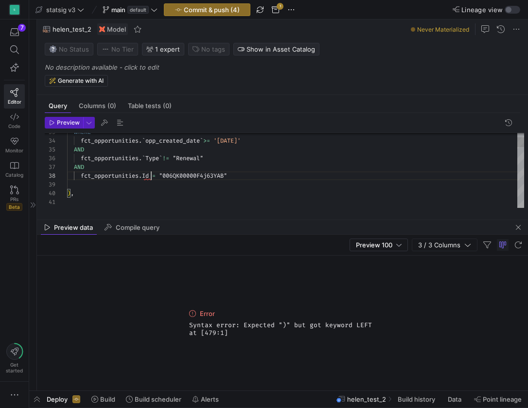
click at [149, 176] on span "Id" at bounding box center [145, 176] width 7 height 8
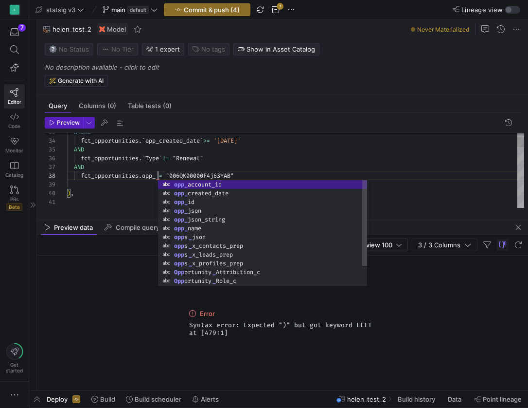
scroll to position [61, 98]
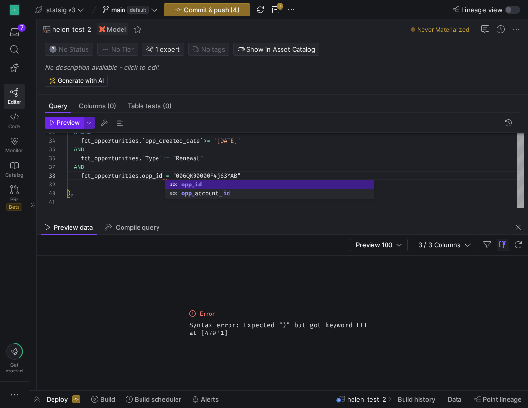
type textarea "Outreach_Last_Touch_Sequence_c FROM {{ ref('fct_opportunities') }} fct_opportun…"
click at [66, 121] on span "Preview" at bounding box center [68, 122] width 23 height 7
